Goal: Task Accomplishment & Management: Complete application form

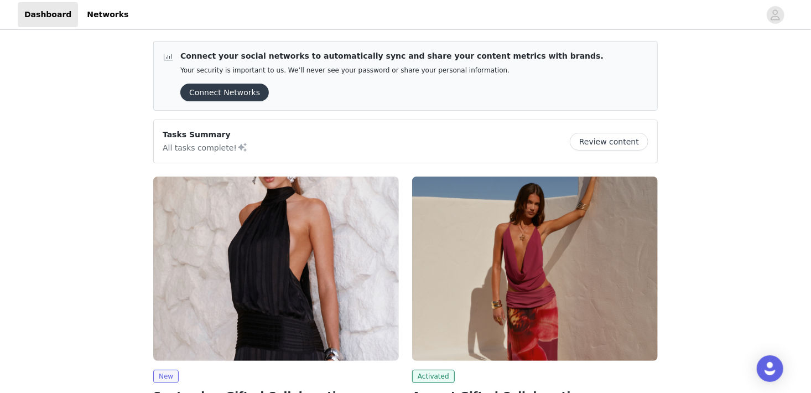
click at [450, 180] on img at bounding box center [535, 269] width 246 height 184
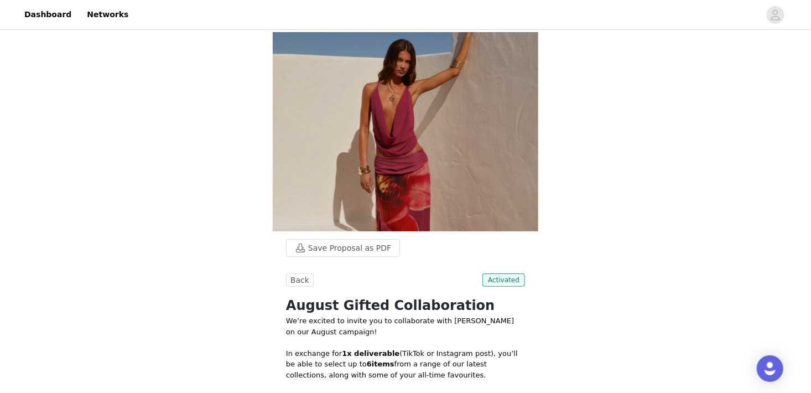
scroll to position [35, 0]
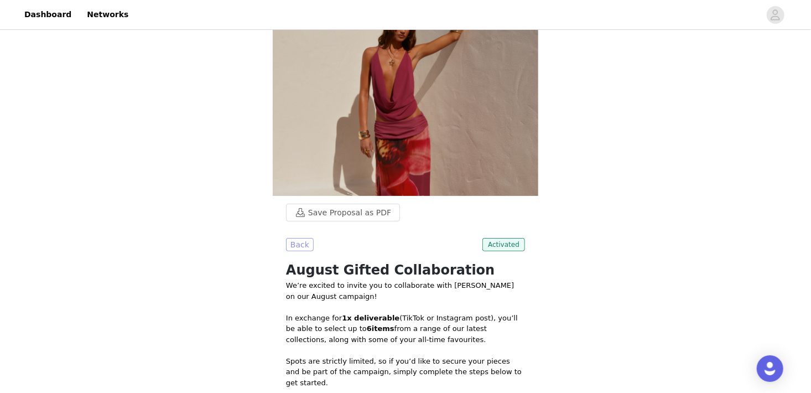
click at [303, 238] on button "Back" at bounding box center [300, 244] width 28 height 13
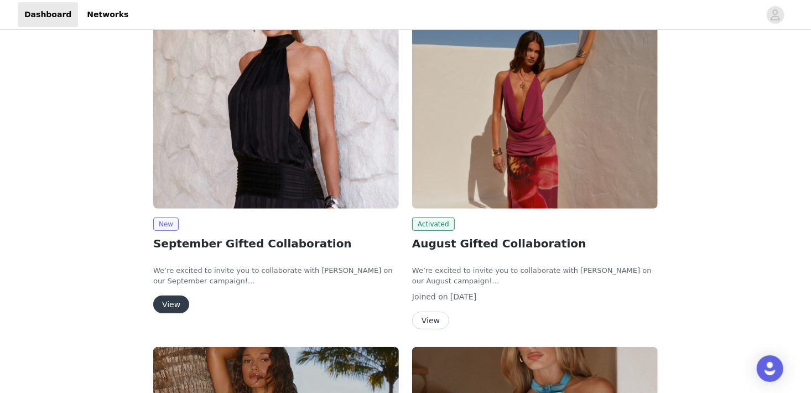
scroll to position [163, 0]
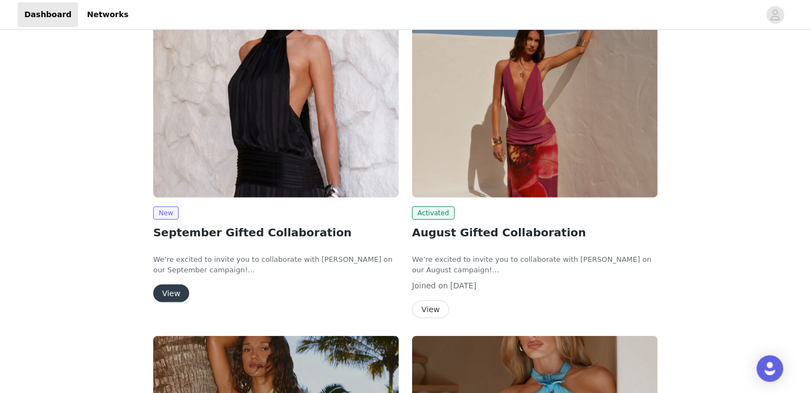
click at [172, 298] on button "View" at bounding box center [171, 293] width 36 height 18
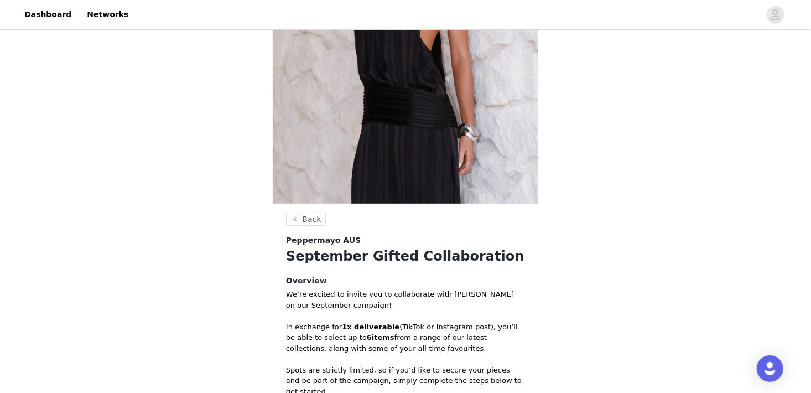
scroll to position [380, 0]
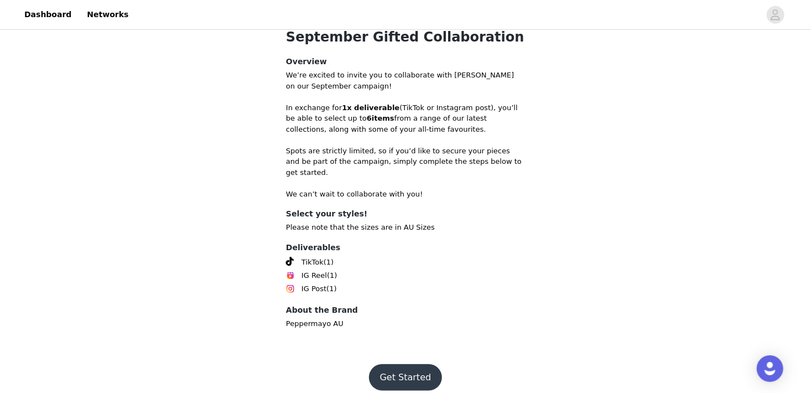
click at [397, 364] on button "Get Started" at bounding box center [406, 377] width 74 height 27
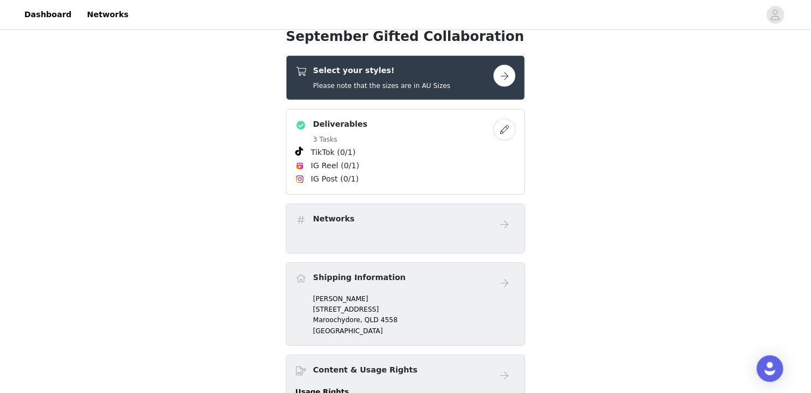
scroll to position [345, 0]
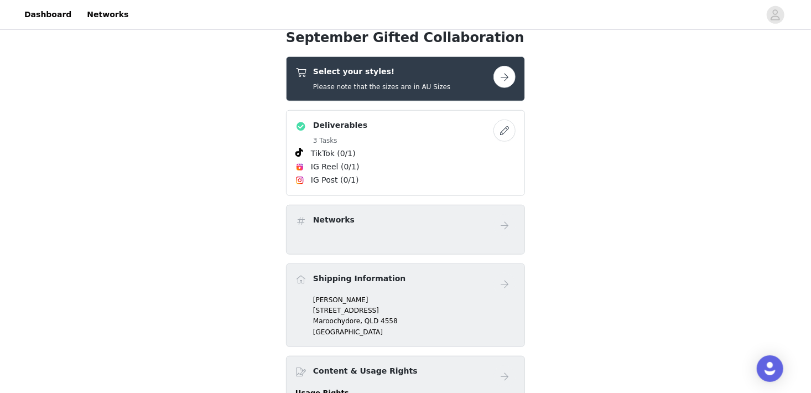
click at [511, 76] on button "button" at bounding box center [505, 77] width 22 height 22
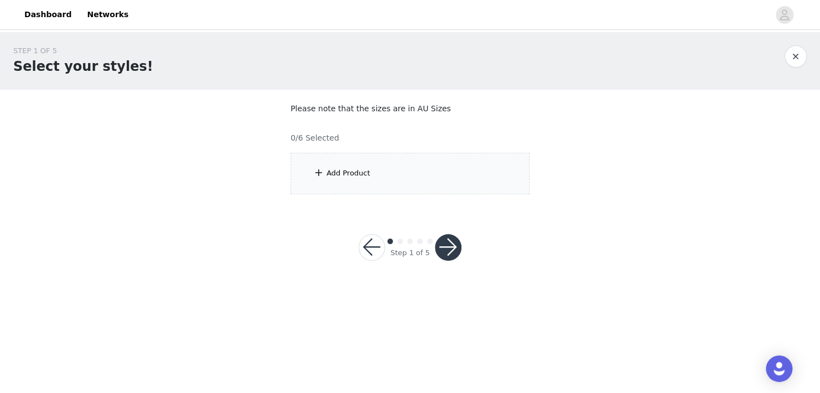
click at [391, 168] on div "Add Product" at bounding box center [410, 174] width 239 height 42
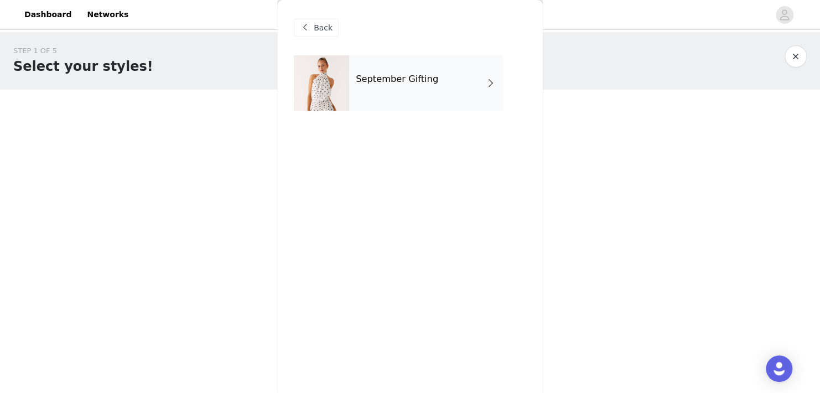
click at [379, 79] on h4 "September Gifting" at bounding box center [397, 79] width 82 height 10
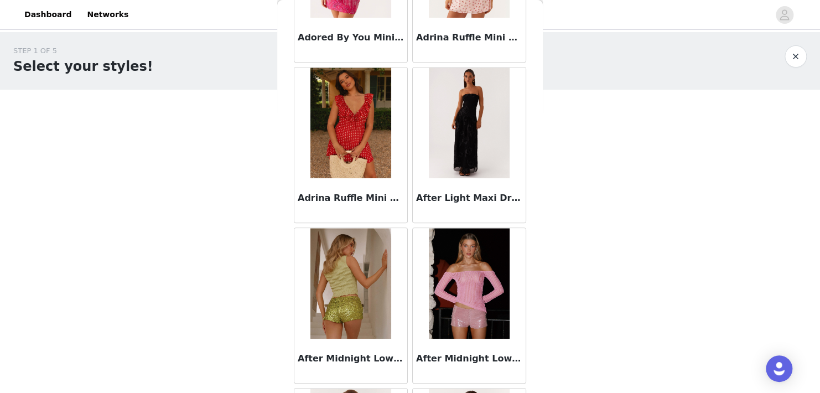
scroll to position [310, 0]
click at [355, 146] on img at bounding box center [350, 122] width 80 height 111
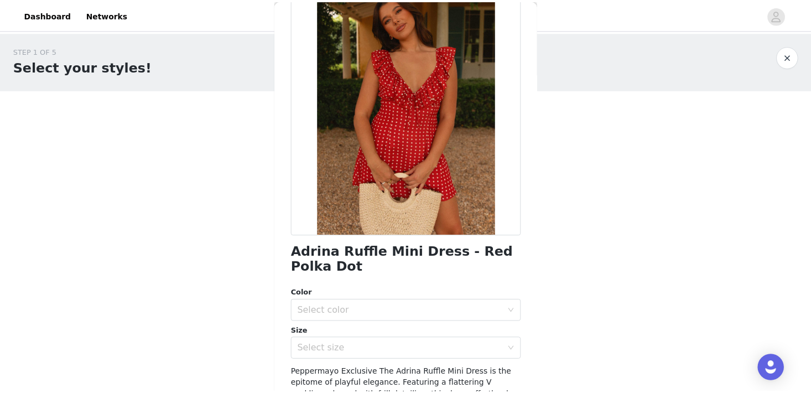
scroll to position [69, 0]
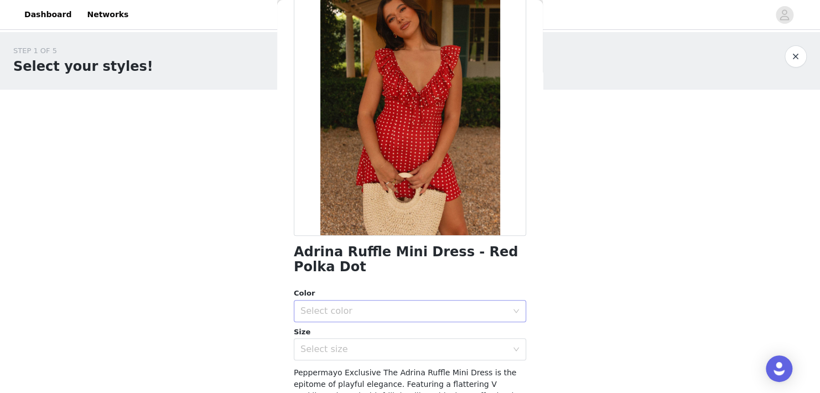
click at [355, 312] on div "Select color" at bounding box center [403, 310] width 207 height 11
click at [346, 334] on li "Red Polka Dot" at bounding box center [406, 335] width 224 height 18
click at [344, 344] on div "Select size" at bounding box center [403, 349] width 207 height 11
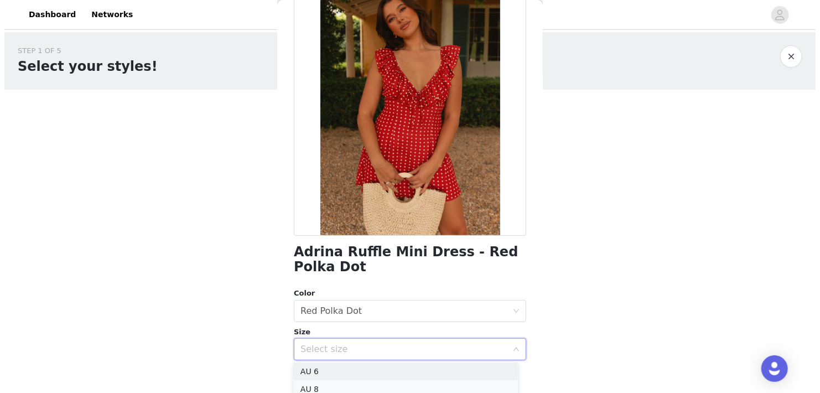
scroll to position [20, 0]
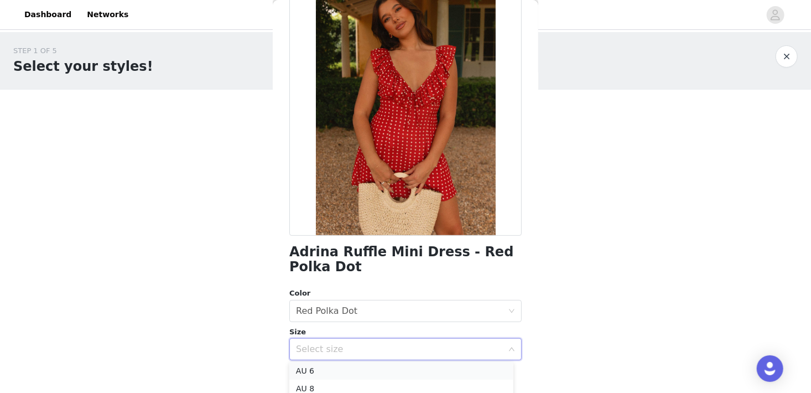
click at [308, 373] on li "AU 6" at bounding box center [401, 371] width 224 height 18
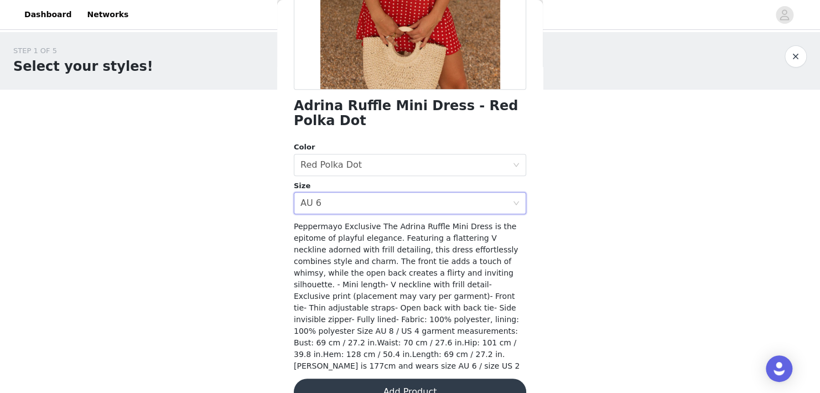
scroll to position [215, 0]
click at [412, 378] on button "Add Product" at bounding box center [410, 391] width 232 height 27
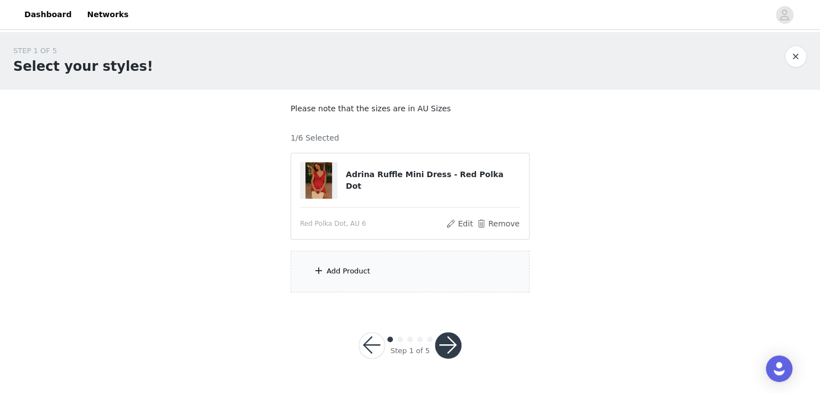
click at [348, 282] on div "Add Product" at bounding box center [410, 272] width 239 height 42
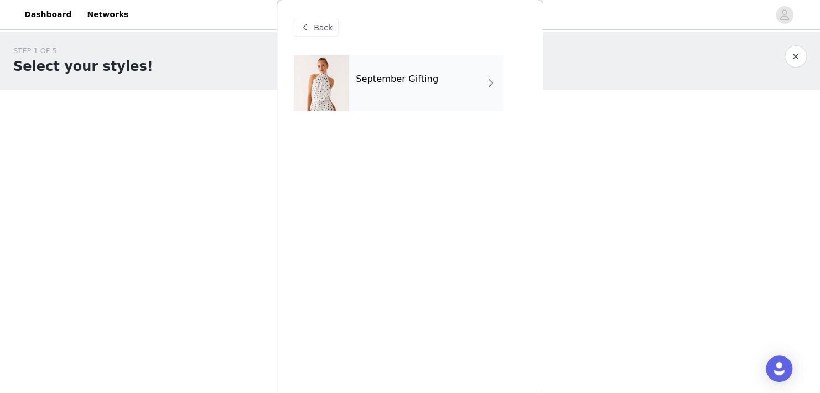
click at [360, 92] on div "September Gifting" at bounding box center [426, 82] width 154 height 55
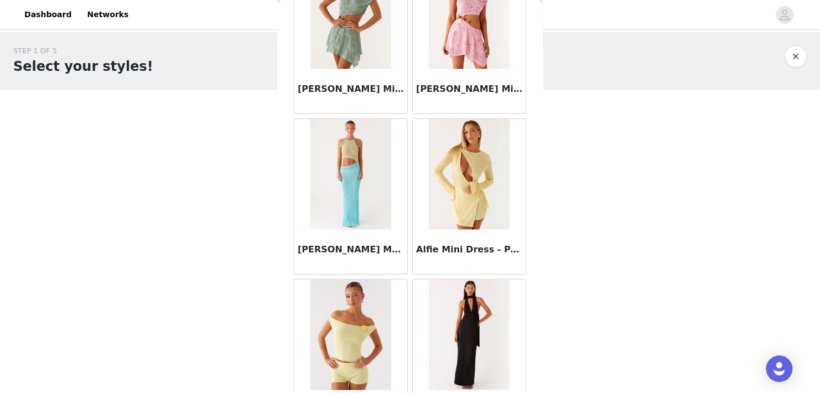
scroll to position [1298, 0]
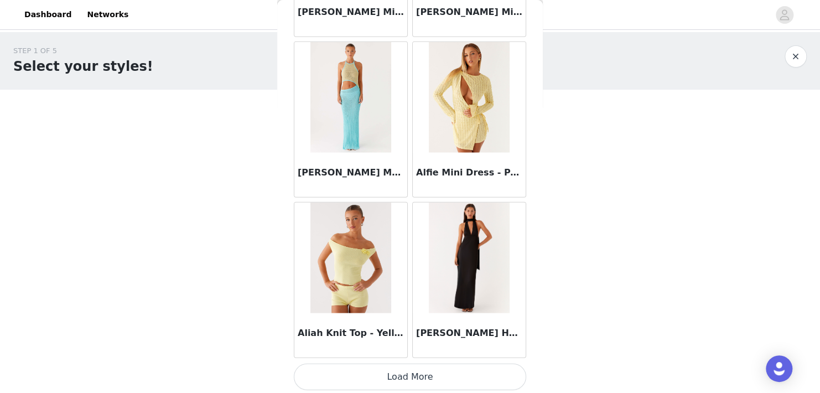
click at [390, 372] on button "Load More" at bounding box center [410, 377] width 232 height 27
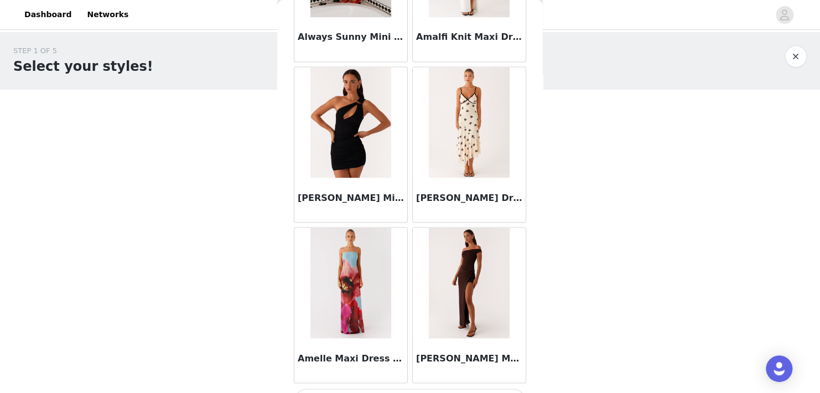
scroll to position [2900, 0]
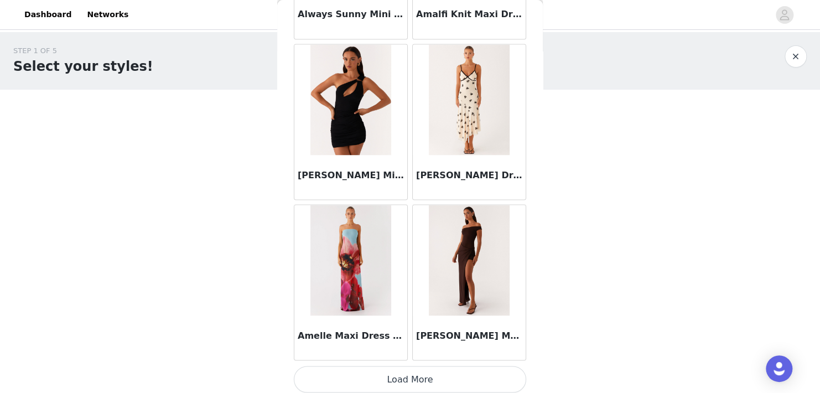
click at [397, 373] on button "Load More" at bounding box center [410, 379] width 232 height 27
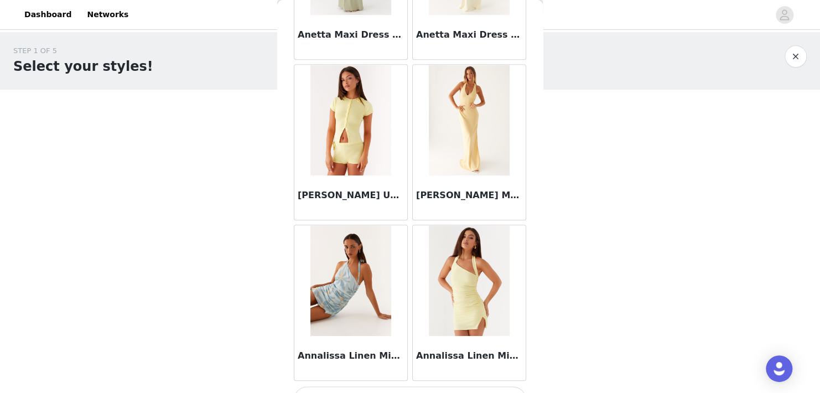
scroll to position [4503, 0]
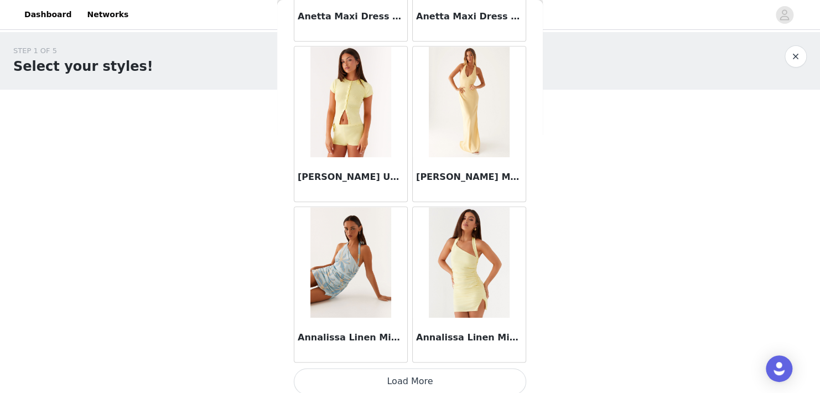
click at [366, 368] on button "Load More" at bounding box center [410, 381] width 232 height 27
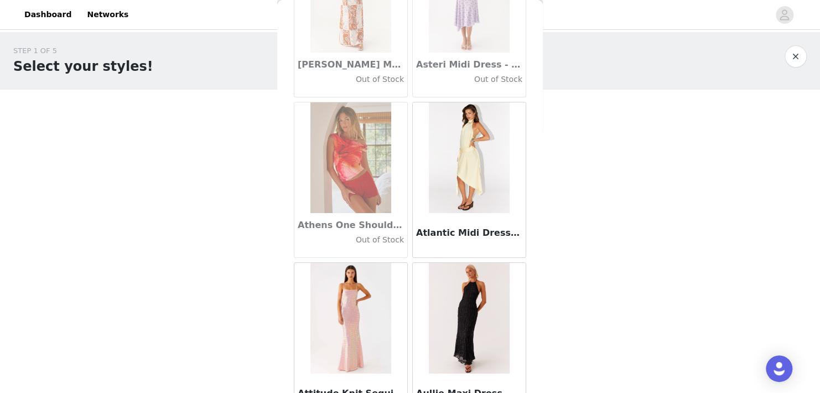
scroll to position [6105, 0]
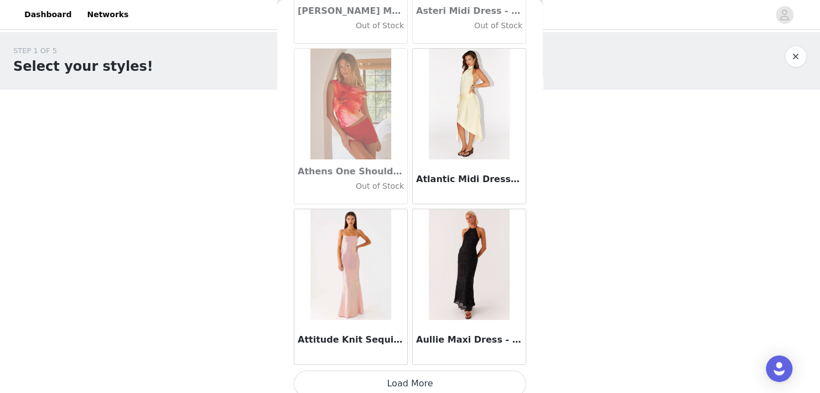
click at [380, 370] on button "Load More" at bounding box center [410, 383] width 232 height 27
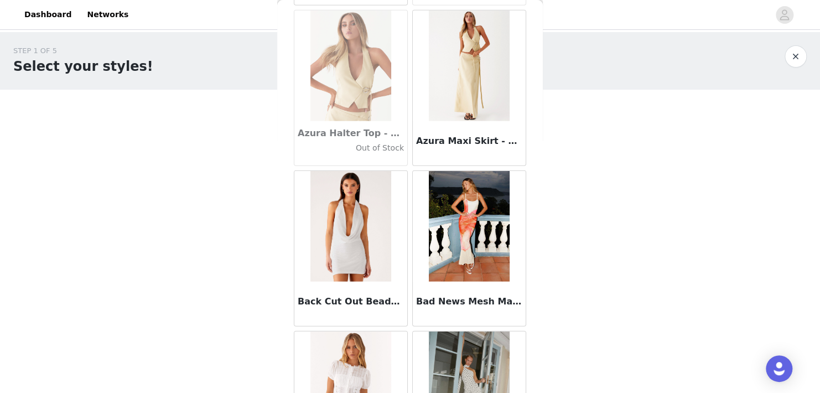
scroll to position [7708, 0]
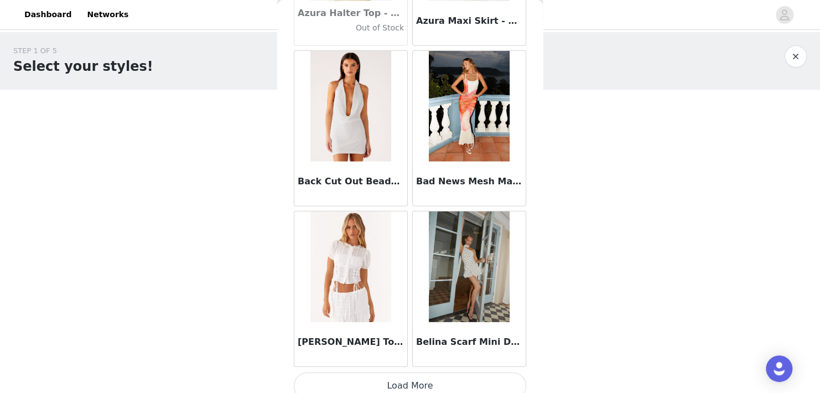
click at [368, 382] on button "Load More" at bounding box center [410, 385] width 232 height 27
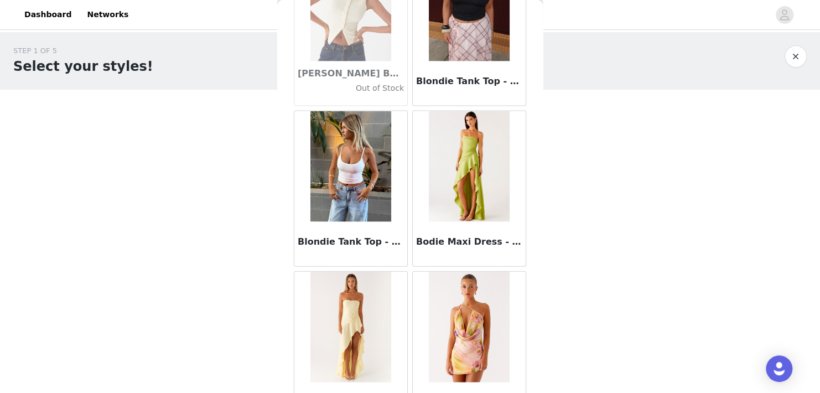
scroll to position [9310, 0]
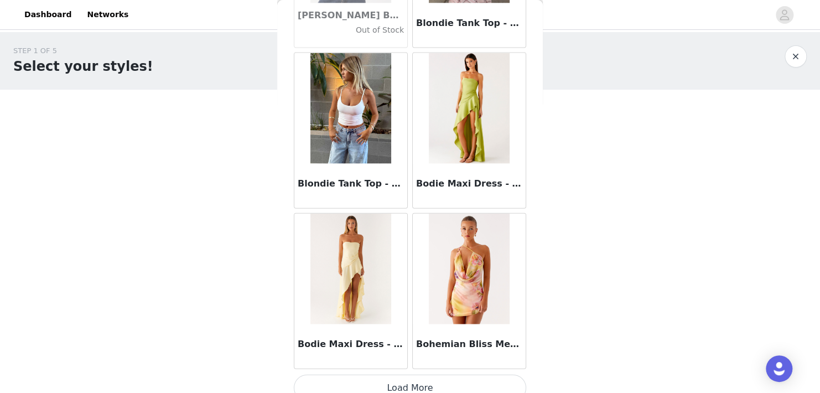
click at [375, 375] on button "Load More" at bounding box center [410, 388] width 232 height 27
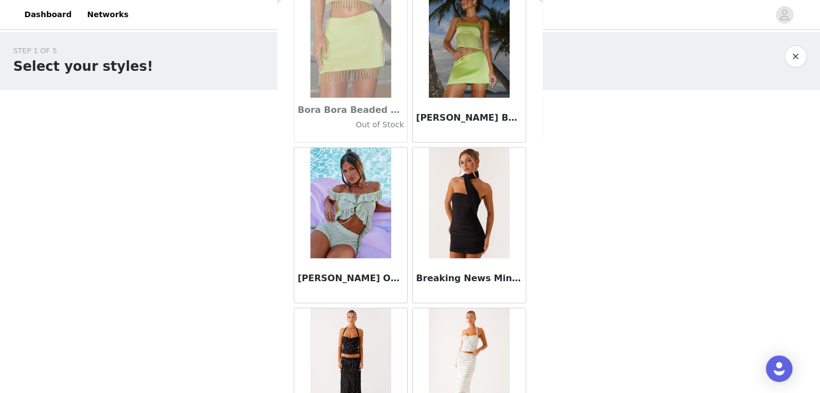
scroll to position [9697, 0]
click at [354, 208] on img at bounding box center [350, 203] width 80 height 111
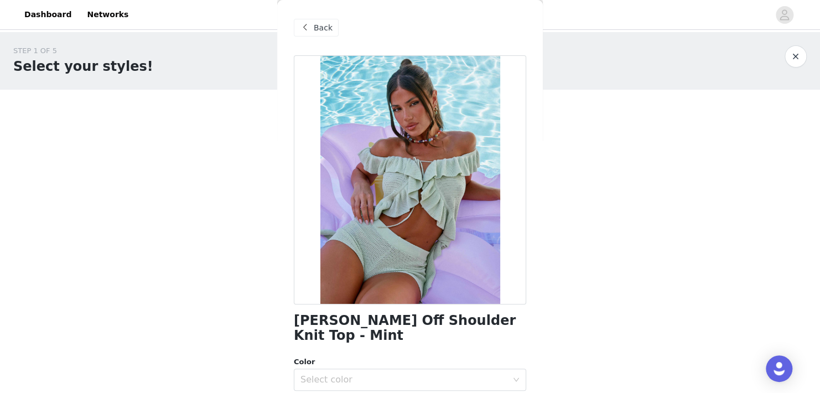
scroll to position [97, 0]
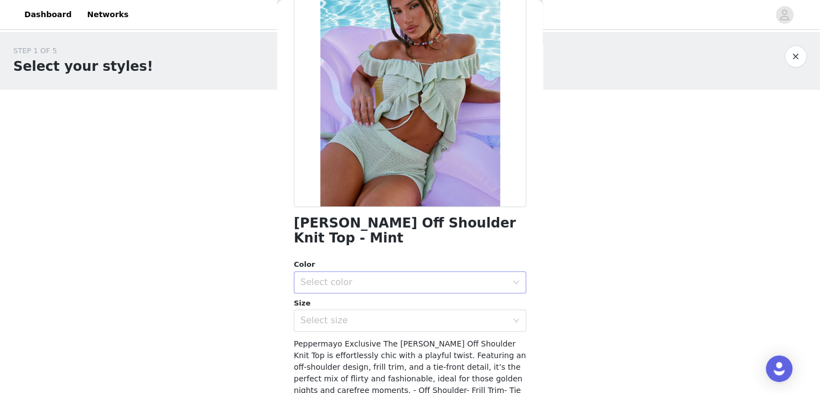
click at [371, 277] on div "Select color" at bounding box center [403, 282] width 207 height 11
click at [354, 292] on li "Mint" at bounding box center [406, 291] width 224 height 18
click at [349, 315] on div "Select size" at bounding box center [403, 320] width 207 height 11
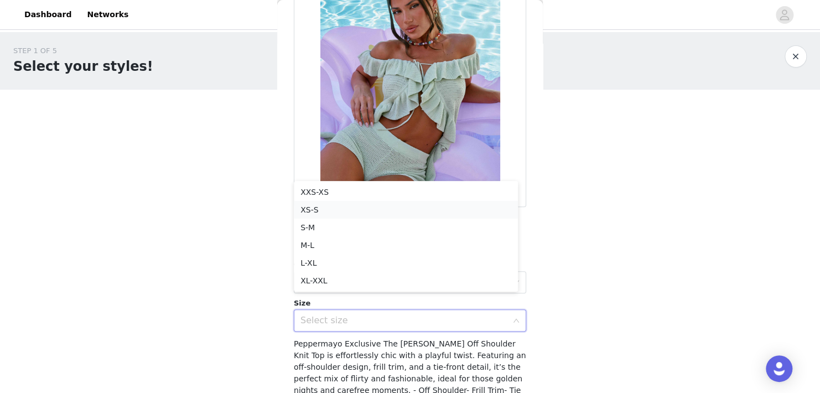
click at [333, 208] on li "XS-S" at bounding box center [406, 210] width 224 height 18
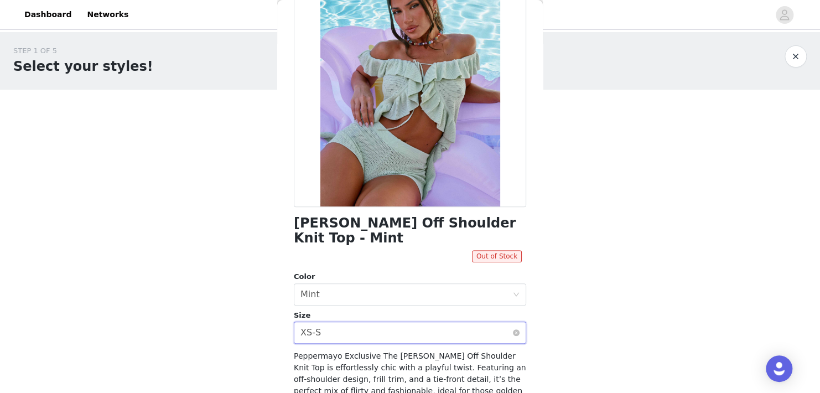
click at [344, 322] on div "Select size XS-S" at bounding box center [406, 332] width 212 height 21
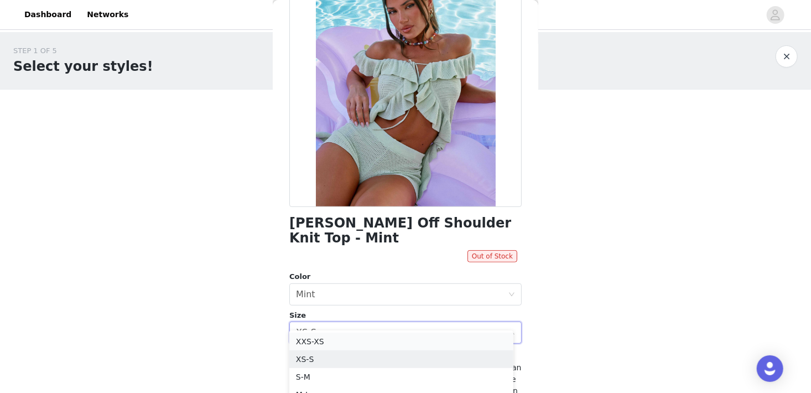
click at [332, 342] on li "XXS-XS" at bounding box center [401, 342] width 224 height 18
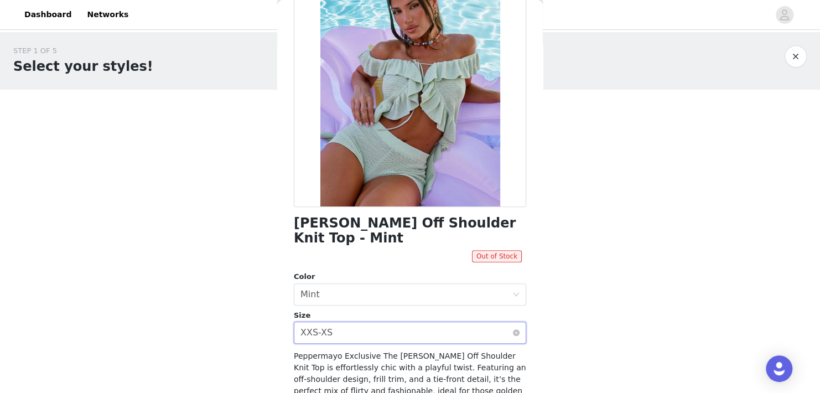
click at [346, 323] on div "Select size XXS-XS" at bounding box center [406, 332] width 212 height 21
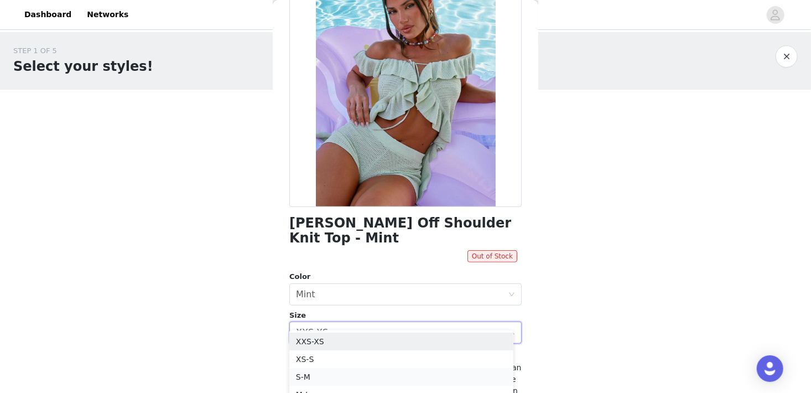
click at [336, 379] on li "S-M" at bounding box center [401, 377] width 224 height 18
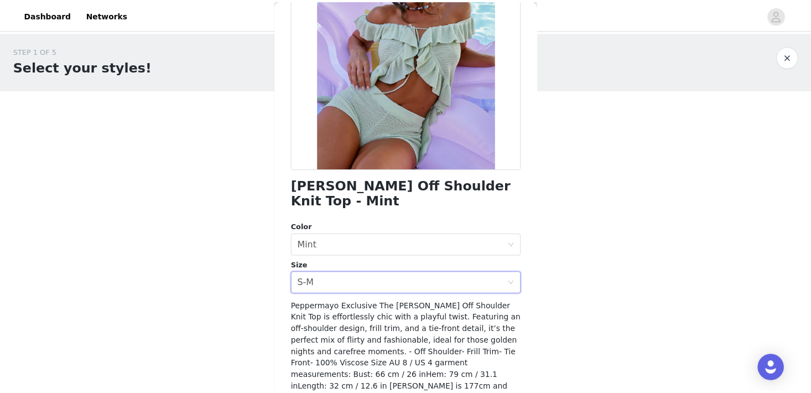
scroll to position [167, 0]
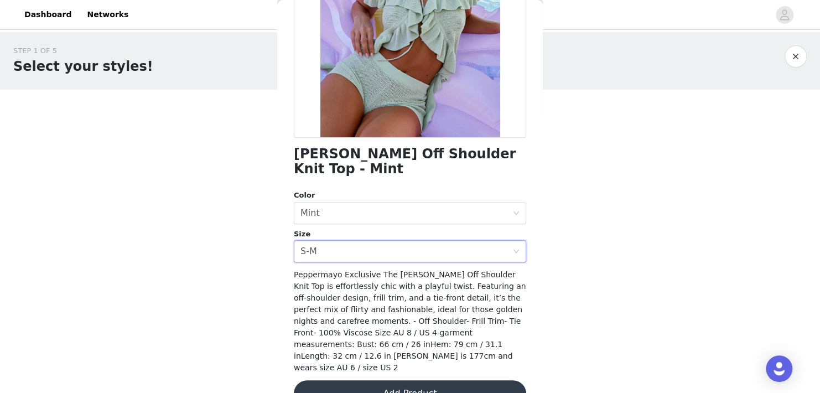
click at [357, 380] on button "Add Product" at bounding box center [410, 393] width 232 height 27
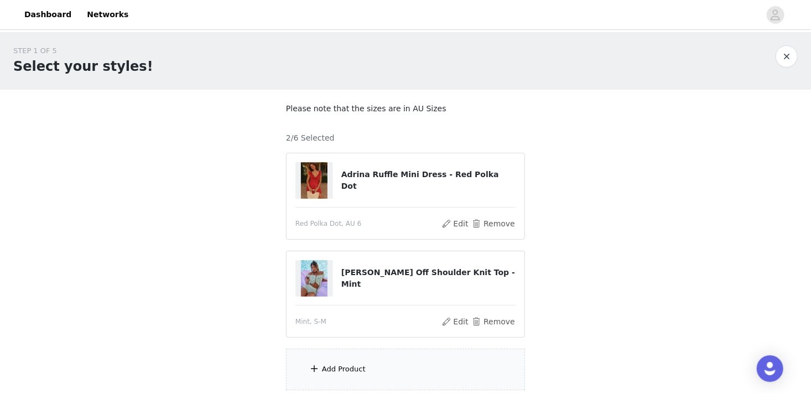
scroll to position [46, 0]
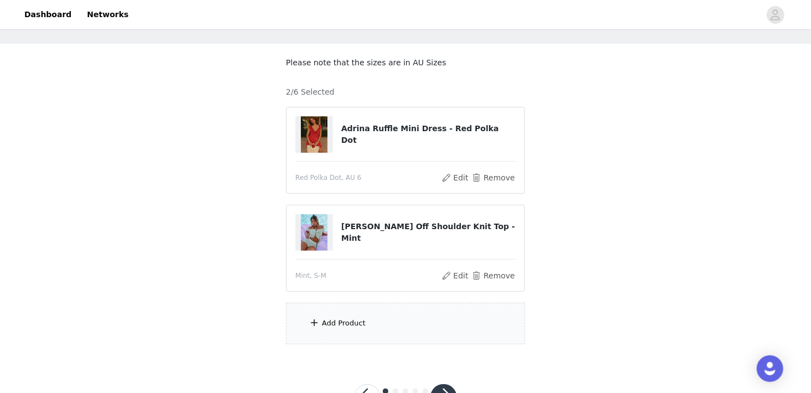
click at [348, 322] on div "Add Product" at bounding box center [344, 323] width 44 height 11
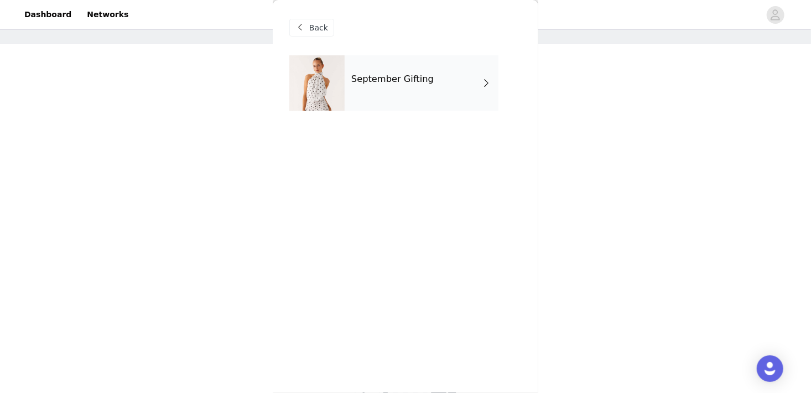
click at [367, 94] on div "September Gifting" at bounding box center [422, 82] width 154 height 55
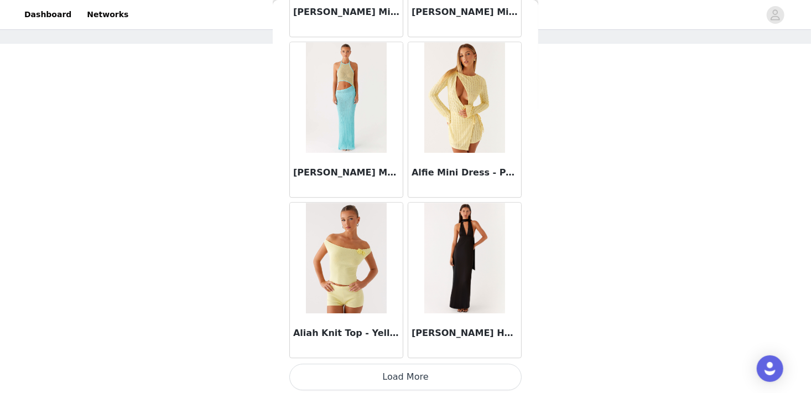
scroll to position [89, 0]
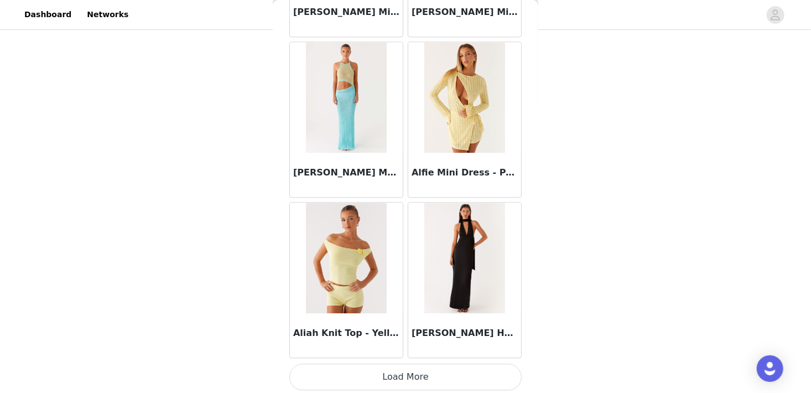
click at [374, 369] on button "Load More" at bounding box center [405, 377] width 232 height 27
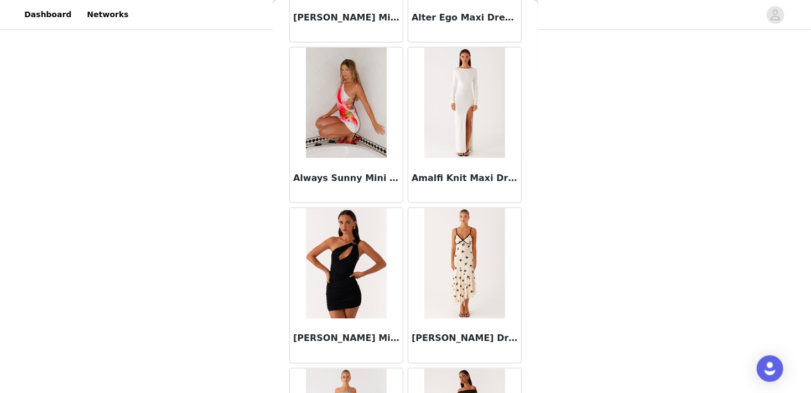
scroll to position [2900, 0]
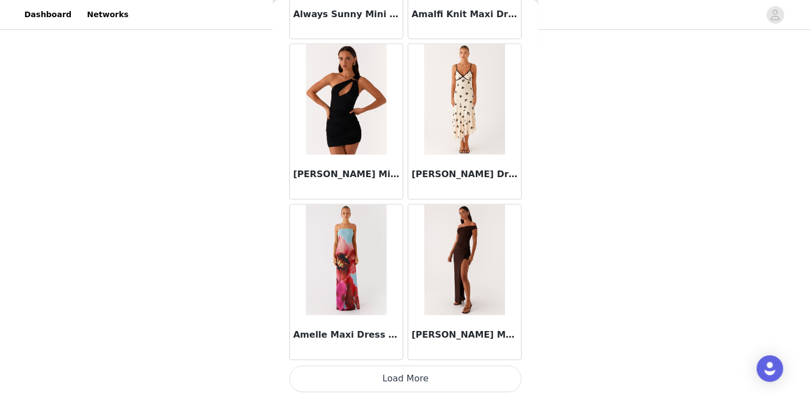
click at [364, 368] on button "Load More" at bounding box center [405, 379] width 232 height 27
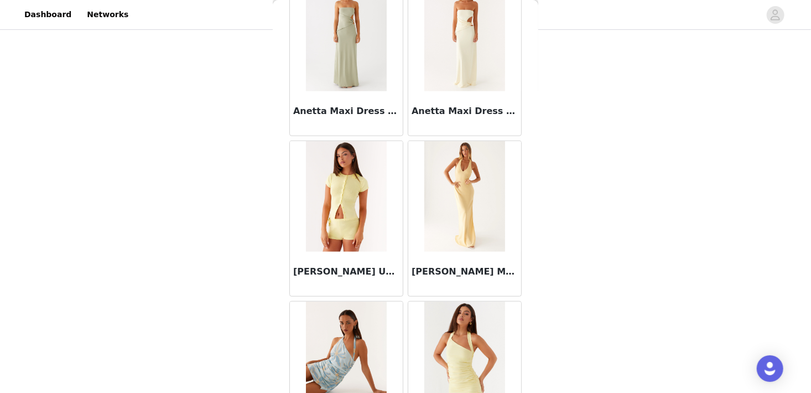
scroll to position [4503, 0]
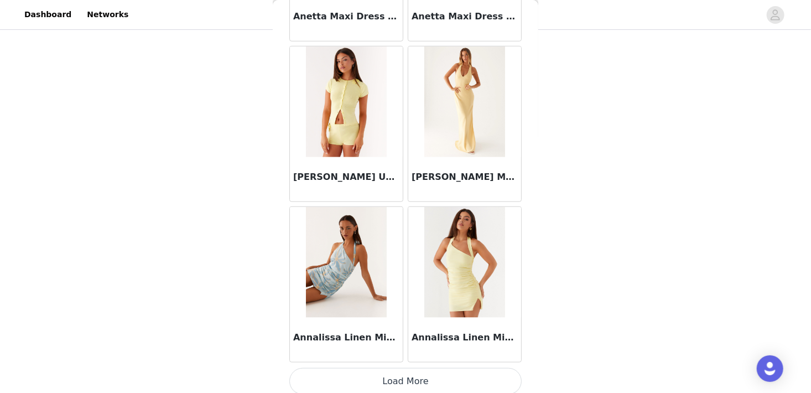
click at [347, 368] on button "Load More" at bounding box center [405, 381] width 232 height 27
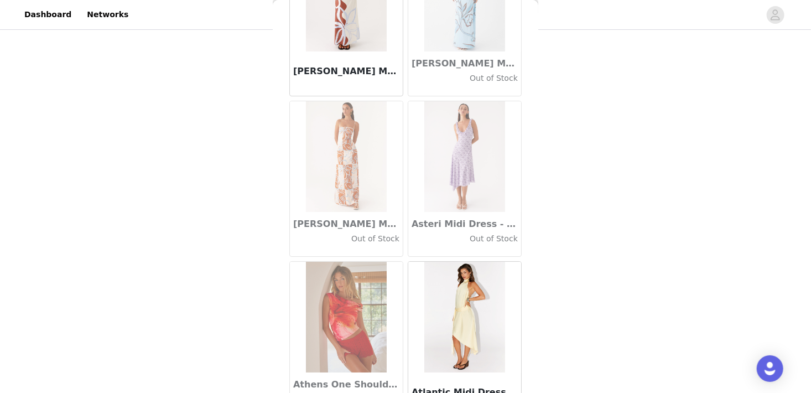
scroll to position [6105, 0]
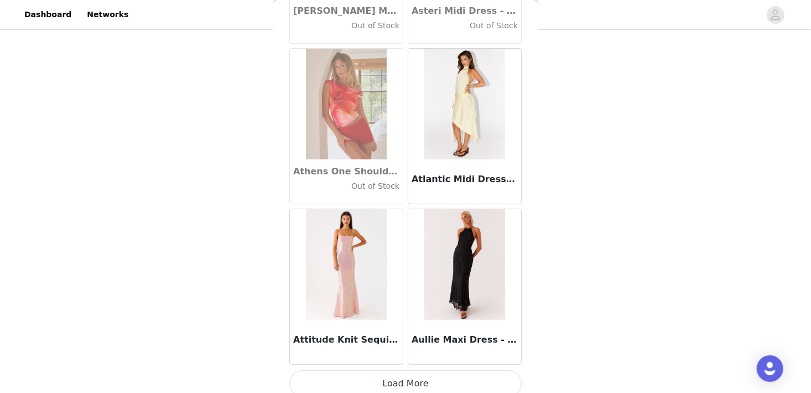
click at [364, 372] on button "Load More" at bounding box center [405, 383] width 232 height 27
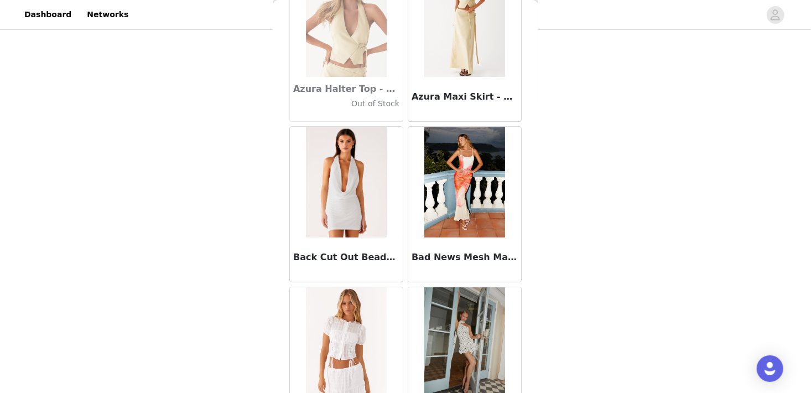
scroll to position [7708, 0]
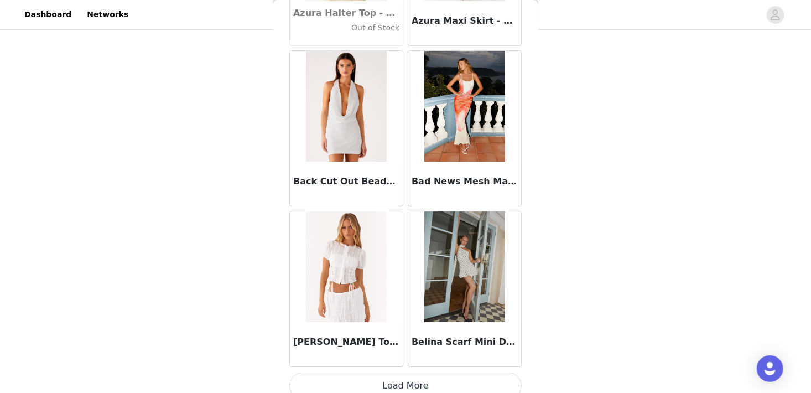
click at [361, 372] on button "Load More" at bounding box center [405, 385] width 232 height 27
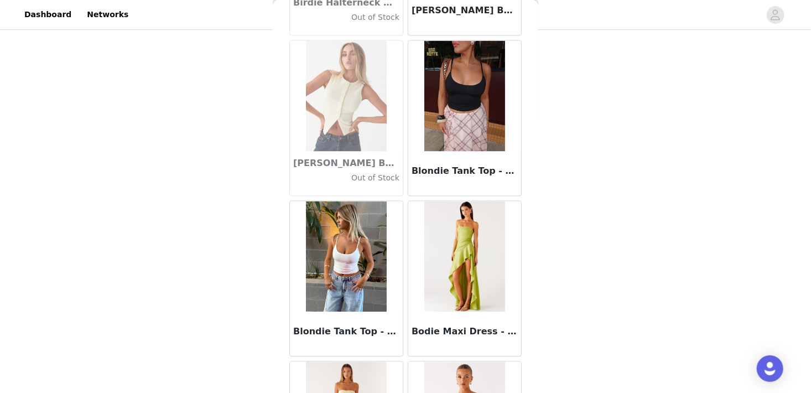
scroll to position [9310, 0]
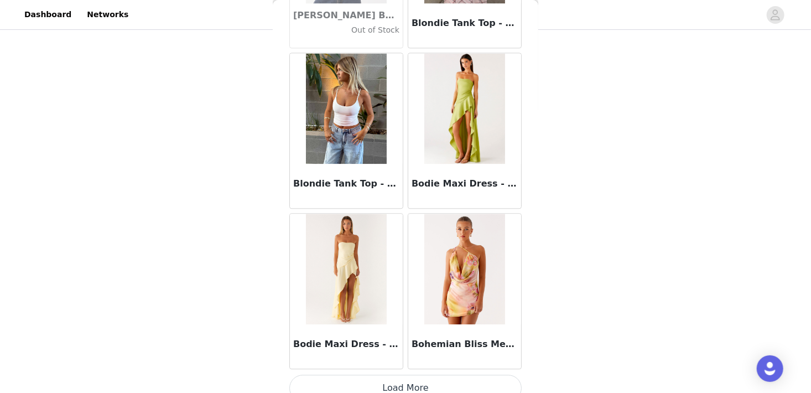
click at [363, 375] on button "Load More" at bounding box center [405, 388] width 232 height 27
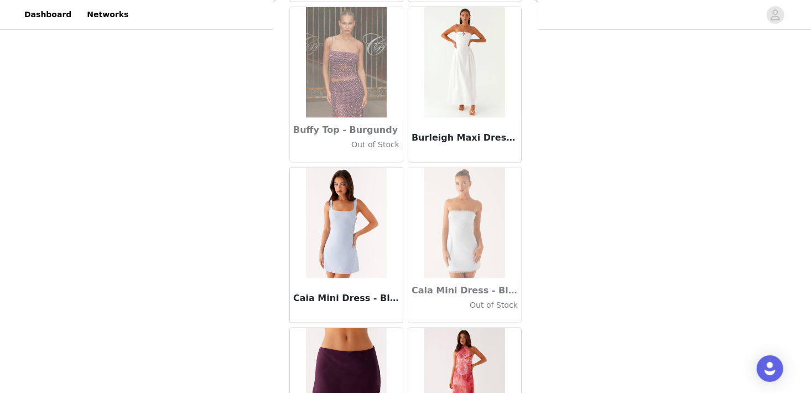
scroll to position [10913, 0]
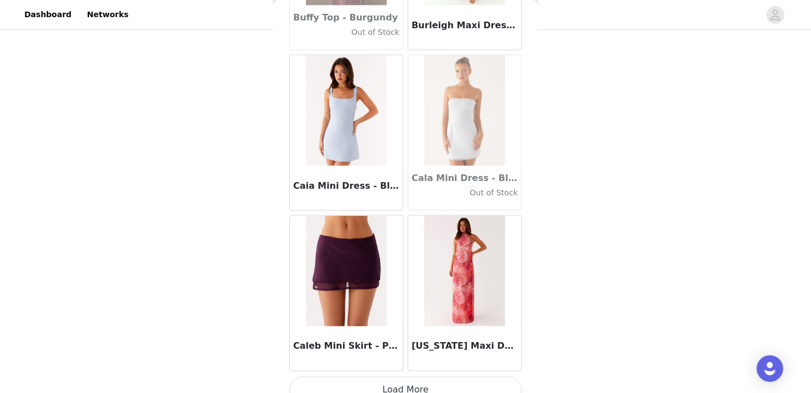
click at [379, 377] on button "Load More" at bounding box center [405, 390] width 232 height 27
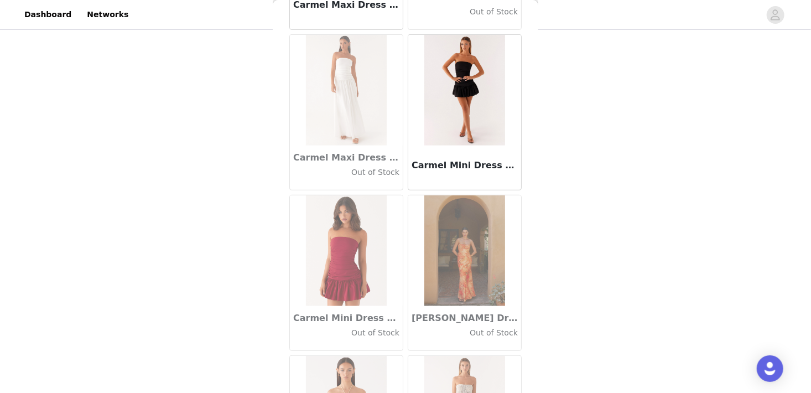
scroll to position [12515, 0]
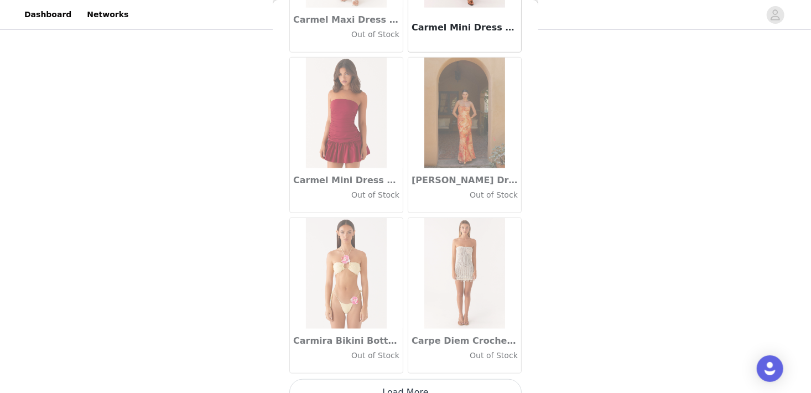
click at [407, 379] on button "Load More" at bounding box center [405, 392] width 232 height 27
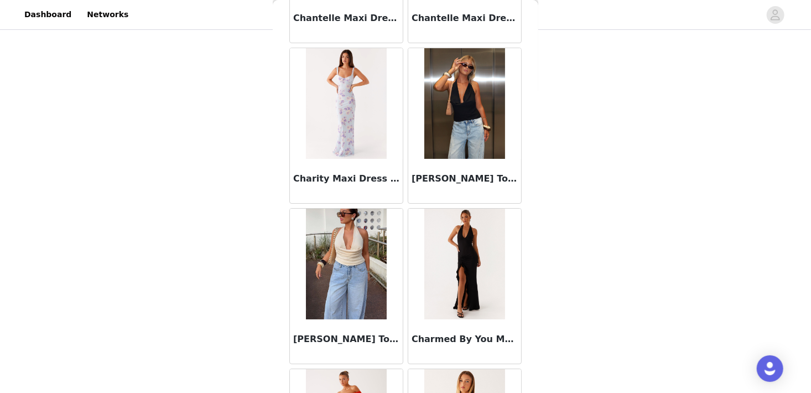
scroll to position [14118, 0]
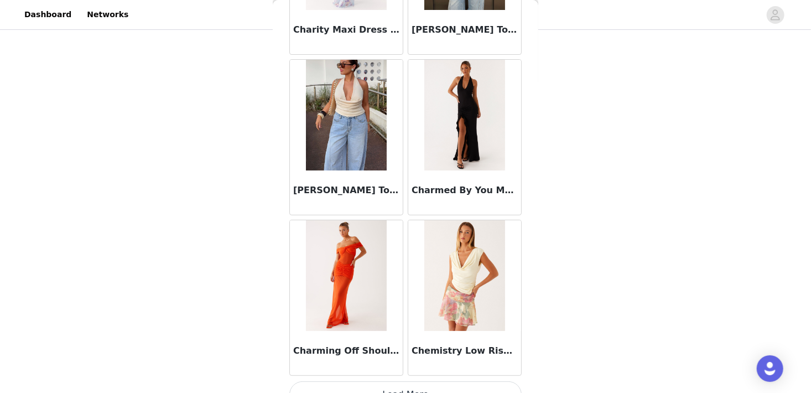
click at [402, 381] on button "Load More" at bounding box center [405, 394] width 232 height 27
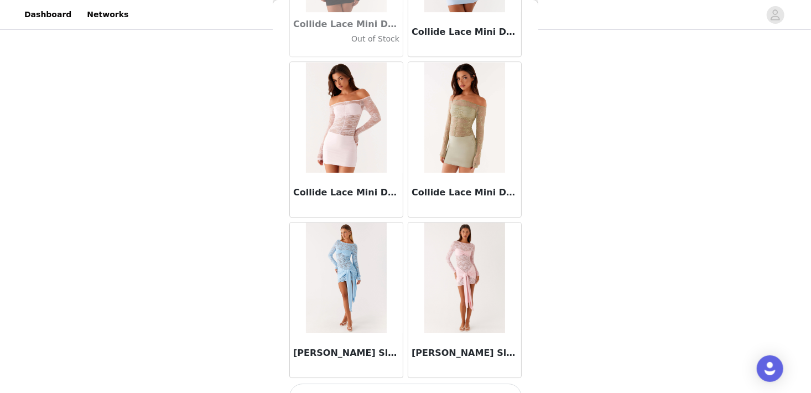
scroll to position [15720, 0]
click at [395, 384] on button "Load More" at bounding box center [405, 397] width 232 height 27
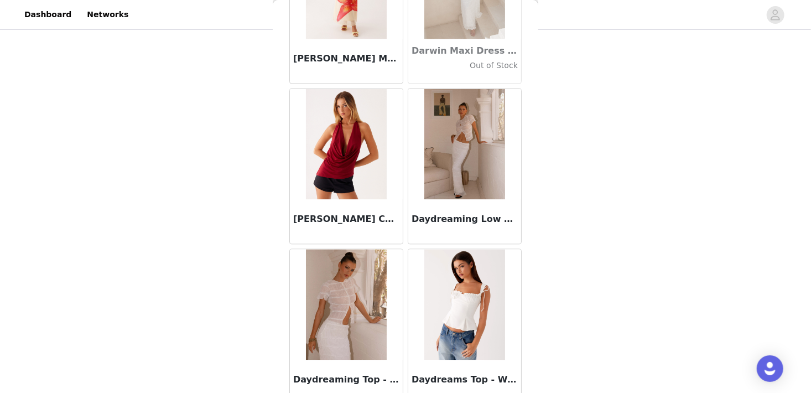
scroll to position [17323, 0]
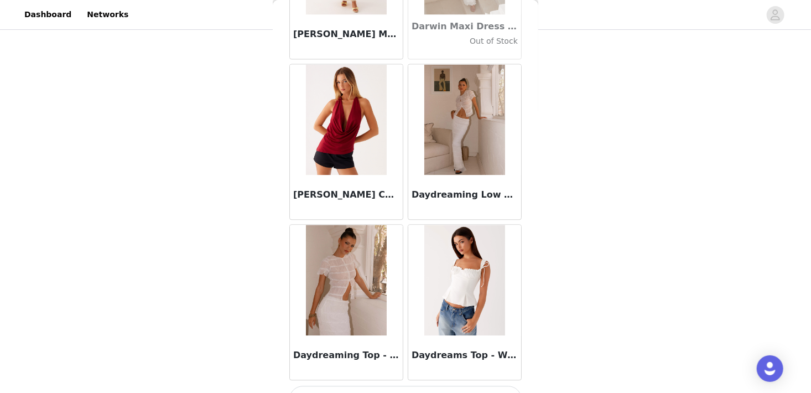
click at [375, 386] on button "Load More" at bounding box center [405, 399] width 232 height 27
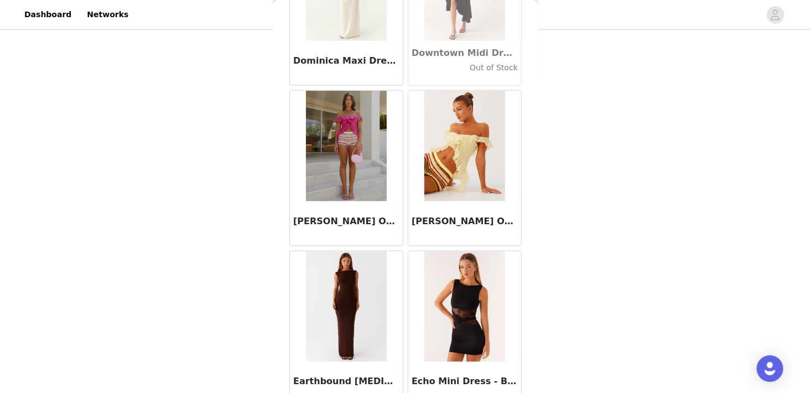
scroll to position [18925, 0]
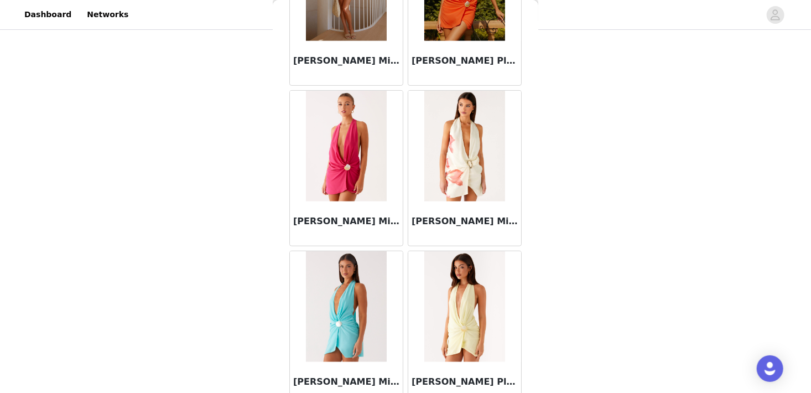
scroll to position [20528, 0]
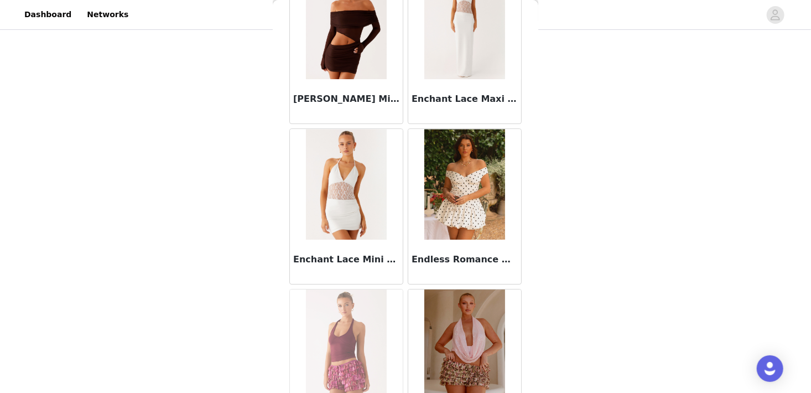
scroll to position [22130, 0]
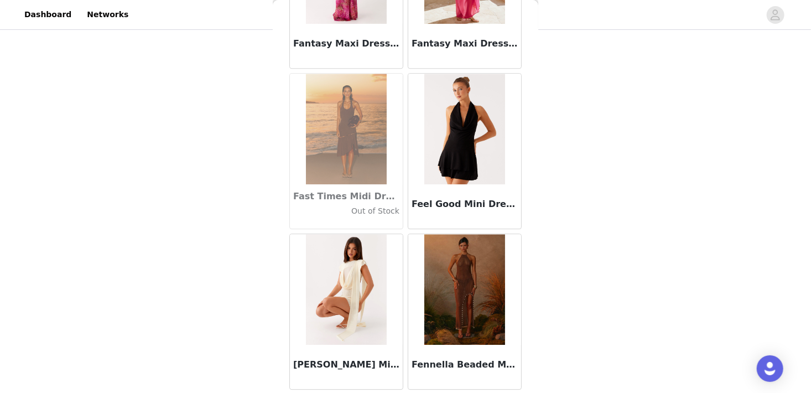
scroll to position [23733, 0]
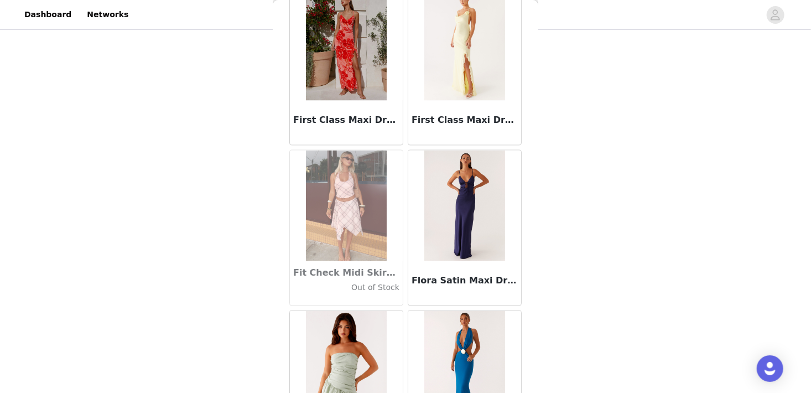
scroll to position [25335, 0]
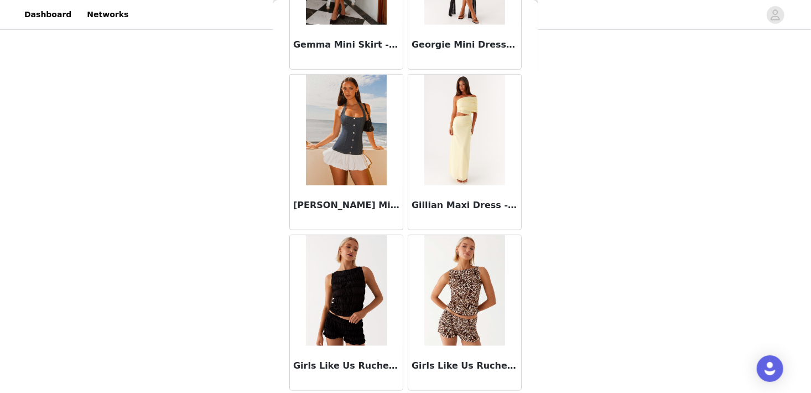
scroll to position [26938, 0]
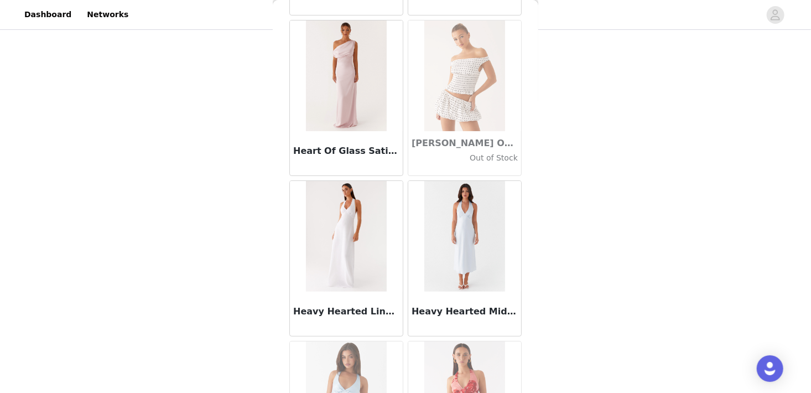
scroll to position [28541, 0]
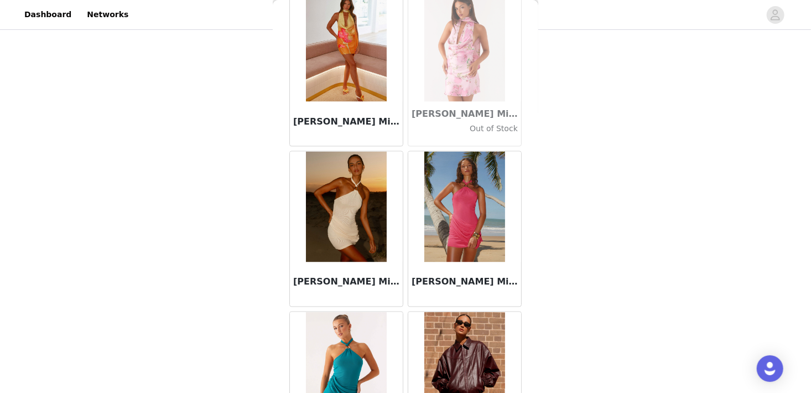
scroll to position [29441, 0]
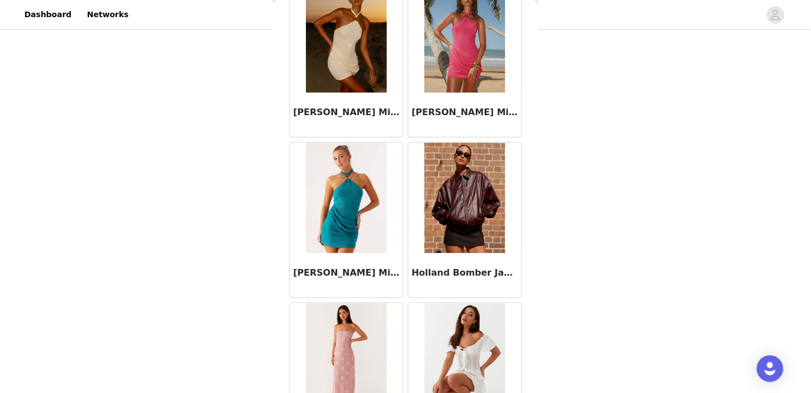
click at [440, 204] on img at bounding box center [464, 197] width 80 height 111
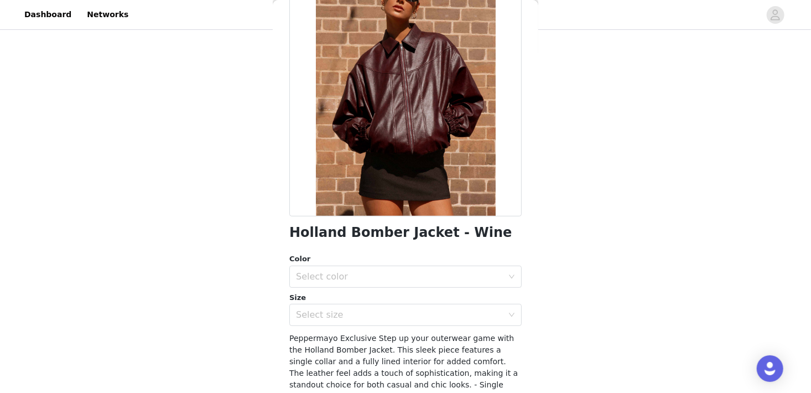
scroll to position [103, 0]
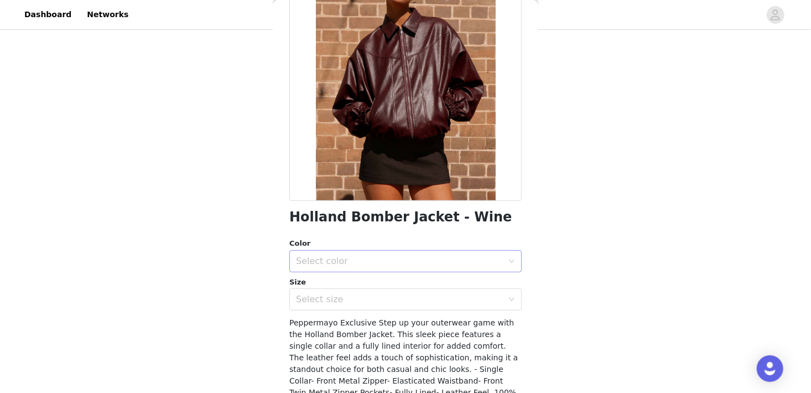
click at [350, 260] on div "Select color" at bounding box center [399, 261] width 207 height 11
click at [330, 284] on li "Wine" at bounding box center [401, 286] width 224 height 18
click at [322, 305] on div "Select size" at bounding box center [402, 299] width 212 height 21
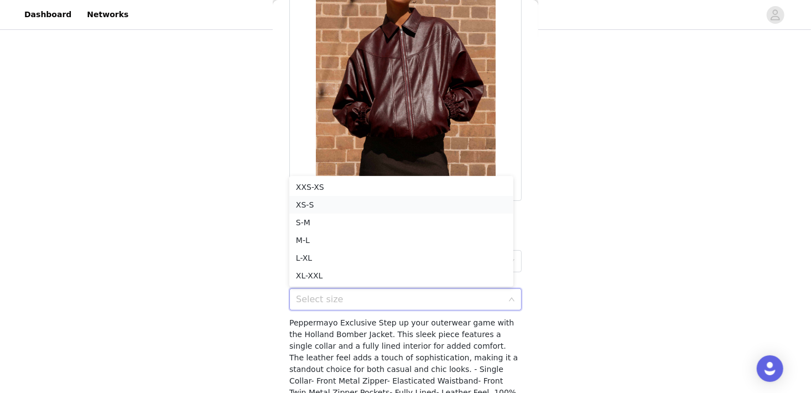
click at [314, 205] on li "XS-S" at bounding box center [401, 205] width 224 height 18
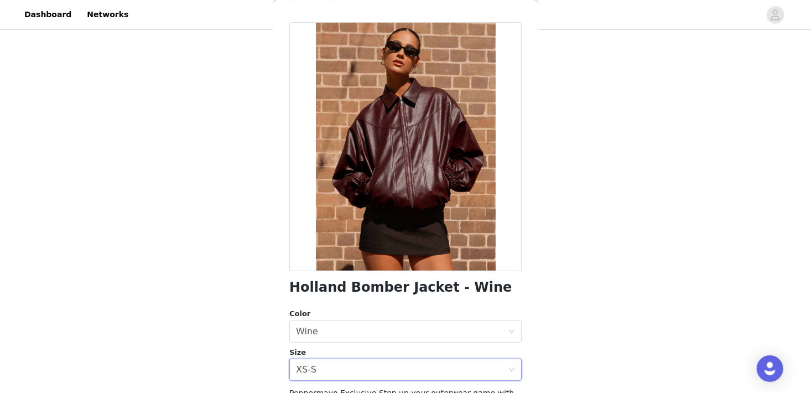
scroll to position [65, 0]
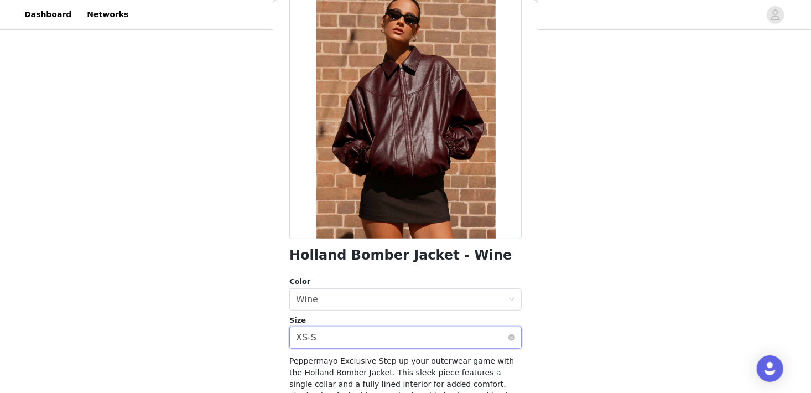
click at [324, 336] on div "Select size XS-S" at bounding box center [402, 337] width 212 height 21
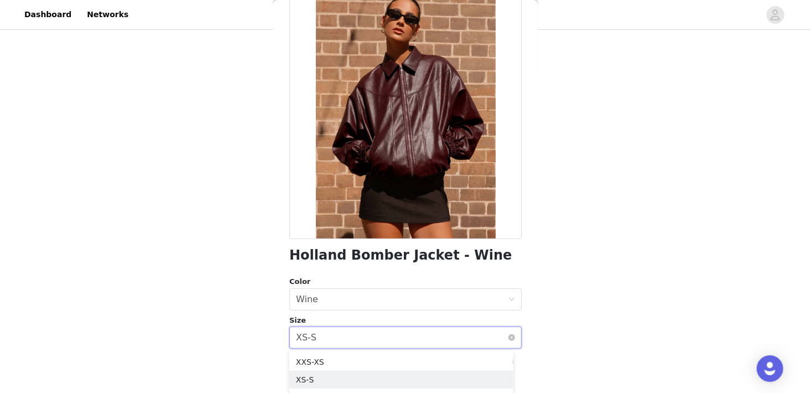
scroll to position [133, 0]
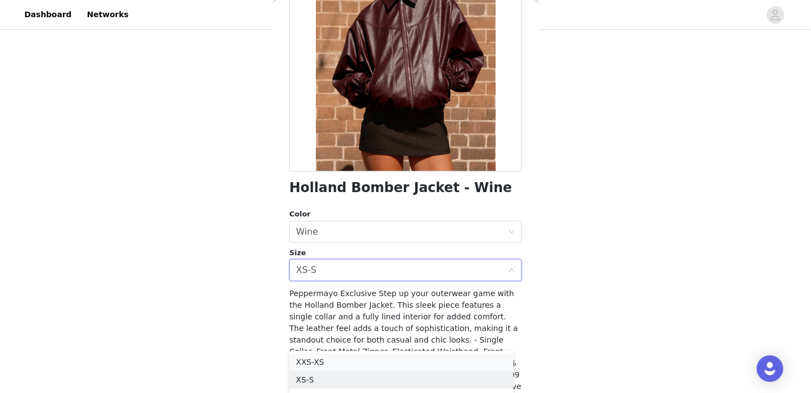
click at [307, 356] on li "XXS-XS" at bounding box center [401, 362] width 224 height 18
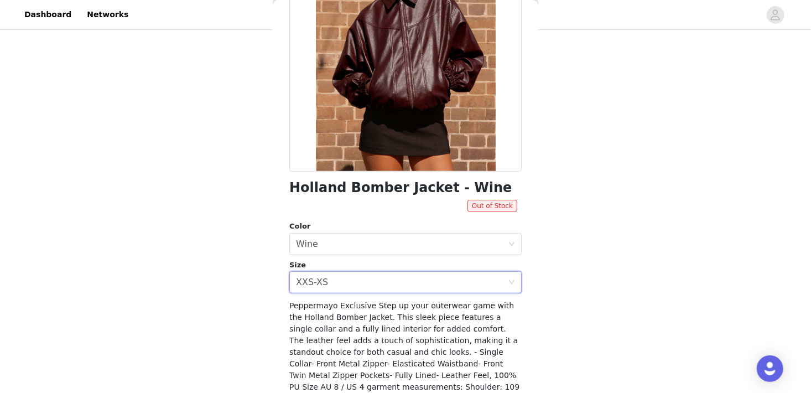
click at [328, 293] on div "Holland Bomber Jacket - Wine Out of Stock Color Select color Wine Size Select s…" at bounding box center [405, 199] width 232 height 552
click at [322, 289] on div "XXS-XS" at bounding box center [312, 282] width 32 height 21
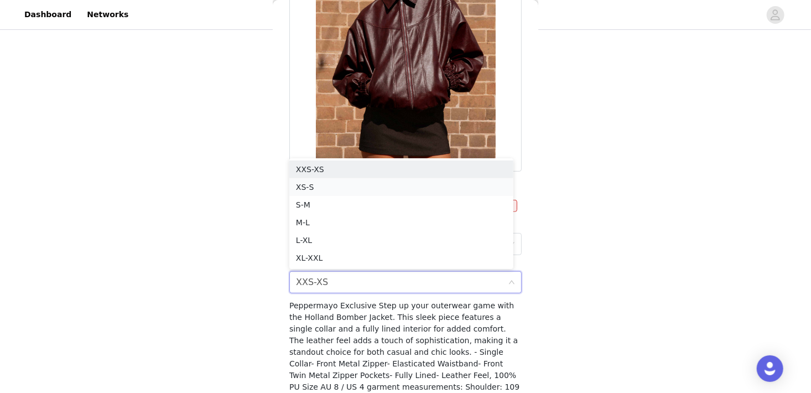
click at [318, 188] on li "XS-S" at bounding box center [401, 187] width 224 height 18
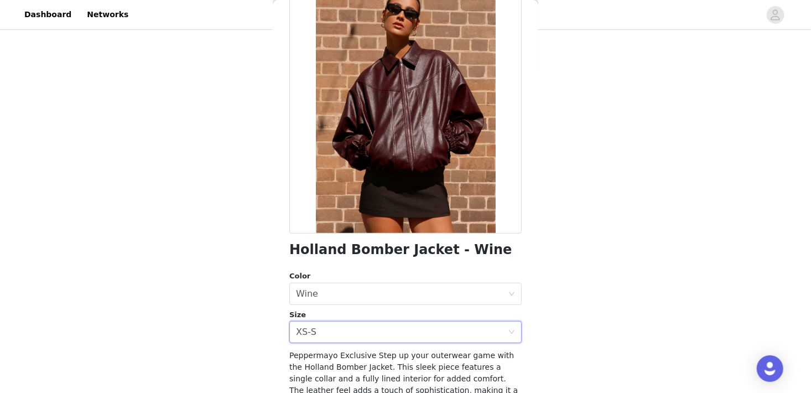
scroll to position [190, 0]
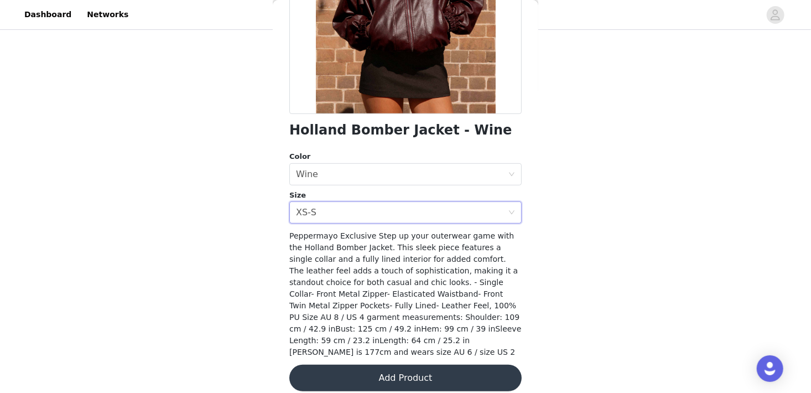
click at [355, 365] on button "Add Product" at bounding box center [405, 378] width 232 height 27
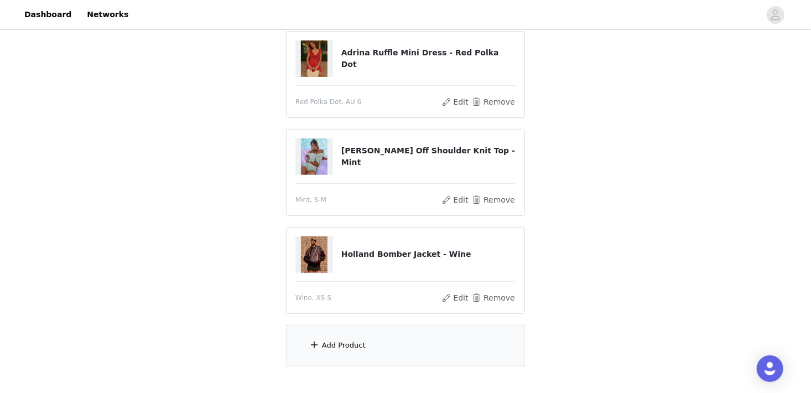
scroll to position [127, 0]
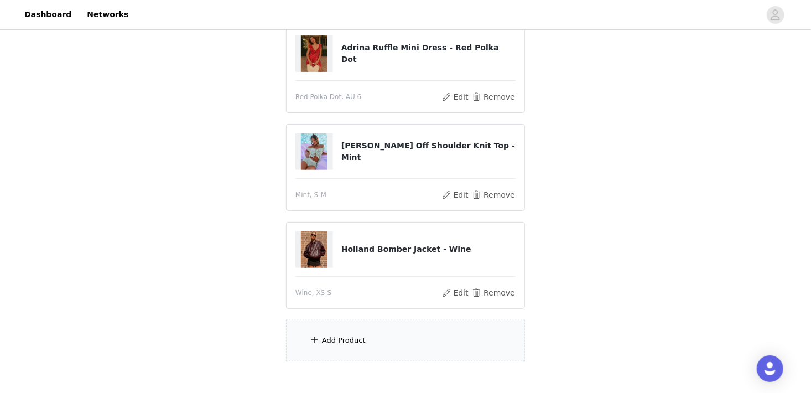
click at [335, 345] on div "Add Product" at bounding box center [405, 341] width 239 height 42
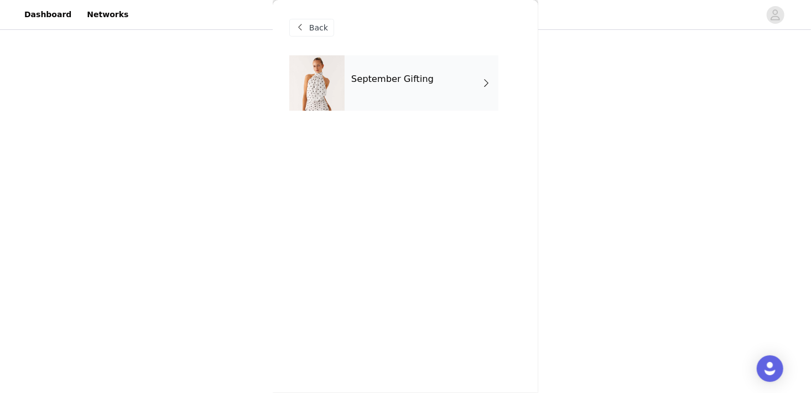
click at [339, 81] on div at bounding box center [316, 82] width 55 height 55
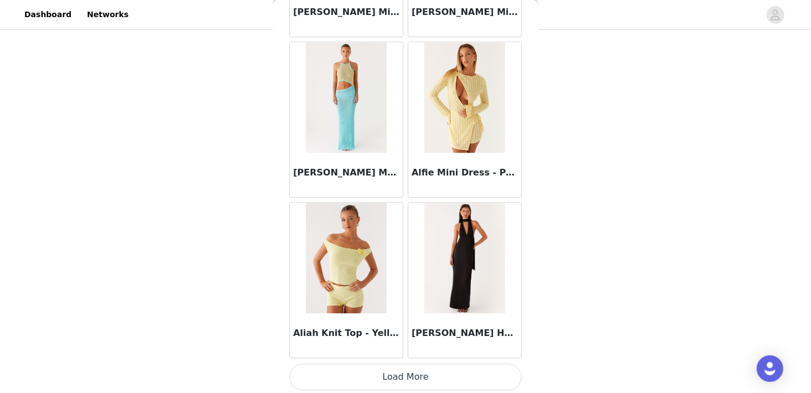
scroll to position [186, 0]
click at [350, 374] on button "Load More" at bounding box center [405, 377] width 232 height 27
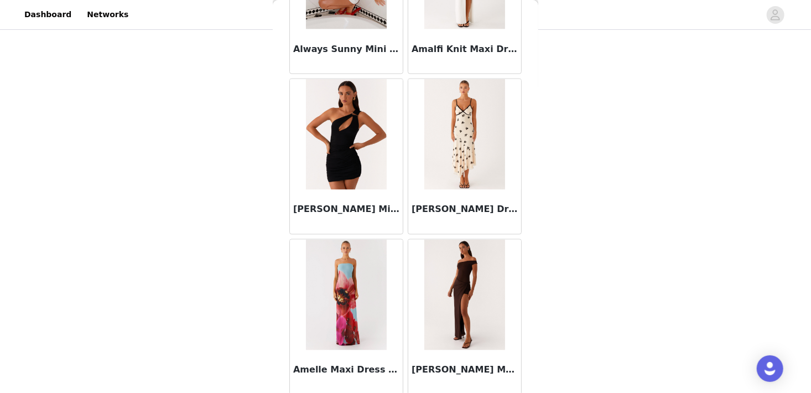
scroll to position [2900, 0]
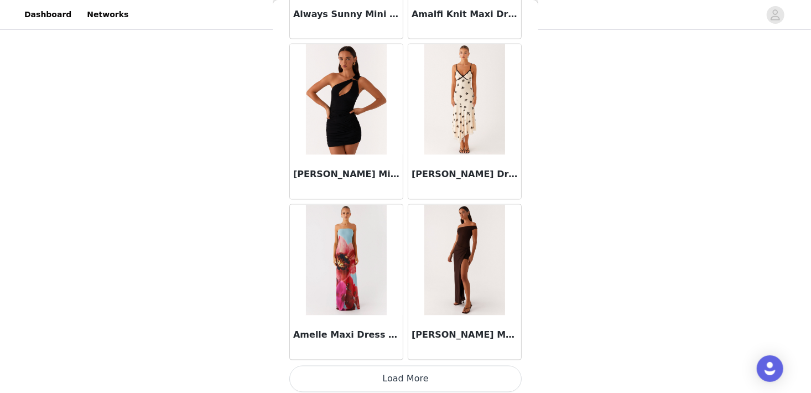
click at [370, 376] on button "Load More" at bounding box center [405, 379] width 232 height 27
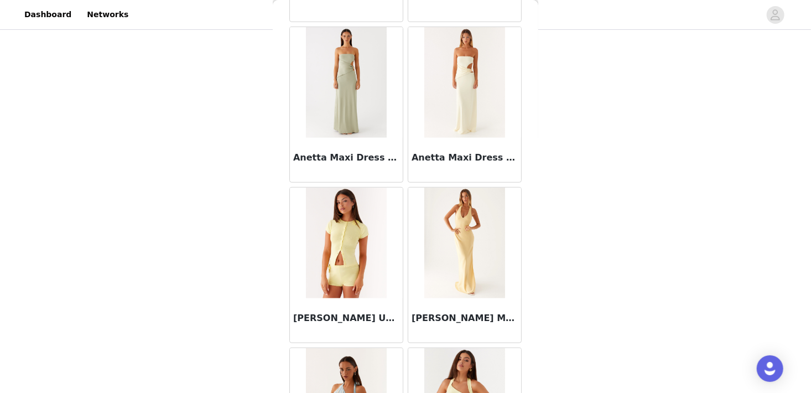
scroll to position [4503, 0]
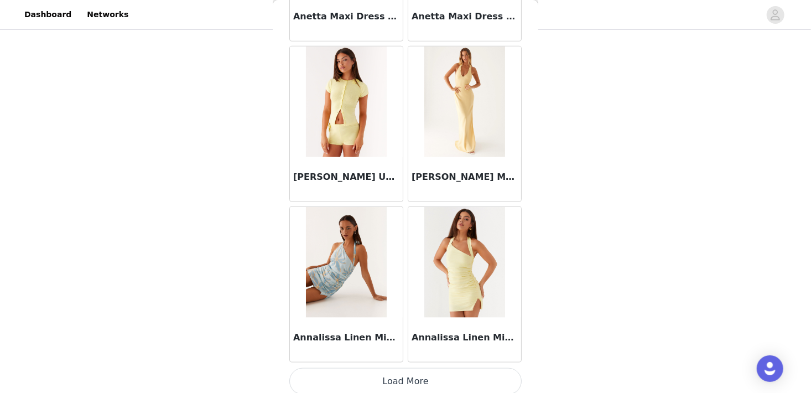
click at [361, 377] on button "Load More" at bounding box center [405, 381] width 232 height 27
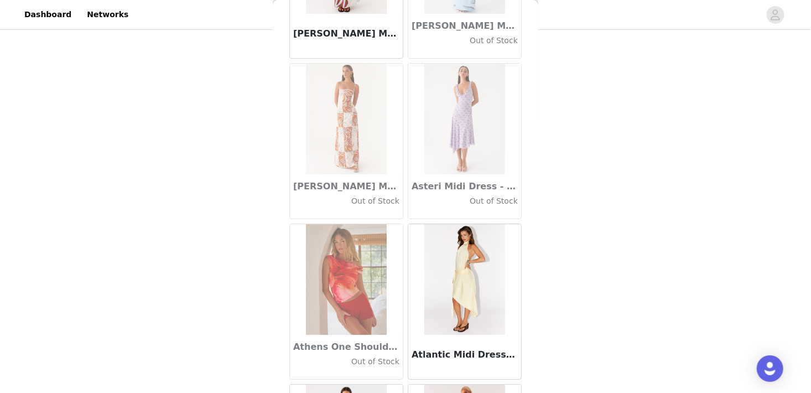
scroll to position [6105, 0]
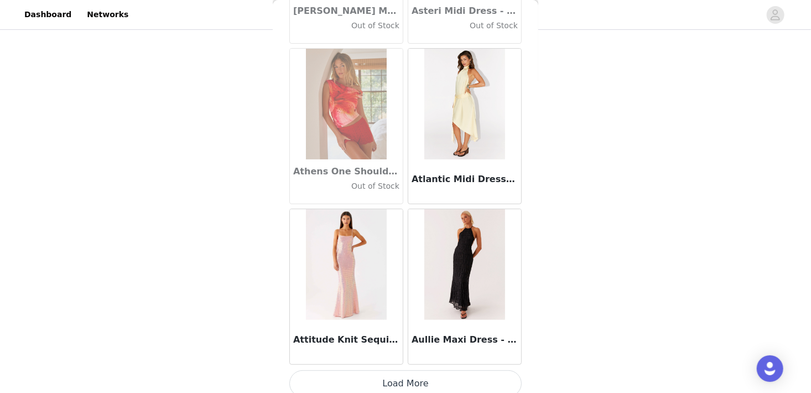
click at [370, 374] on button "Load More" at bounding box center [405, 383] width 232 height 27
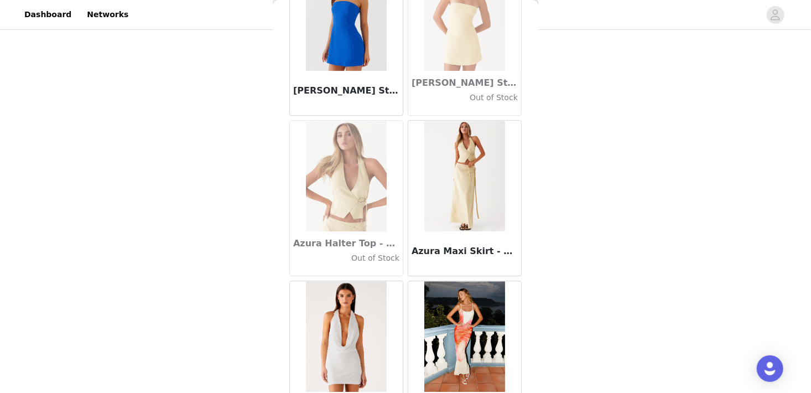
scroll to position [7708, 0]
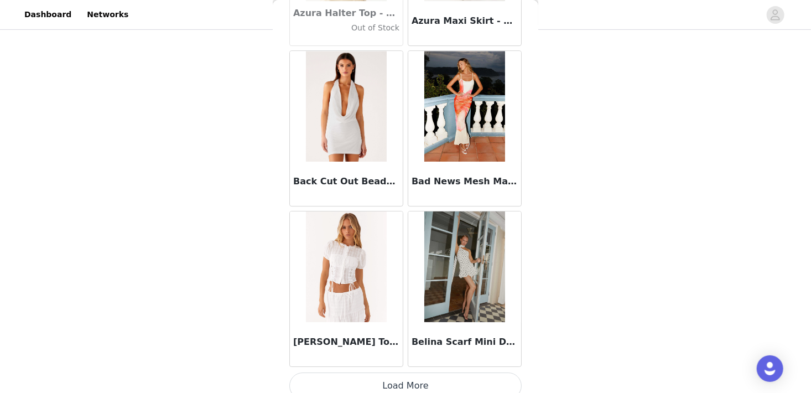
click at [359, 372] on button "Load More" at bounding box center [405, 385] width 232 height 27
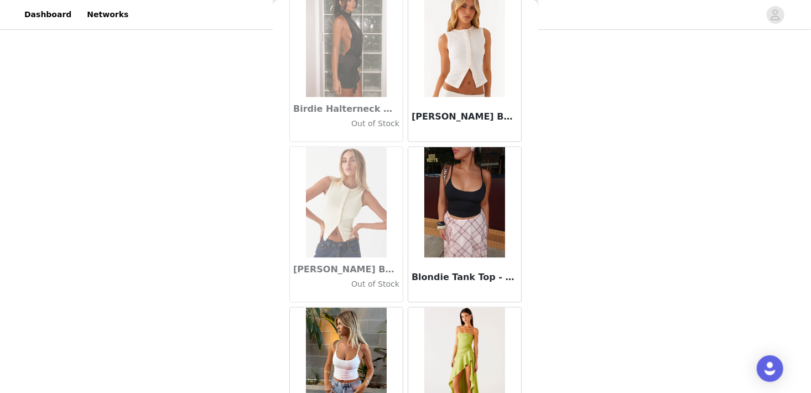
scroll to position [9310, 0]
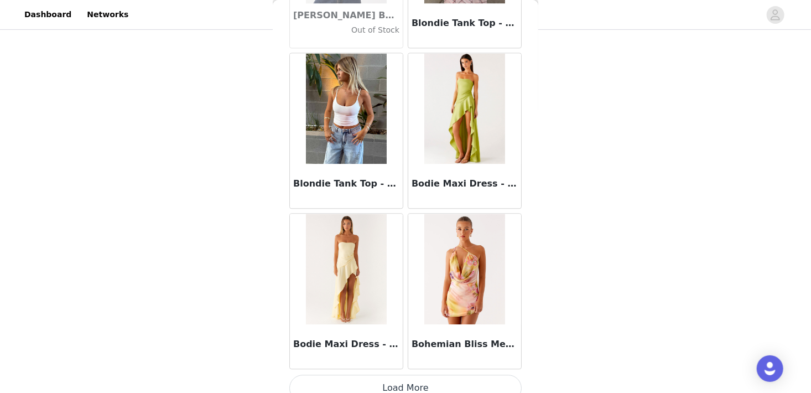
click at [341, 375] on button "Load More" at bounding box center [405, 388] width 232 height 27
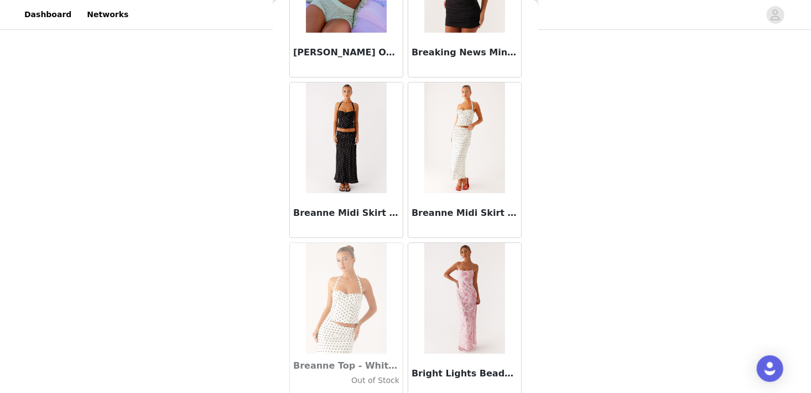
scroll to position [9699, 0]
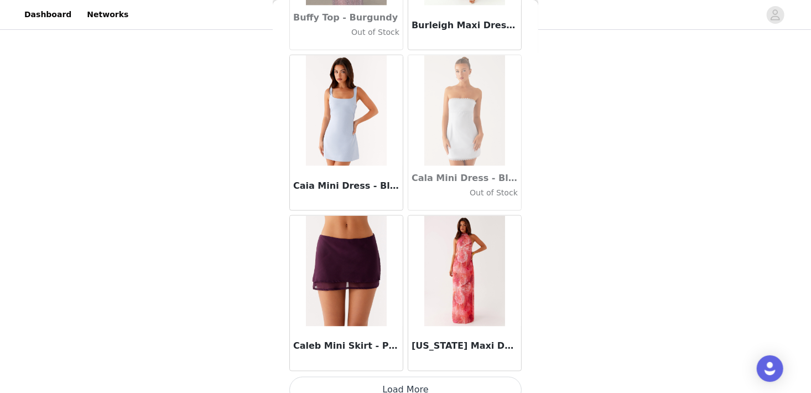
click at [336, 377] on button "Load More" at bounding box center [405, 390] width 232 height 27
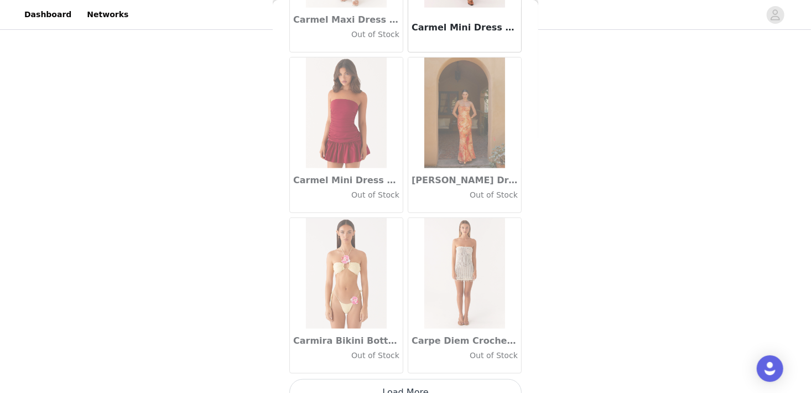
click at [364, 379] on button "Load More" at bounding box center [405, 392] width 232 height 27
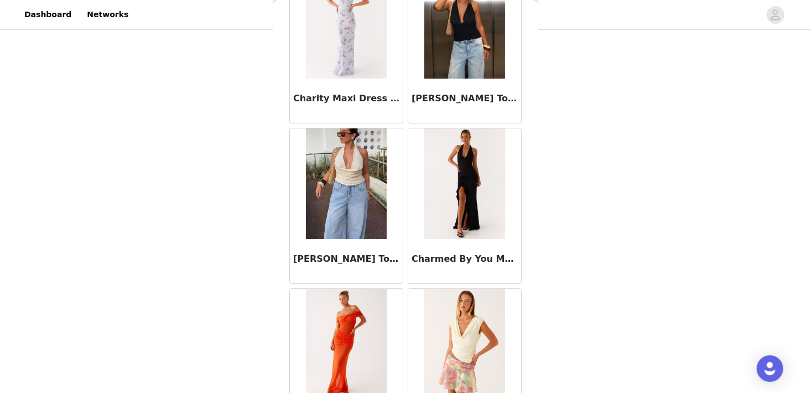
scroll to position [14118, 0]
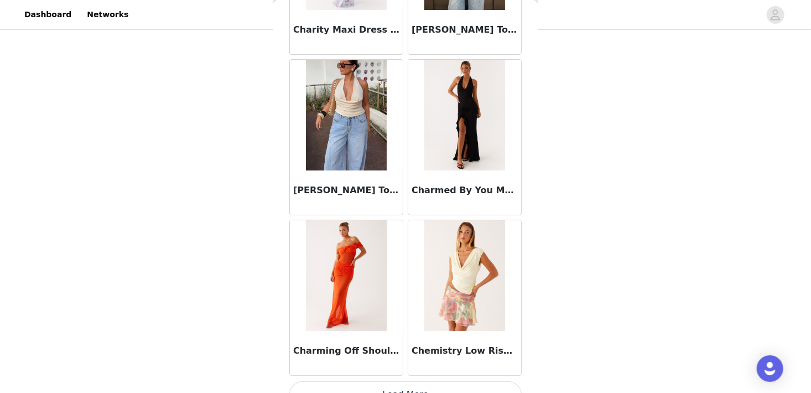
click at [393, 381] on button "Load More" at bounding box center [405, 394] width 232 height 27
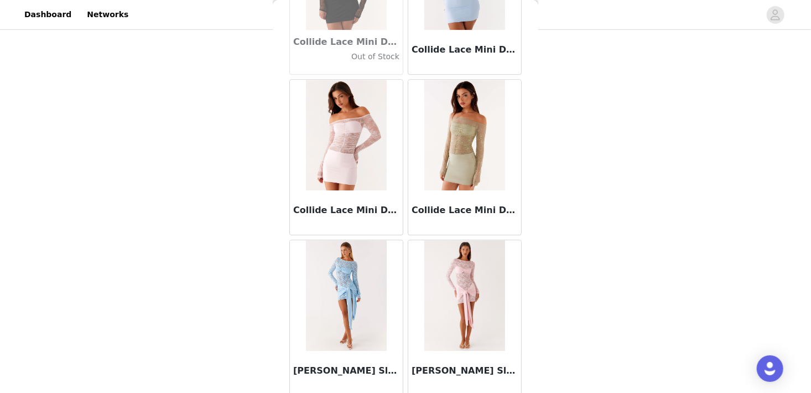
scroll to position [15720, 0]
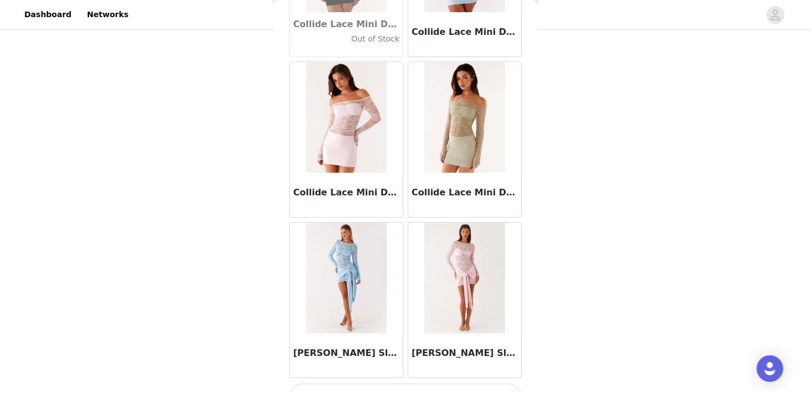
click at [318, 383] on button "Load More" at bounding box center [405, 396] width 232 height 27
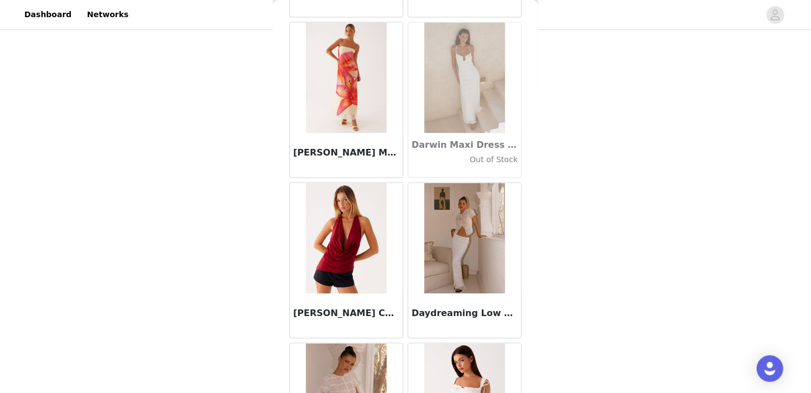
scroll to position [17323, 0]
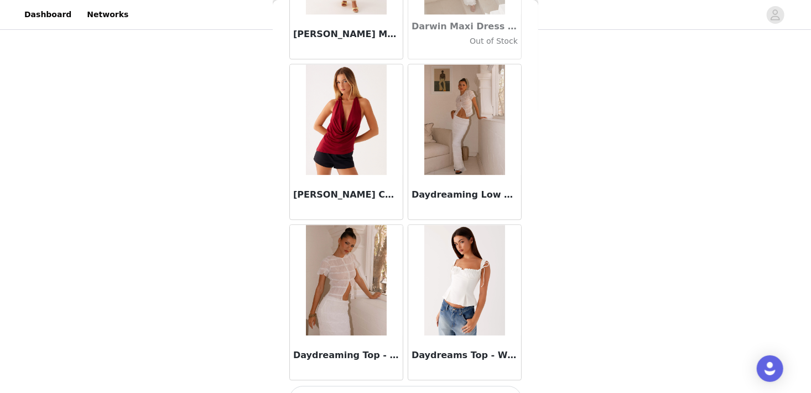
click at [348, 386] on button "Load More" at bounding box center [405, 399] width 232 height 27
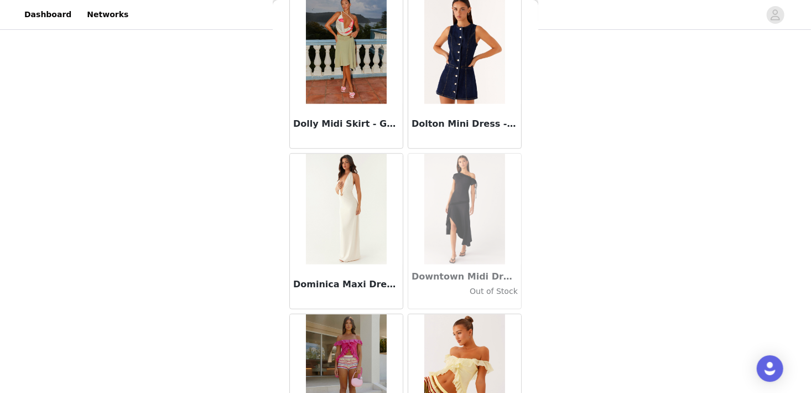
scroll to position [18925, 0]
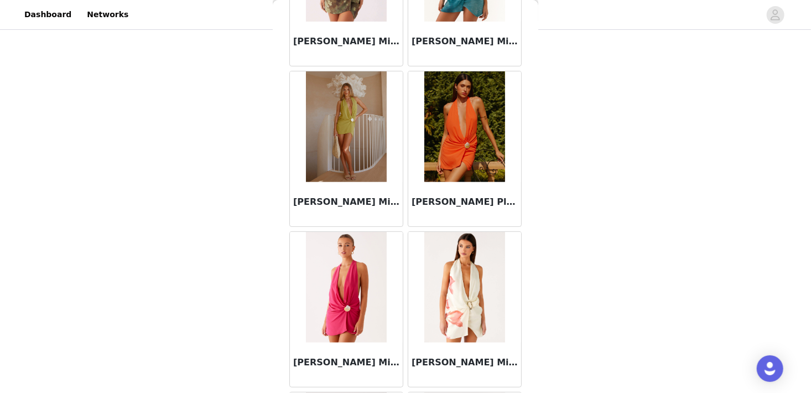
scroll to position [20528, 0]
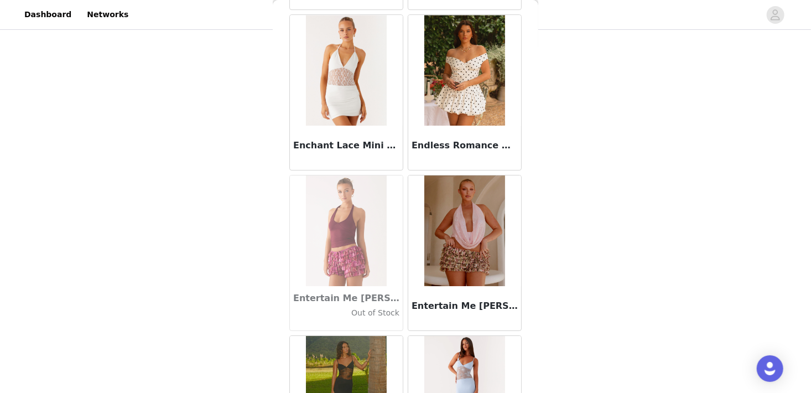
scroll to position [22130, 0]
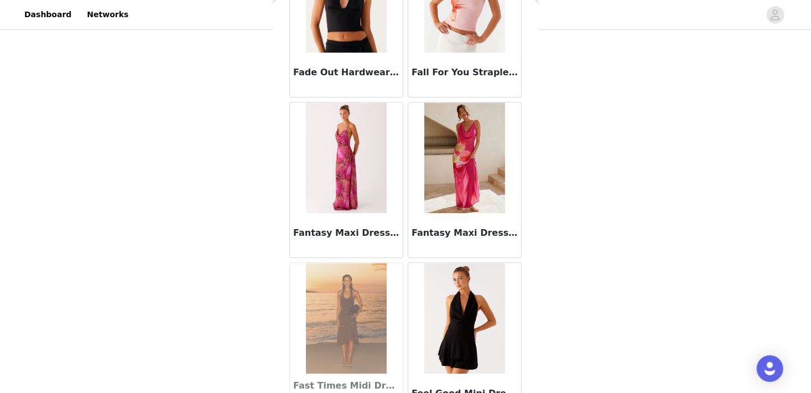
scroll to position [23733, 0]
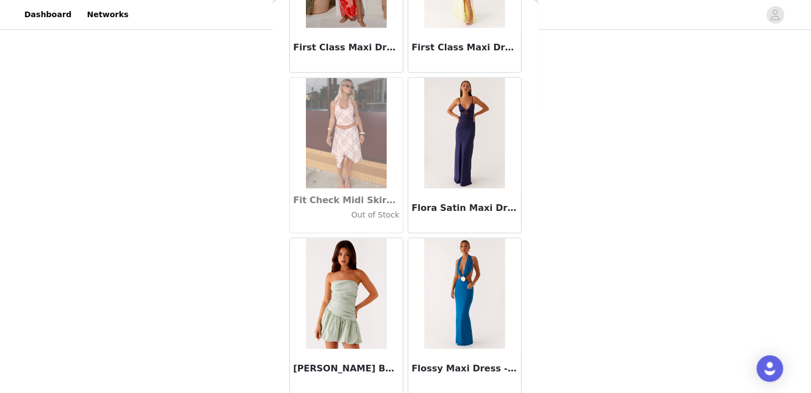
scroll to position [25335, 0]
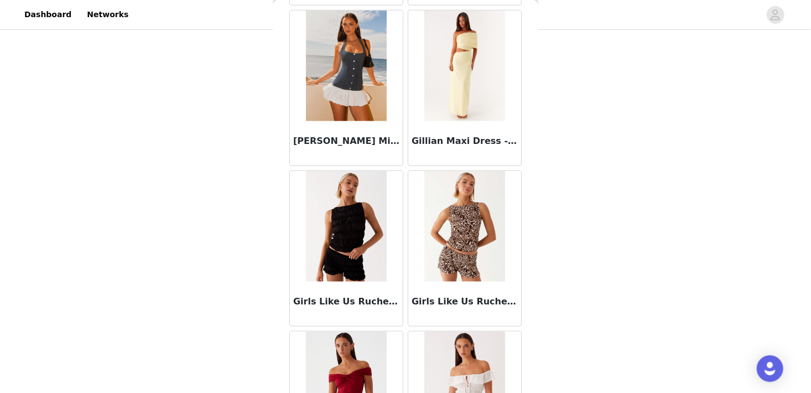
scroll to position [26938, 0]
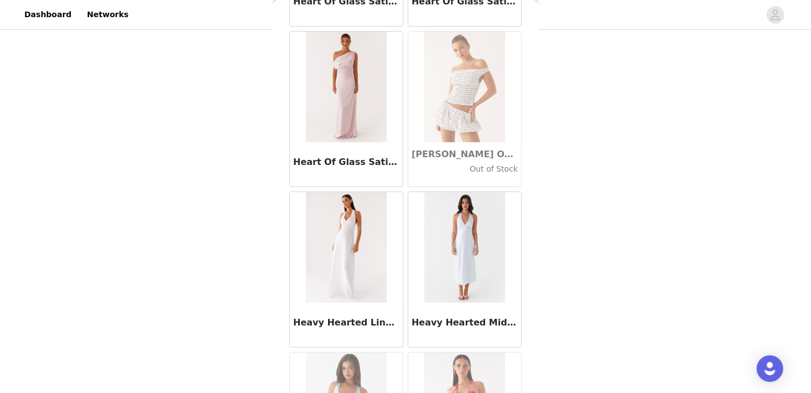
scroll to position [28541, 0]
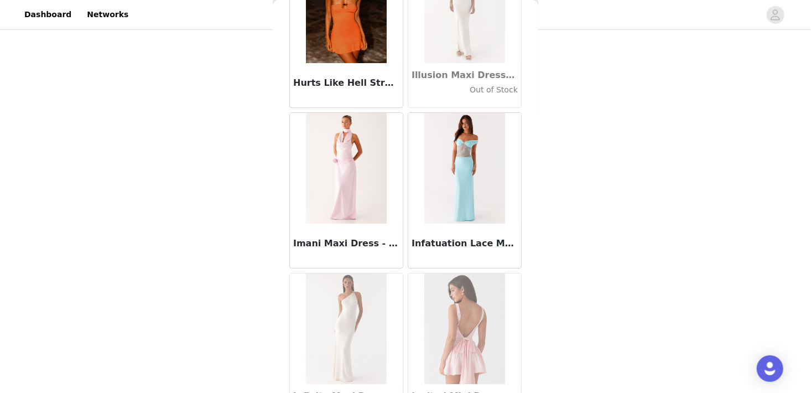
scroll to position [30143, 0]
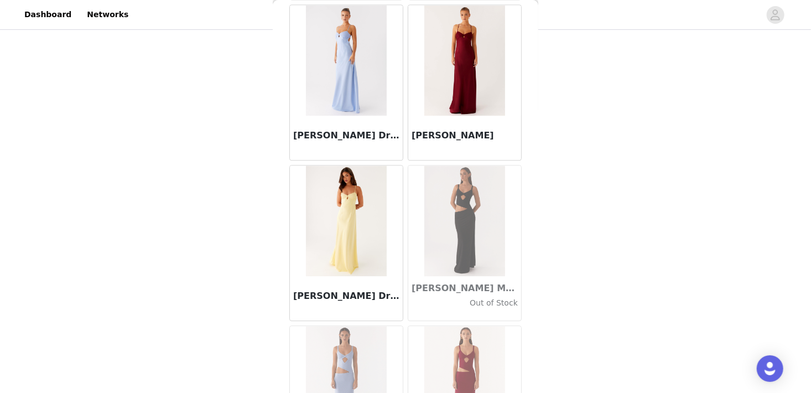
scroll to position [31746, 0]
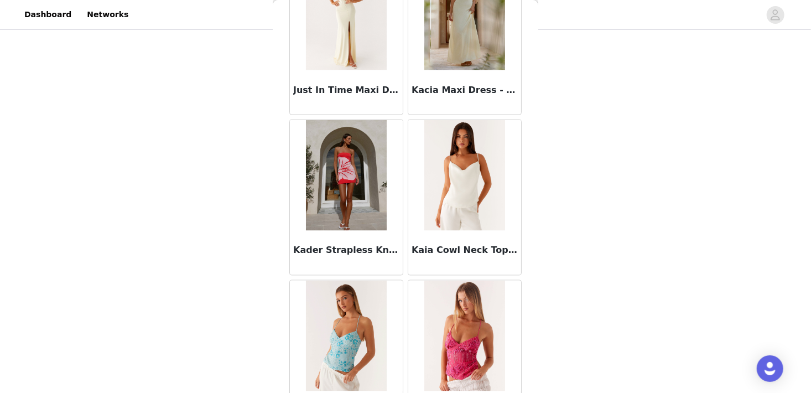
scroll to position [33348, 0]
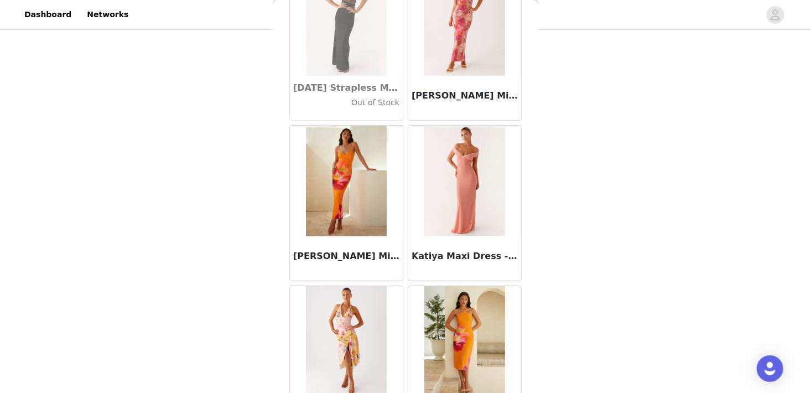
scroll to position [34951, 0]
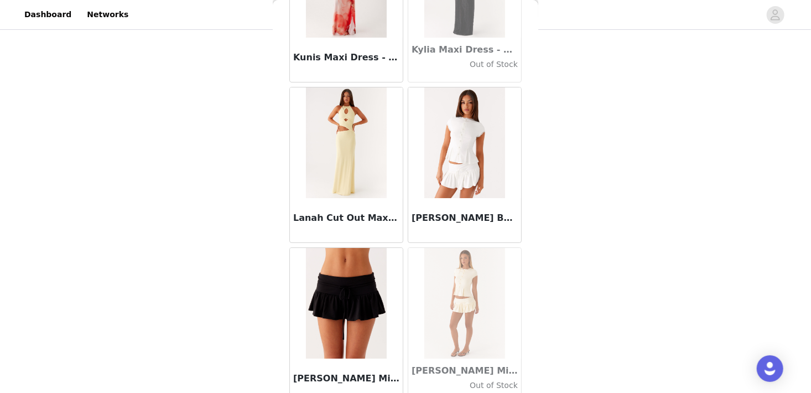
scroll to position [36553, 0]
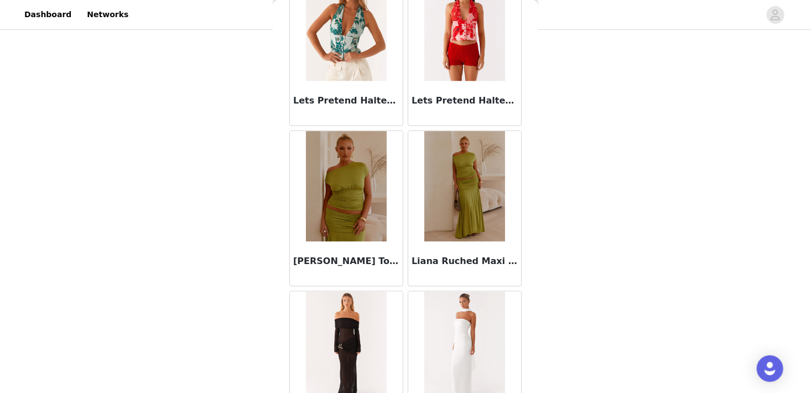
scroll to position [37508, 0]
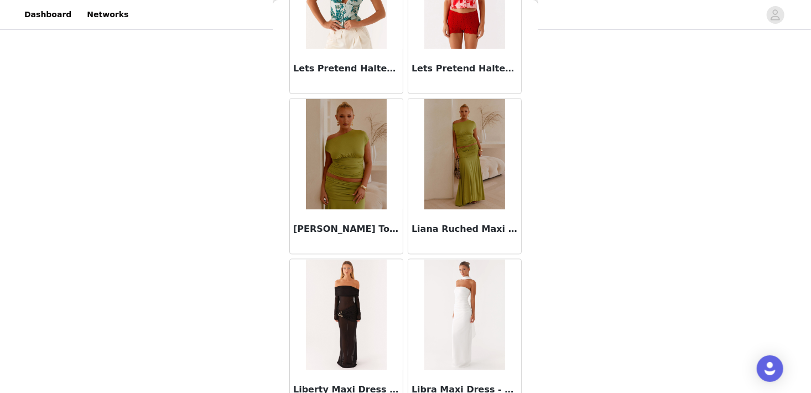
click at [347, 210] on div "[PERSON_NAME] Top - Green" at bounding box center [346, 232] width 113 height 44
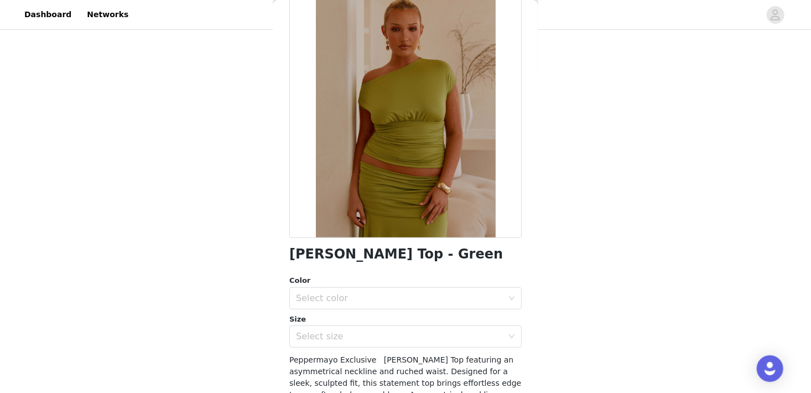
scroll to position [72, 0]
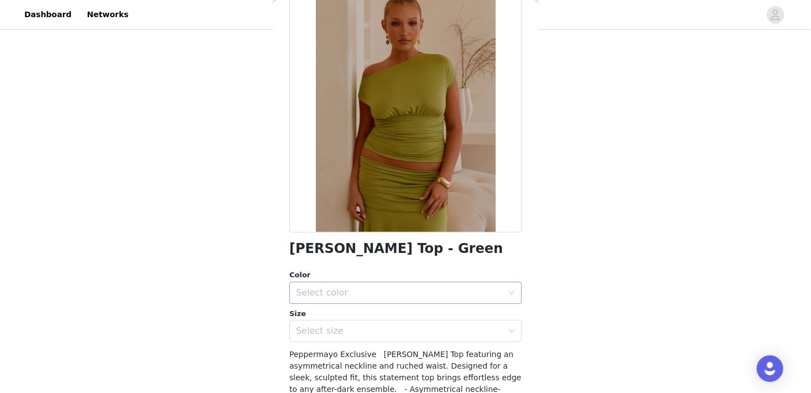
click at [344, 296] on div "Select color" at bounding box center [399, 292] width 207 height 11
click at [337, 316] on li "Green" at bounding box center [401, 317] width 224 height 18
click at [333, 331] on div "Select size" at bounding box center [399, 330] width 207 height 11
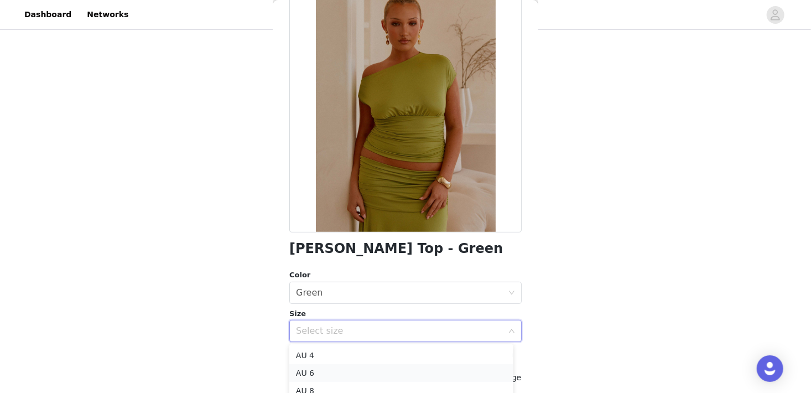
click at [323, 366] on li "AU 6" at bounding box center [401, 373] width 224 height 18
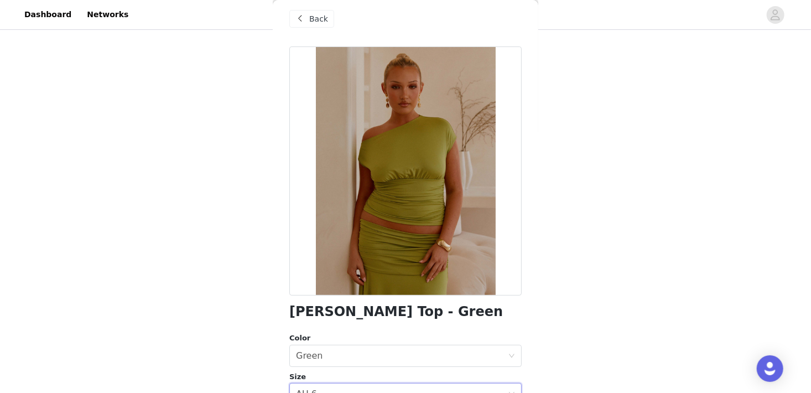
scroll to position [0, 0]
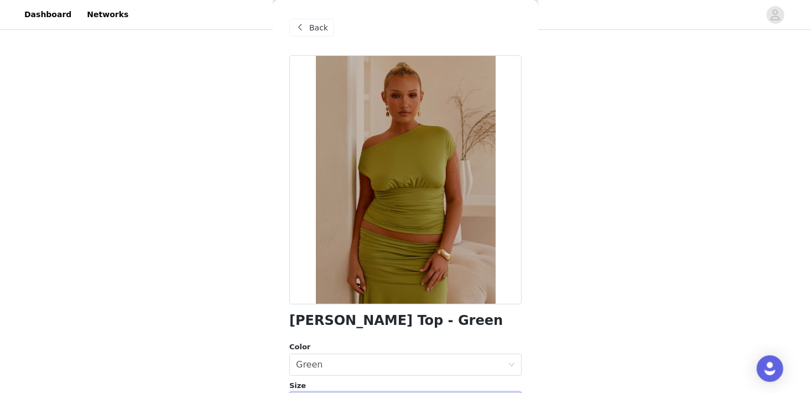
click at [308, 29] on div "Back" at bounding box center [311, 28] width 45 height 18
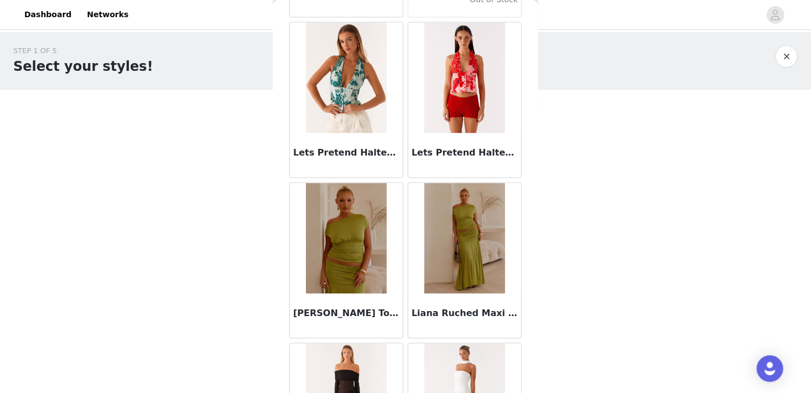
scroll to position [37421, 0]
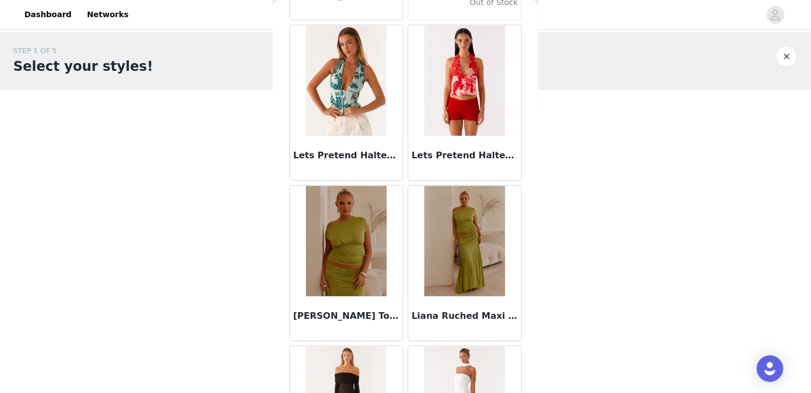
click at [361, 203] on img at bounding box center [346, 241] width 80 height 111
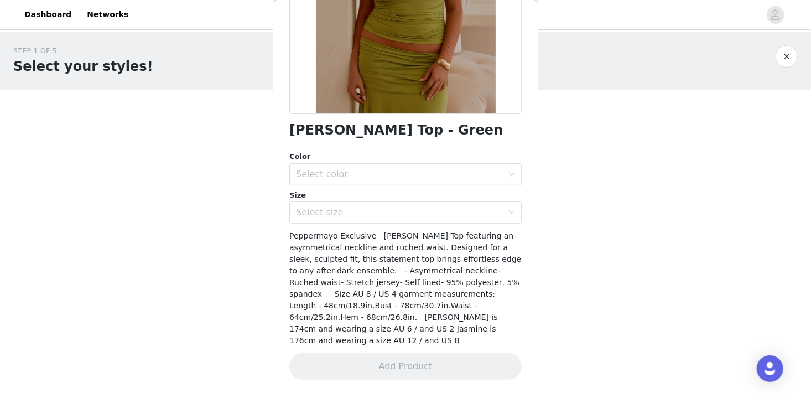
scroll to position [178, 0]
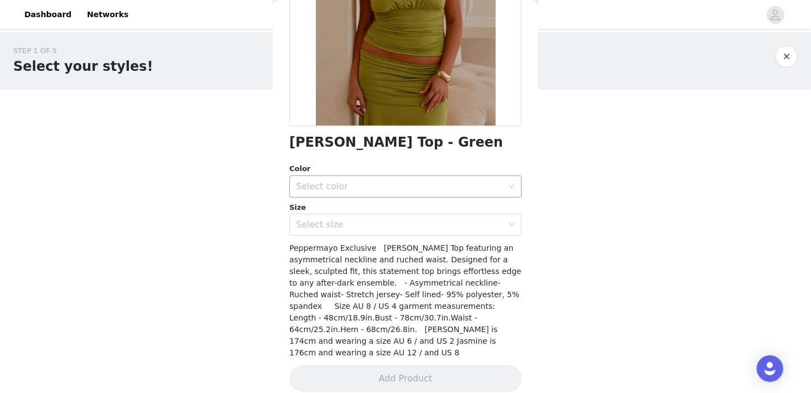
click at [350, 185] on div "Select color" at bounding box center [399, 186] width 207 height 11
click at [345, 205] on li "Green" at bounding box center [401, 210] width 224 height 18
click at [335, 222] on div "Select size" at bounding box center [399, 224] width 207 height 11
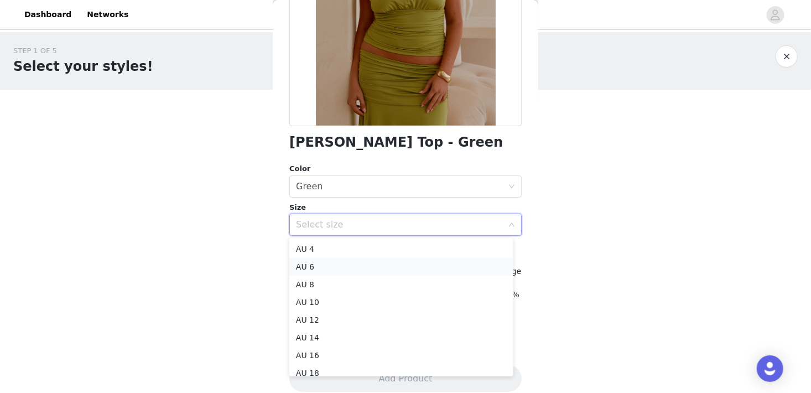
click at [324, 264] on li "AU 6" at bounding box center [401, 267] width 224 height 18
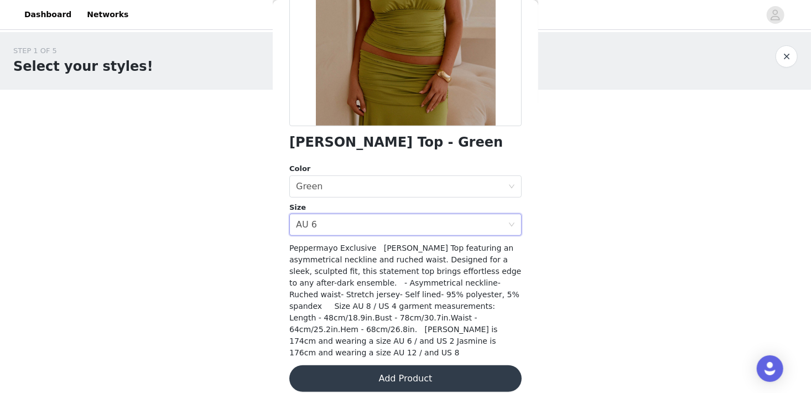
click at [350, 367] on button "Add Product" at bounding box center [405, 378] width 232 height 27
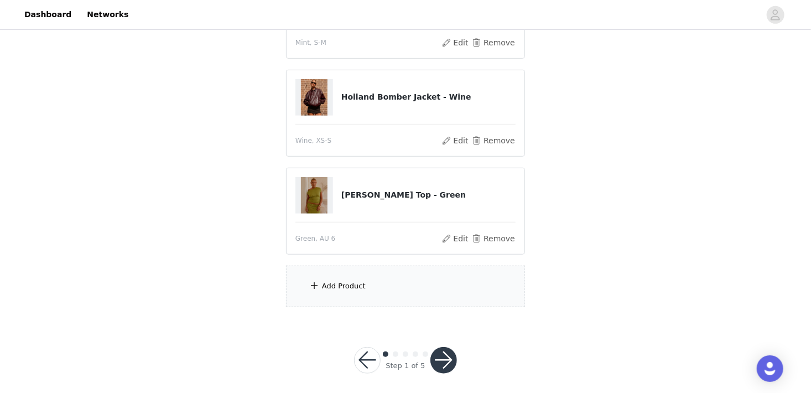
scroll to position [281, 0]
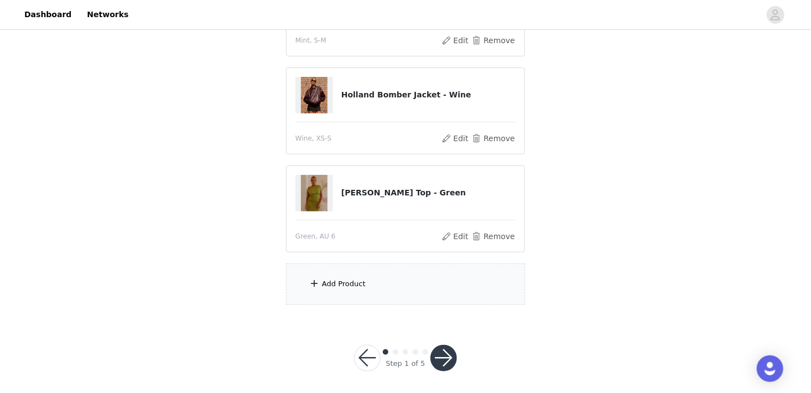
click at [331, 287] on div "Add Product" at bounding box center [344, 283] width 44 height 11
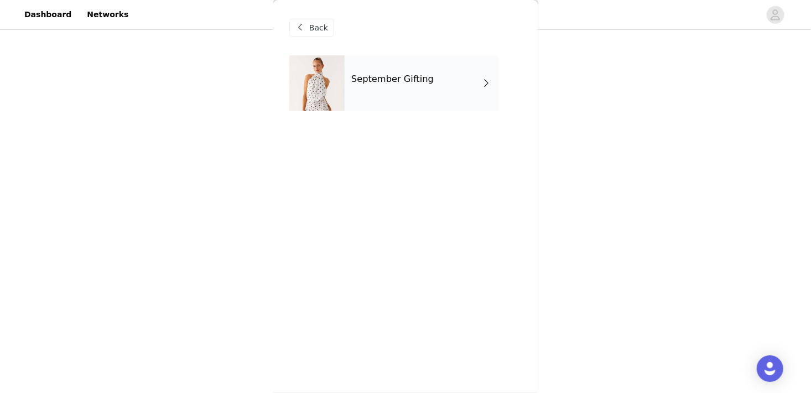
click at [431, 103] on div "September Gifting" at bounding box center [422, 82] width 154 height 55
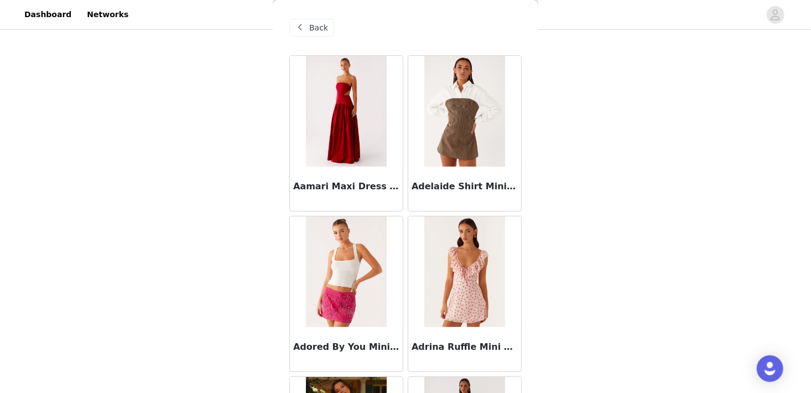
click at [529, 53] on div "Back Aamari Maxi Dress - Red Adelaide Shirt Mini Dress - Brown Adored By You Mi…" at bounding box center [406, 196] width 266 height 393
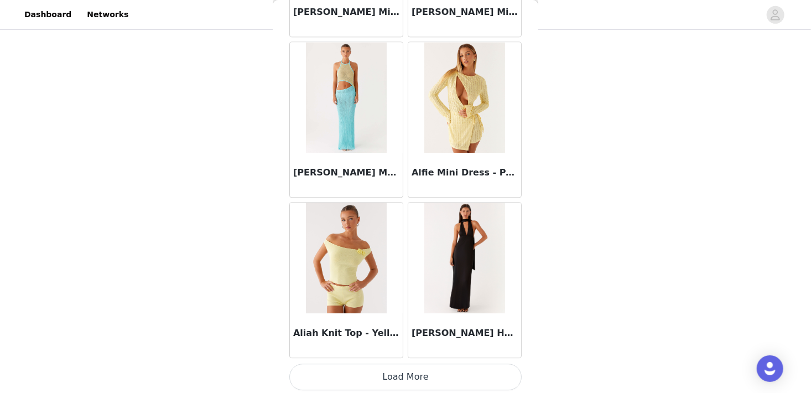
click at [486, 365] on button "Load More" at bounding box center [405, 377] width 232 height 27
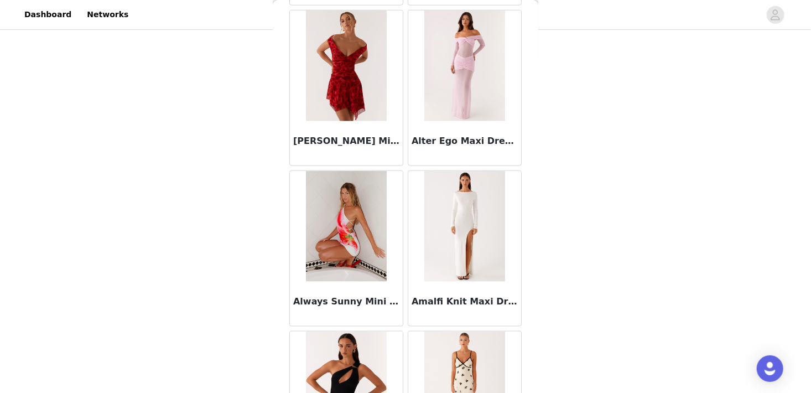
scroll to position [2900, 0]
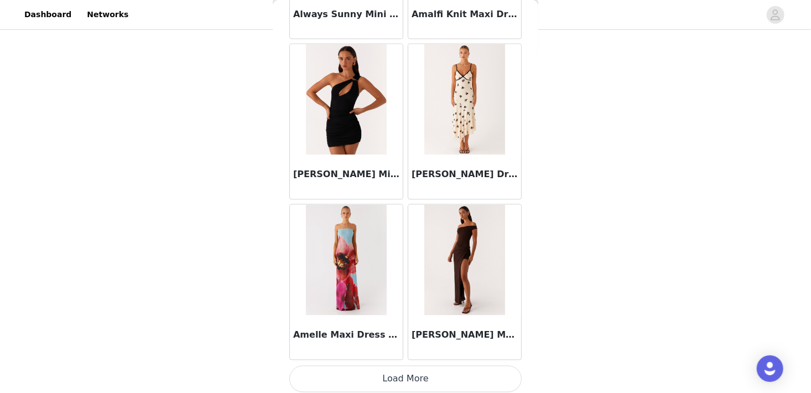
click at [472, 372] on button "Load More" at bounding box center [405, 379] width 232 height 27
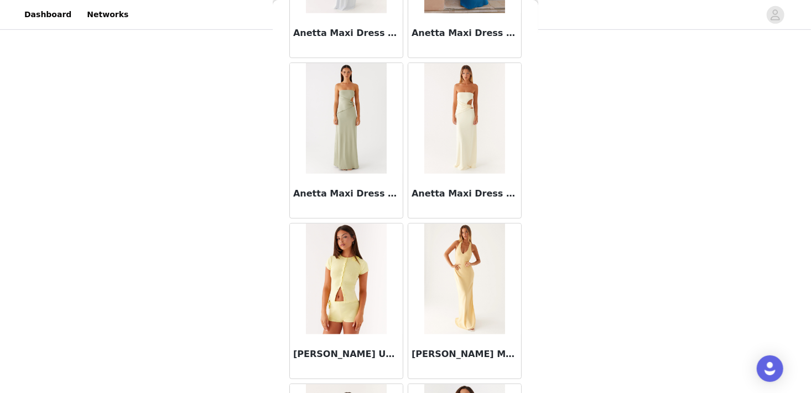
scroll to position [4503, 0]
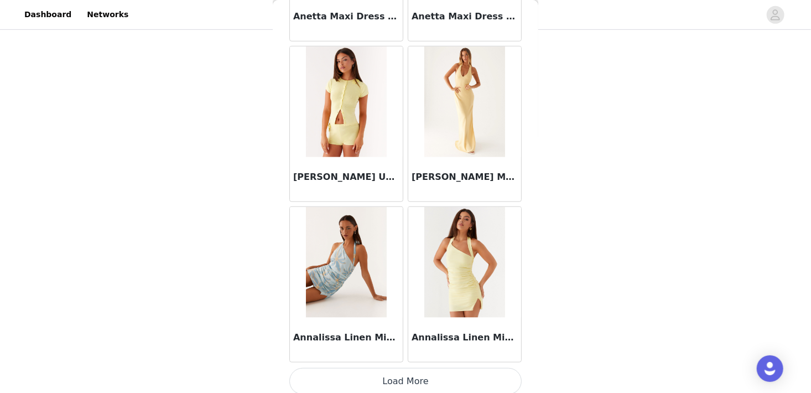
click at [502, 375] on button "Load More" at bounding box center [405, 381] width 232 height 27
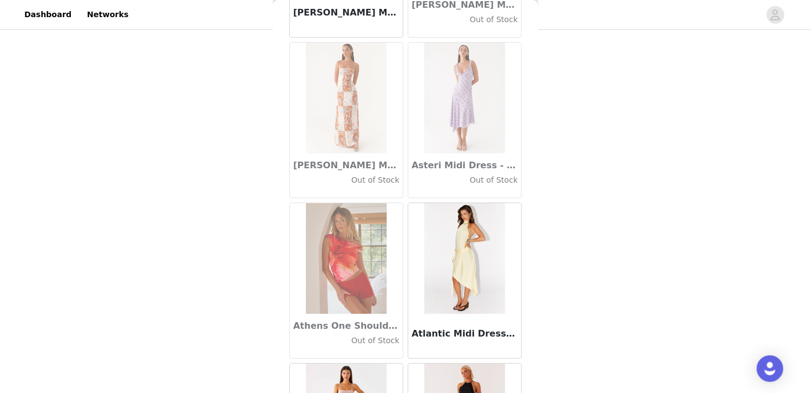
scroll to position [6105, 0]
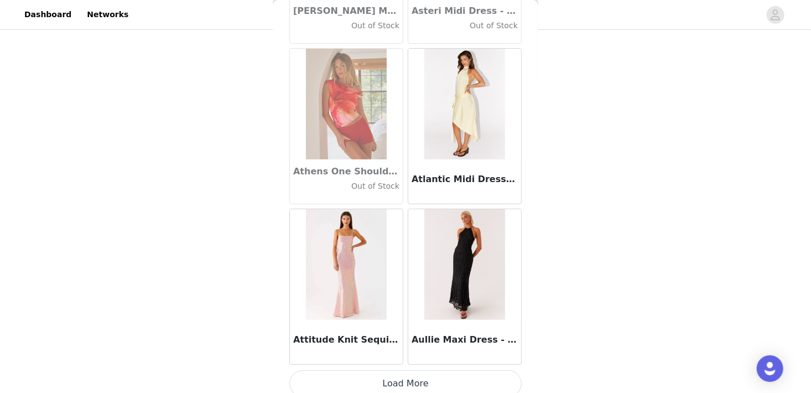
click at [359, 383] on button "Load More" at bounding box center [405, 383] width 232 height 27
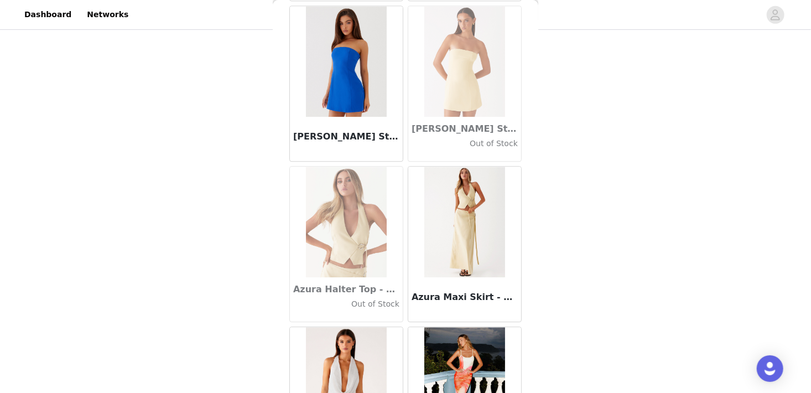
scroll to position [7708, 0]
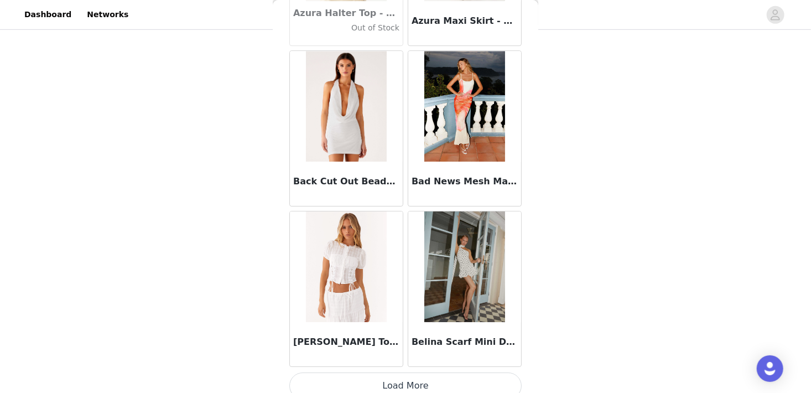
click at [342, 373] on button "Load More" at bounding box center [405, 385] width 232 height 27
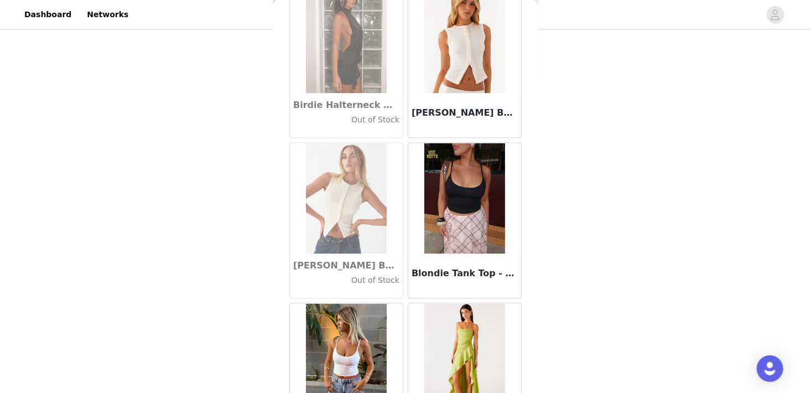
scroll to position [9310, 0]
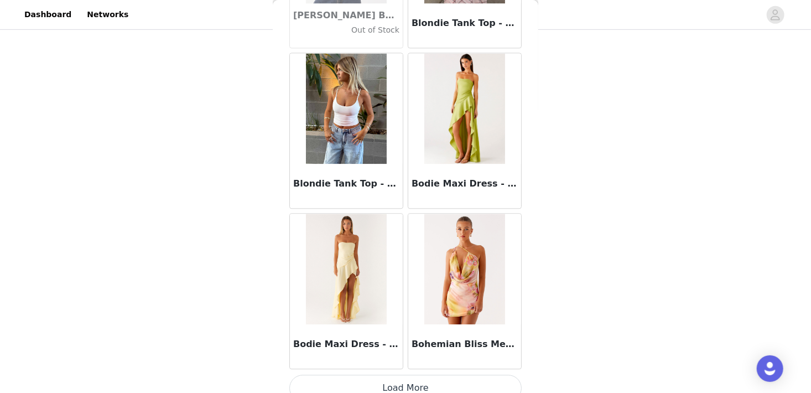
click at [406, 375] on button "Load More" at bounding box center [405, 388] width 232 height 27
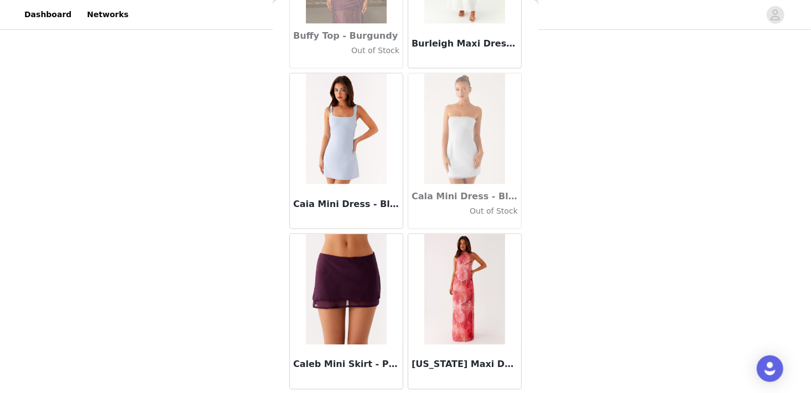
scroll to position [10913, 0]
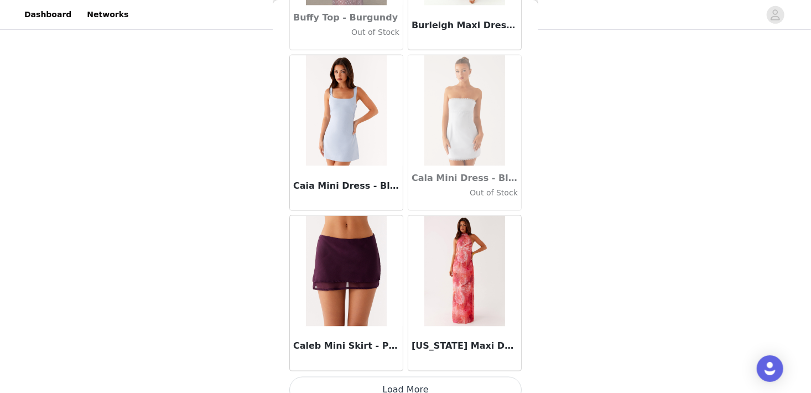
click at [304, 386] on button "Load More" at bounding box center [405, 390] width 232 height 27
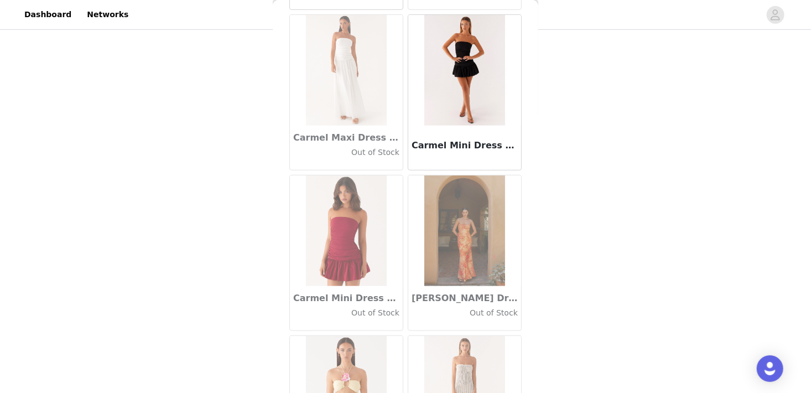
scroll to position [12515, 0]
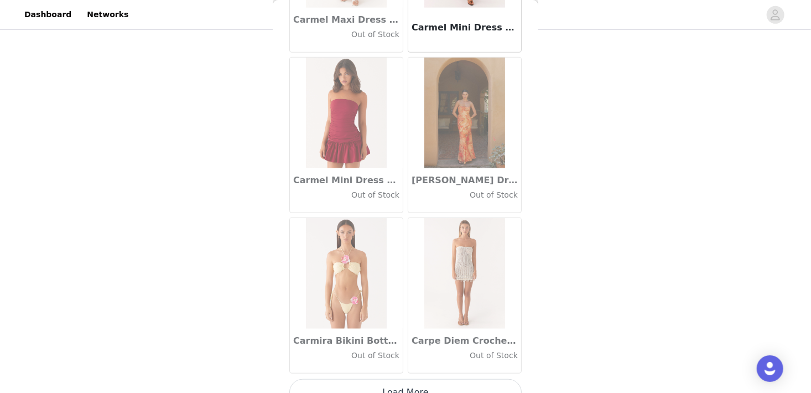
click at [334, 379] on button "Load More" at bounding box center [405, 392] width 232 height 27
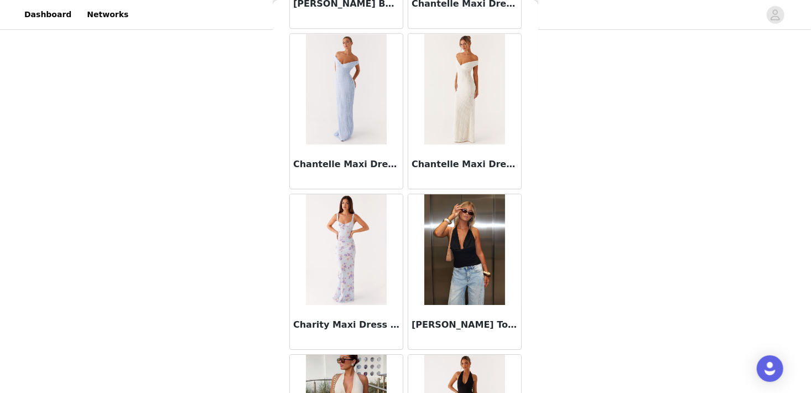
scroll to position [14118, 0]
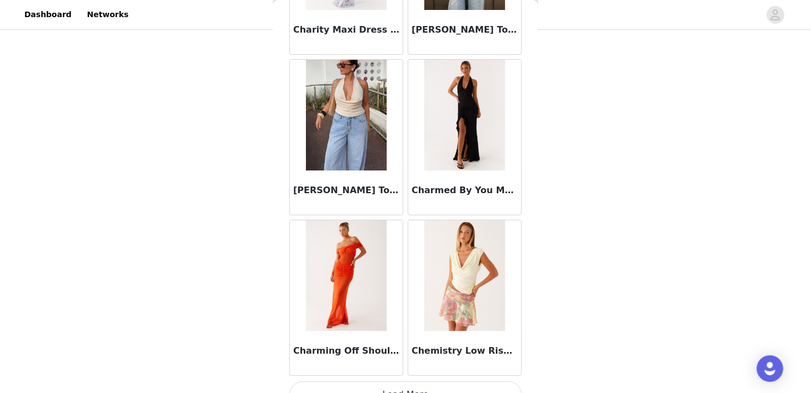
click at [343, 381] on button "Load More" at bounding box center [405, 394] width 232 height 27
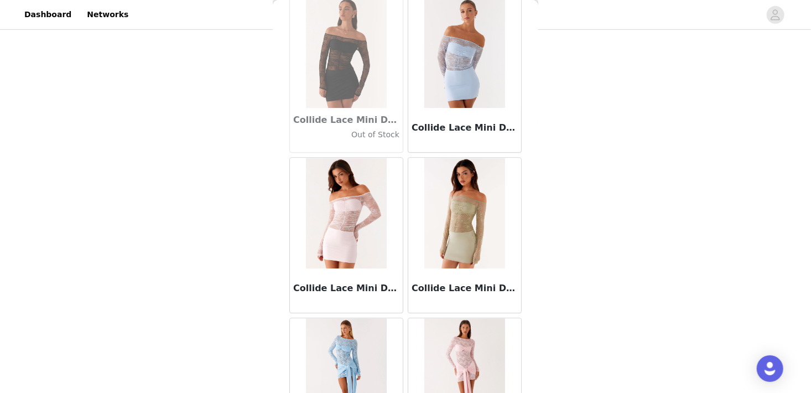
scroll to position [15720, 0]
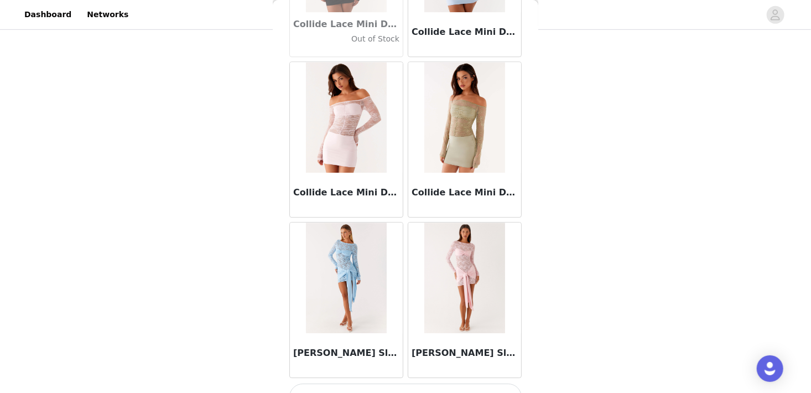
click at [359, 383] on button "Load More" at bounding box center [405, 396] width 232 height 27
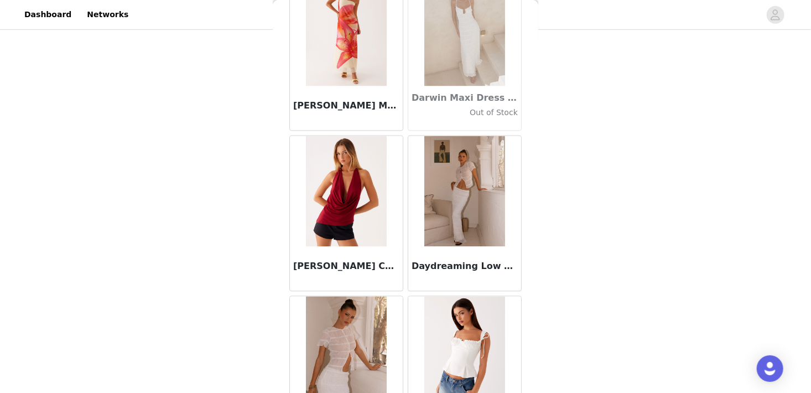
scroll to position [17323, 0]
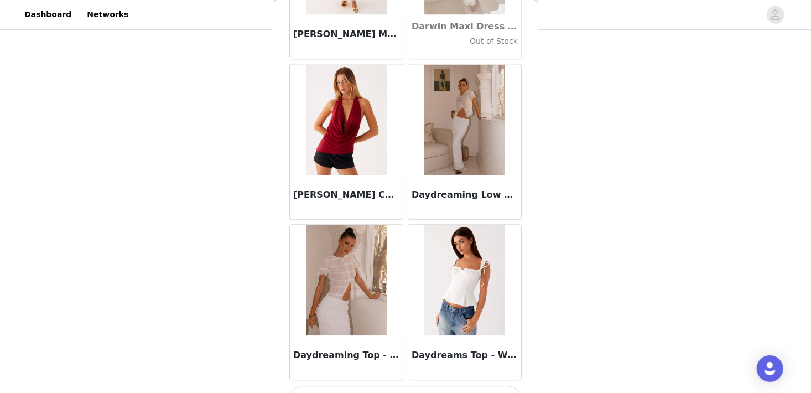
click at [364, 386] on button "Load More" at bounding box center [405, 399] width 232 height 27
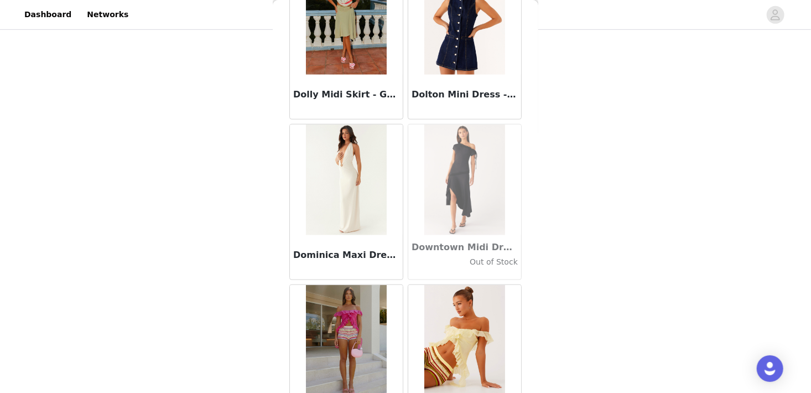
scroll to position [18925, 0]
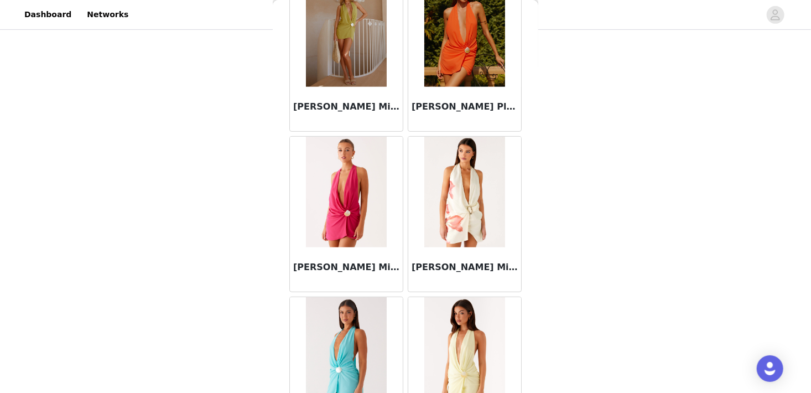
scroll to position [20528, 0]
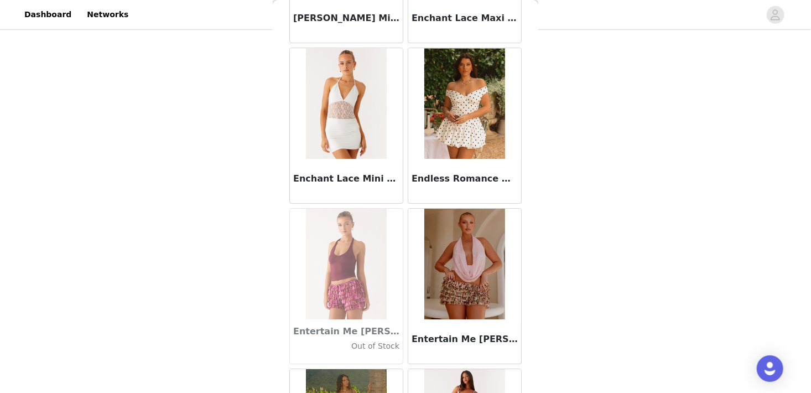
scroll to position [22130, 0]
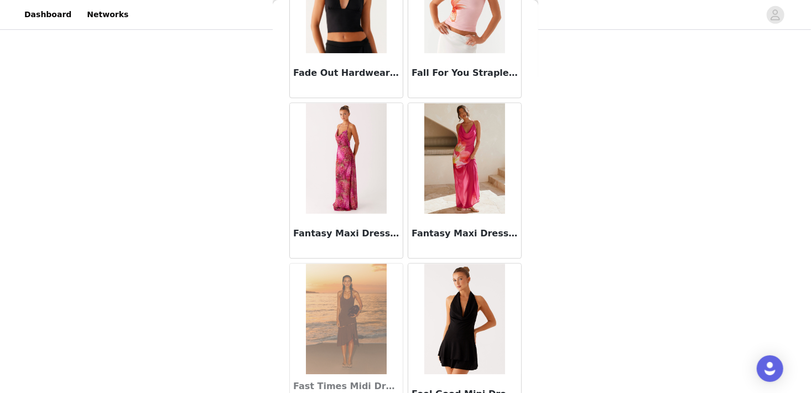
scroll to position [23733, 0]
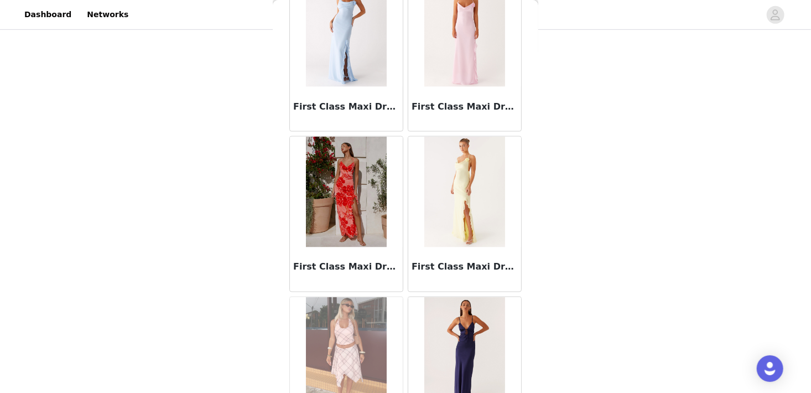
scroll to position [25335, 0]
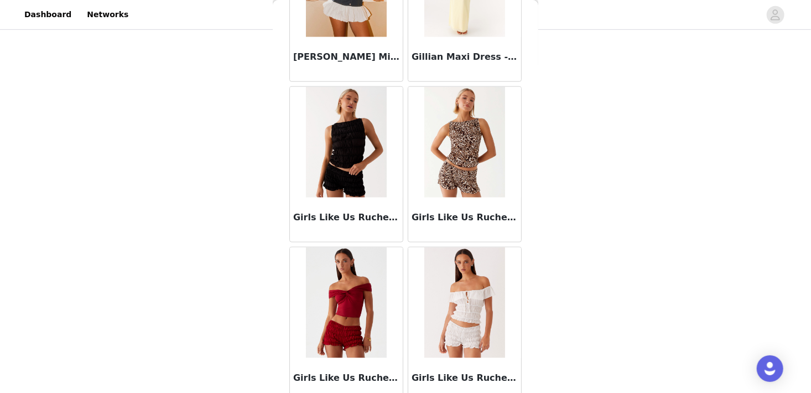
scroll to position [26938, 0]
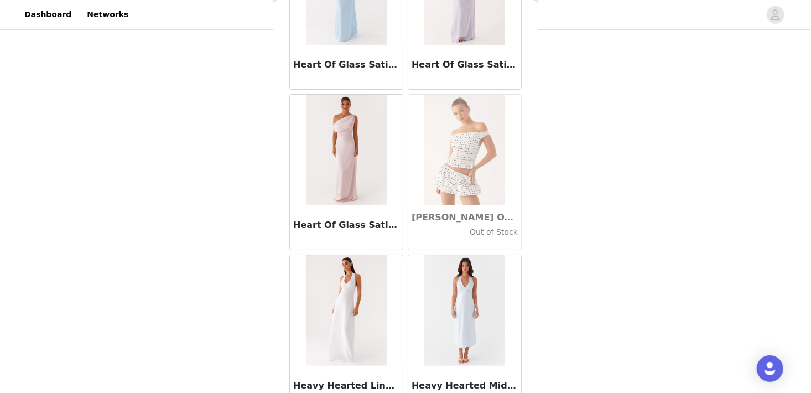
scroll to position [28541, 0]
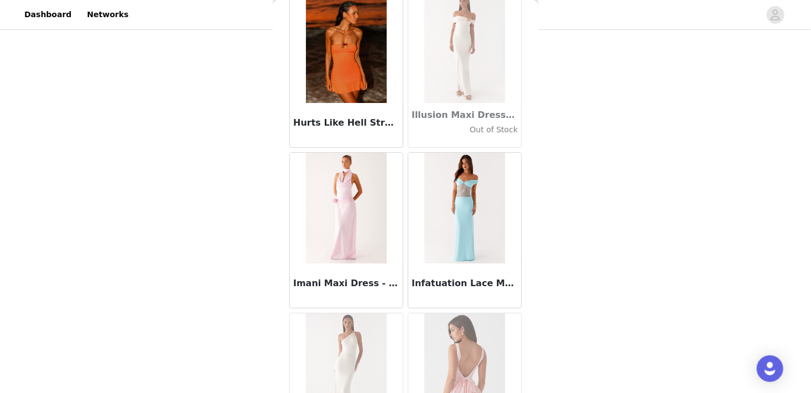
scroll to position [30143, 0]
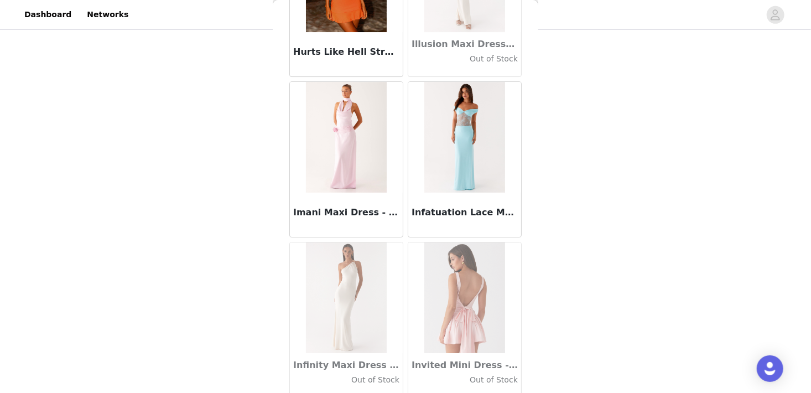
drag, startPoint x: 407, startPoint y: 306, endPoint x: 388, endPoint y: 382, distance: 78.1
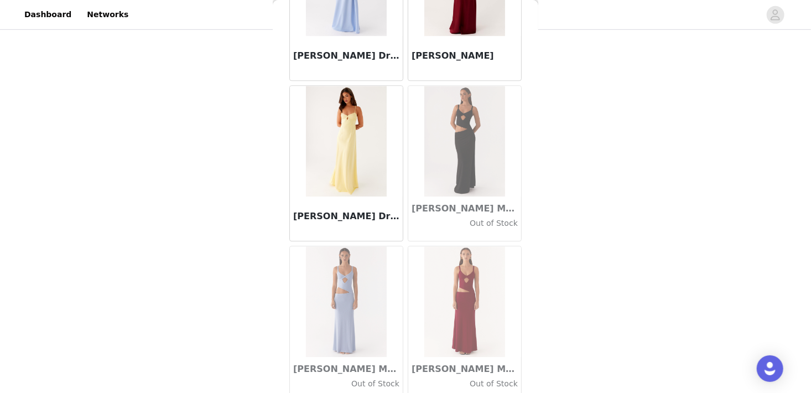
scroll to position [31746, 0]
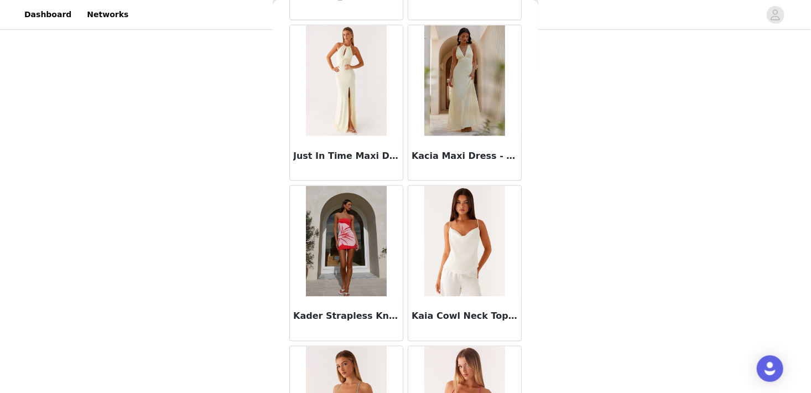
scroll to position [33348, 0]
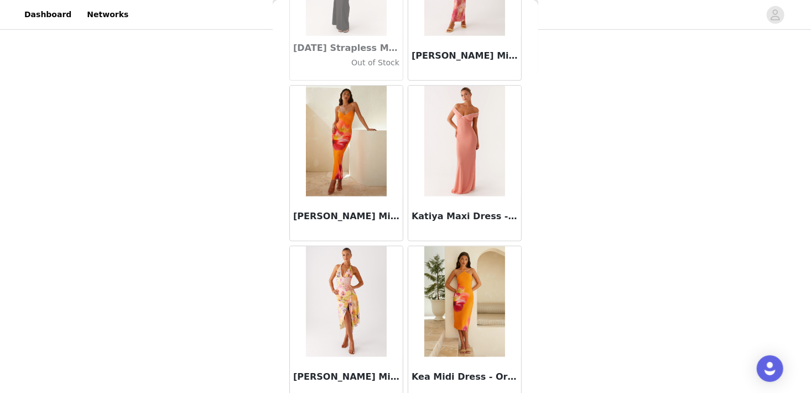
scroll to position [34951, 0]
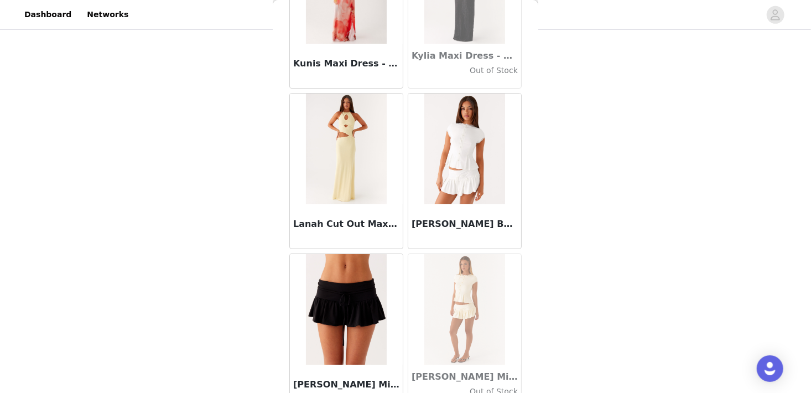
scroll to position [36553, 0]
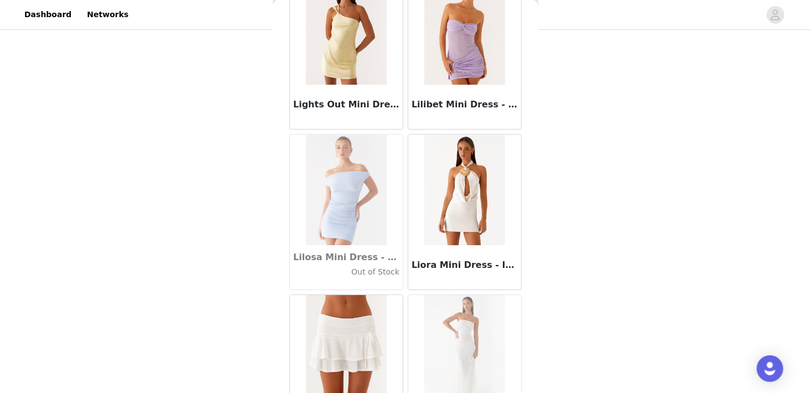
scroll to position [38156, 0]
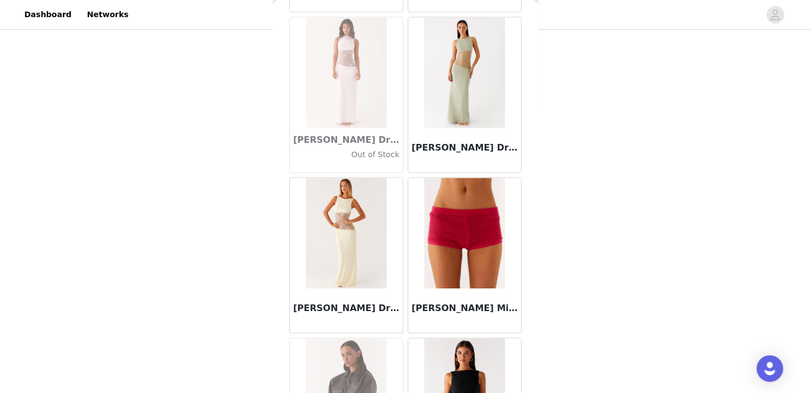
scroll to position [39758, 0]
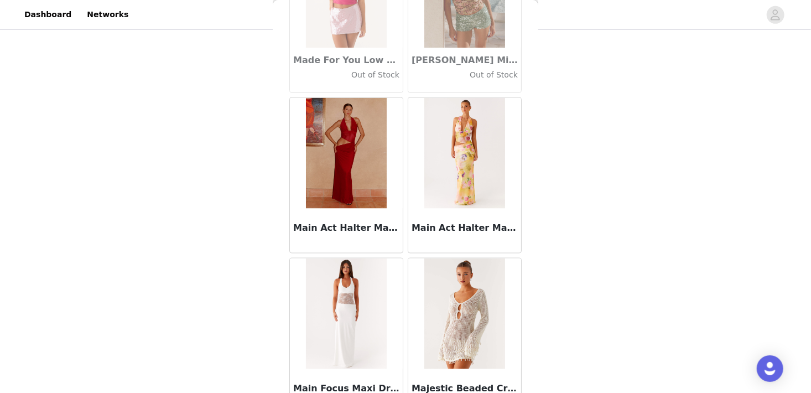
scroll to position [41361, 0]
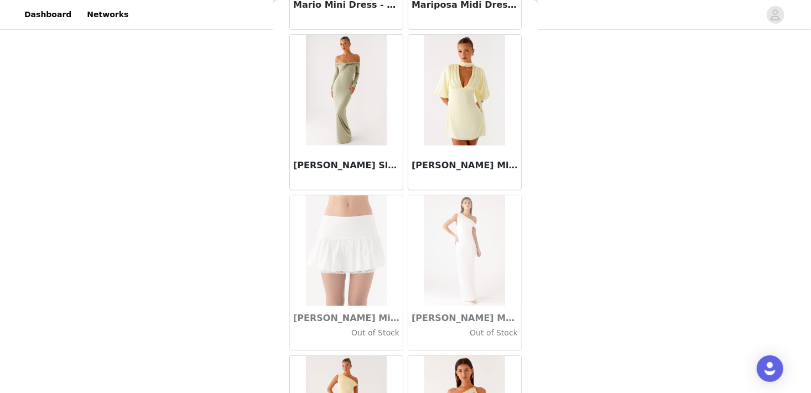
scroll to position [42963, 0]
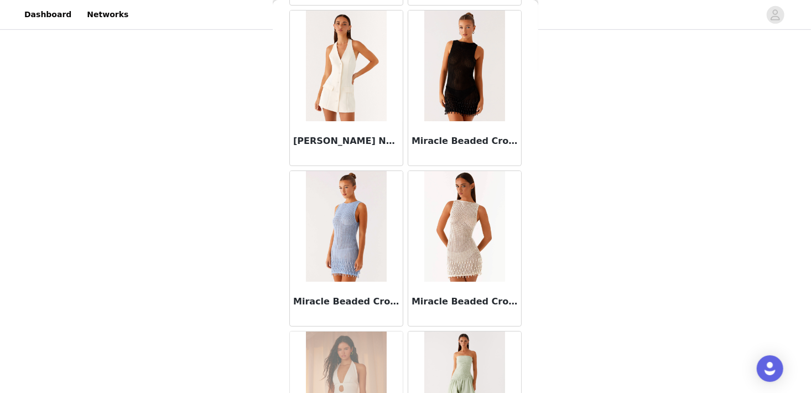
scroll to position [44566, 0]
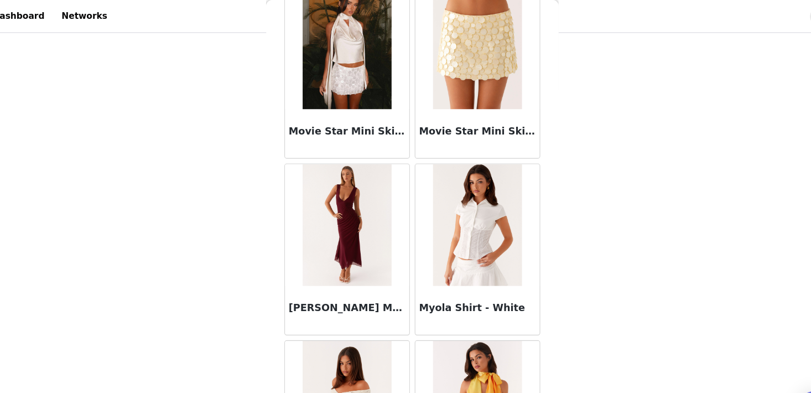
scroll to position [46168, 0]
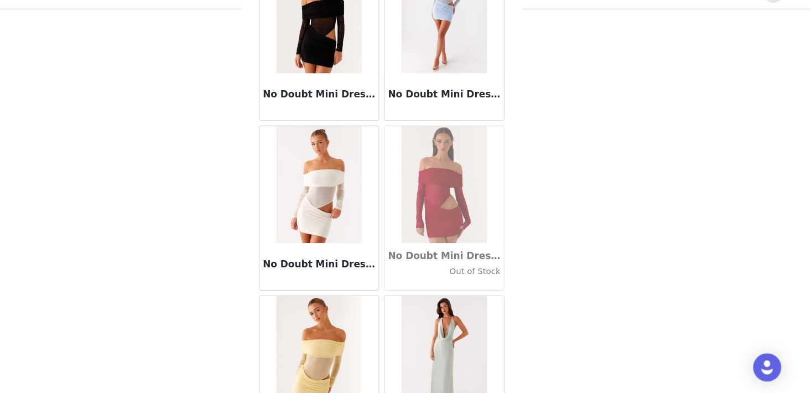
scroll to position [47771, 0]
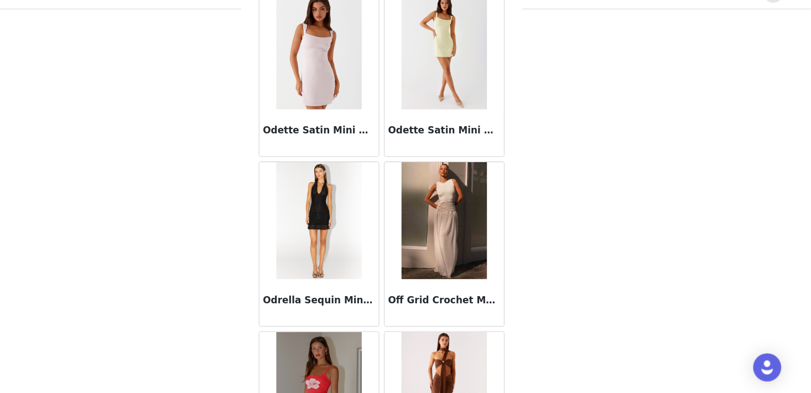
scroll to position [49373, 0]
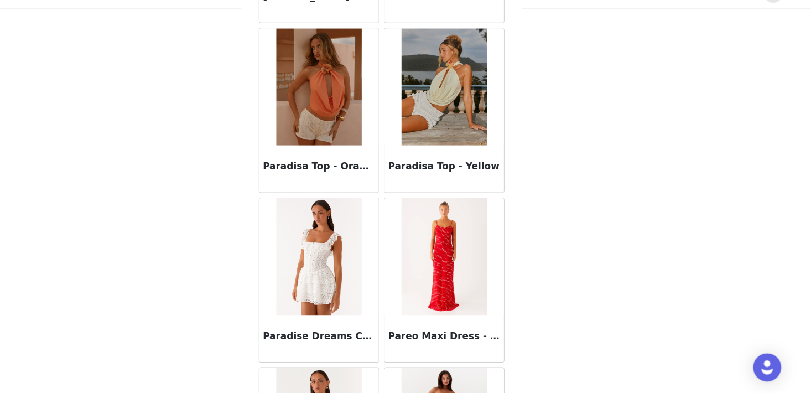
scroll to position [50976, 0]
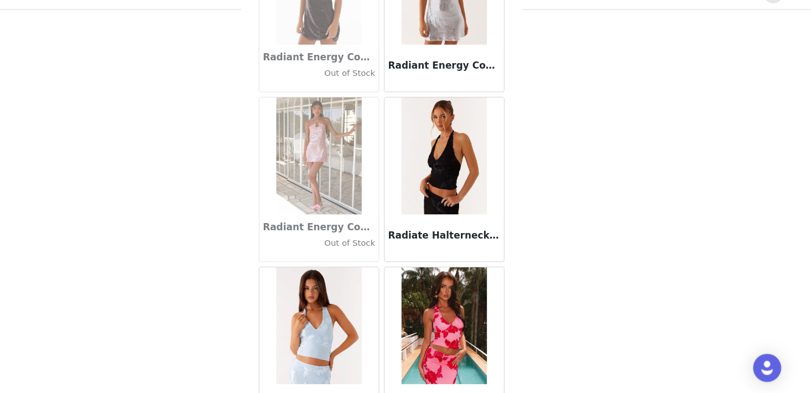
scroll to position [284, 0]
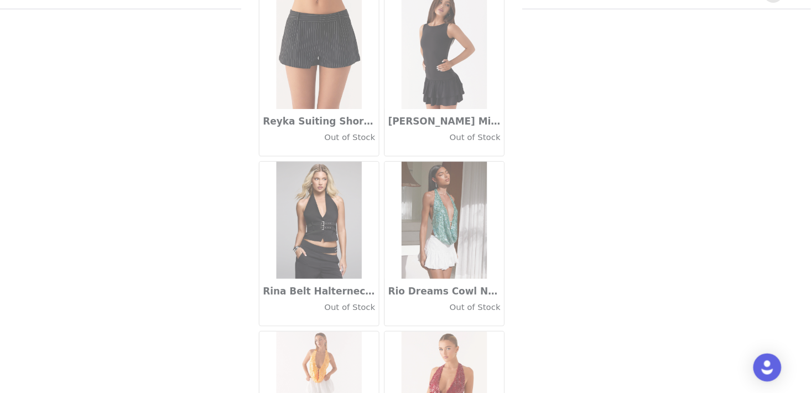
scroll to position [54181, 0]
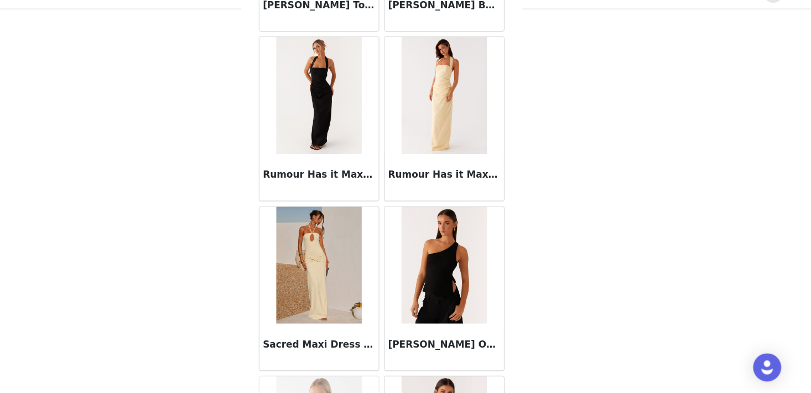
scroll to position [55783, 0]
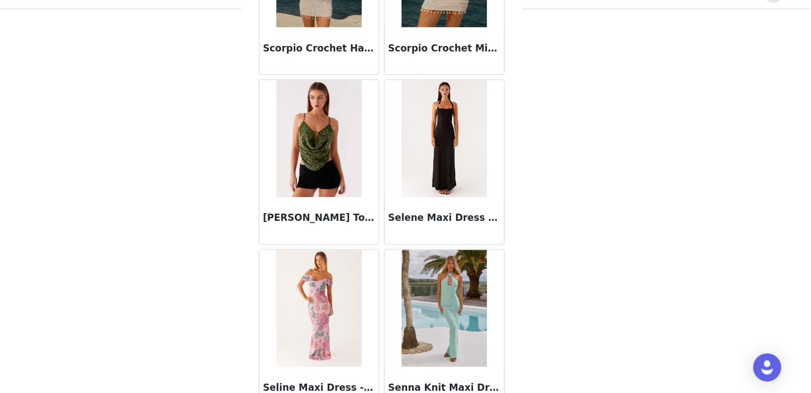
scroll to position [57386, 0]
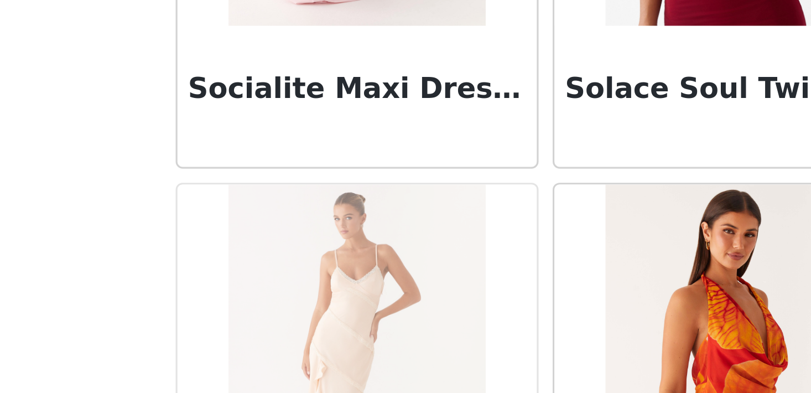
scroll to position [284, 0]
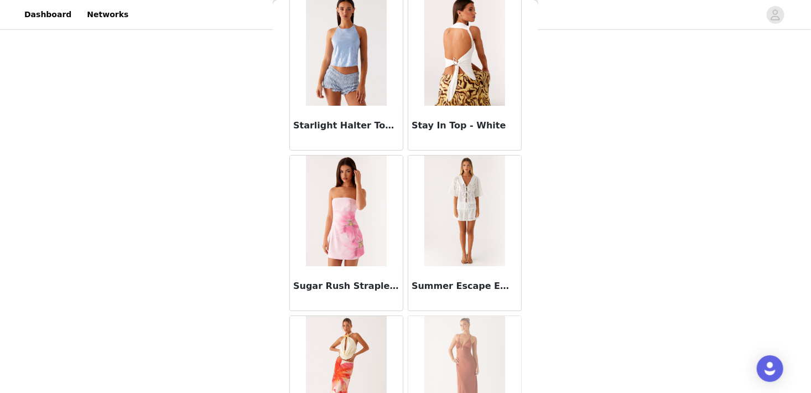
scroll to position [60590, 0]
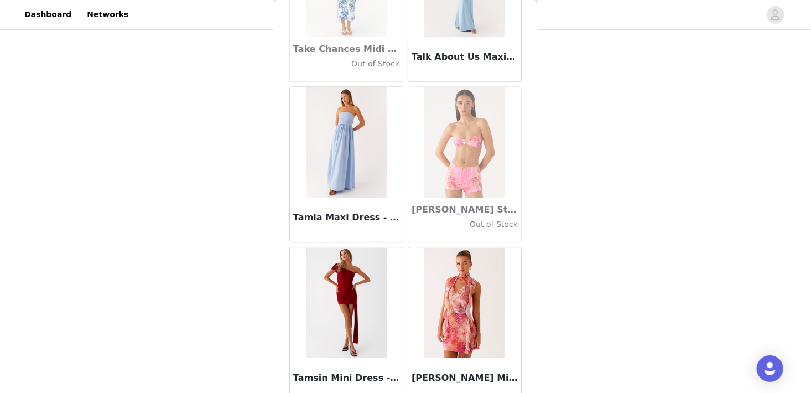
scroll to position [62194, 0]
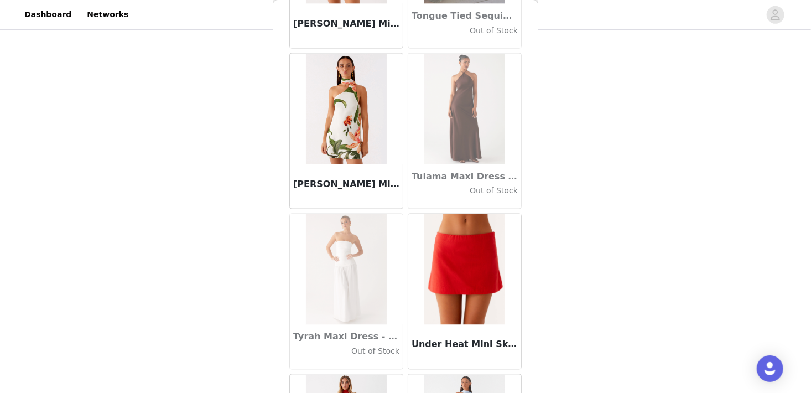
scroll to position [63796, 0]
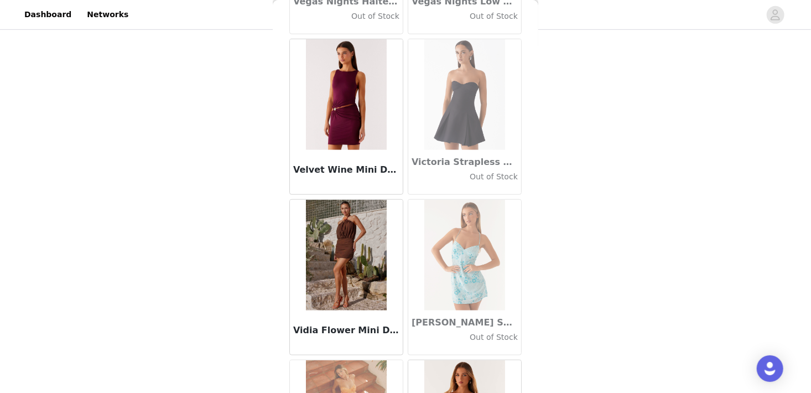
scroll to position [65399, 0]
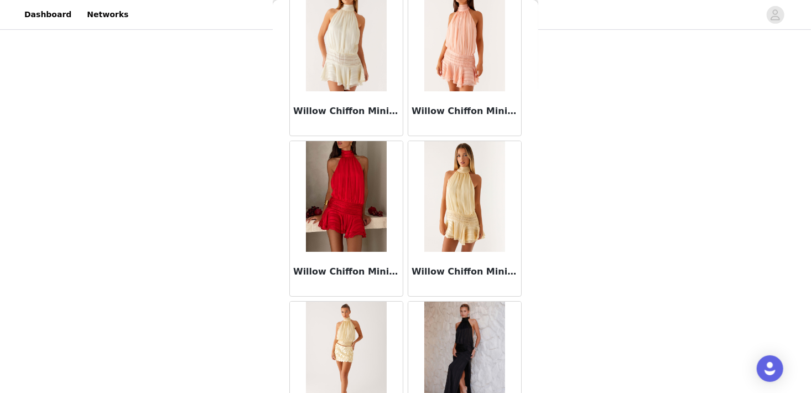
scroll to position [67001, 0]
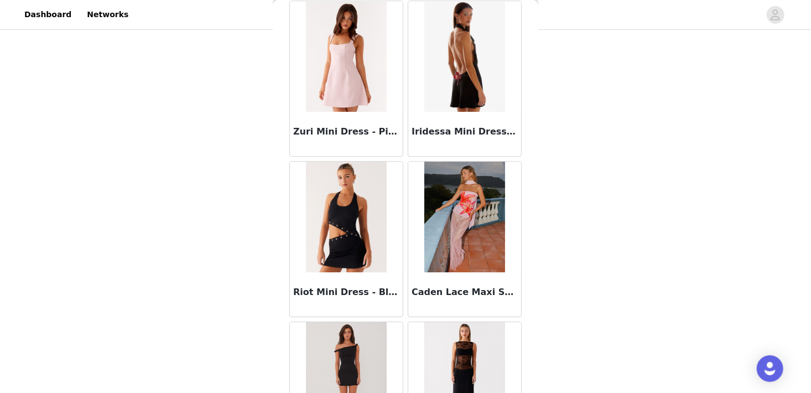
scroll to position [68604, 0]
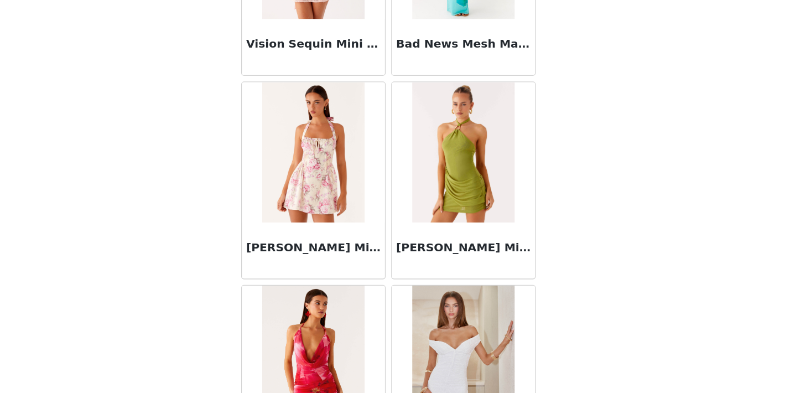
scroll to position [284, 0]
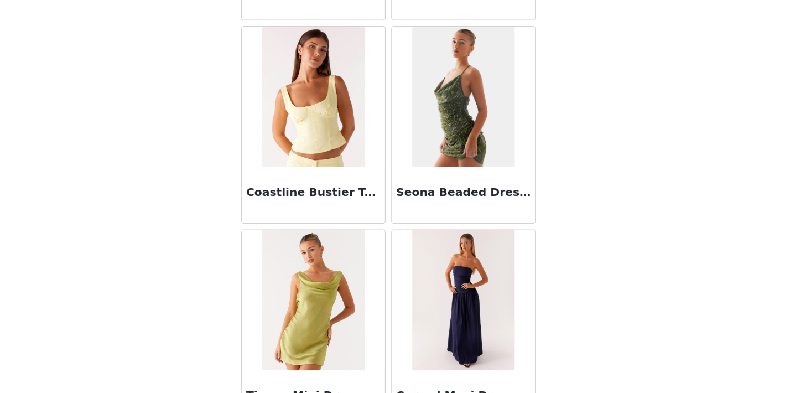
scroll to position [71809, 0]
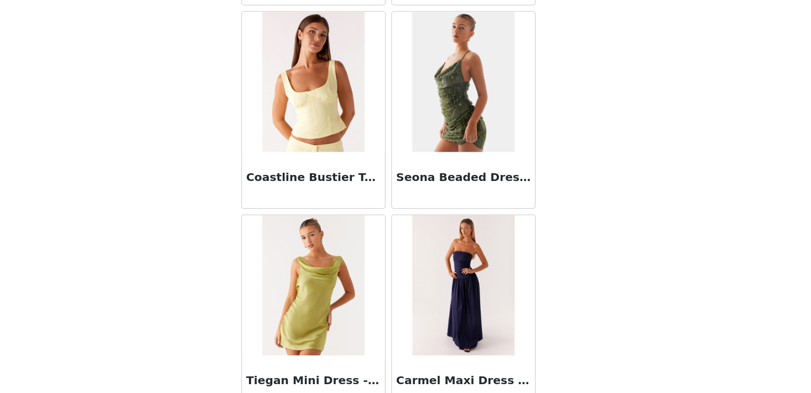
scroll to position [71695, 0]
click at [599, 285] on div "STEP 1 OF 5 Select your styles! Please note that the sizes are in AU Sizes 4/6 …" at bounding box center [405, 87] width 811 height 567
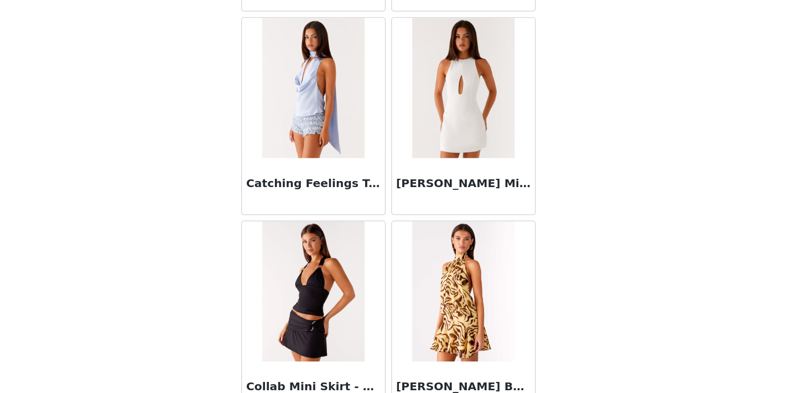
scroll to position [72012, 0]
click at [424, 257] on img at bounding box center [464, 312] width 80 height 111
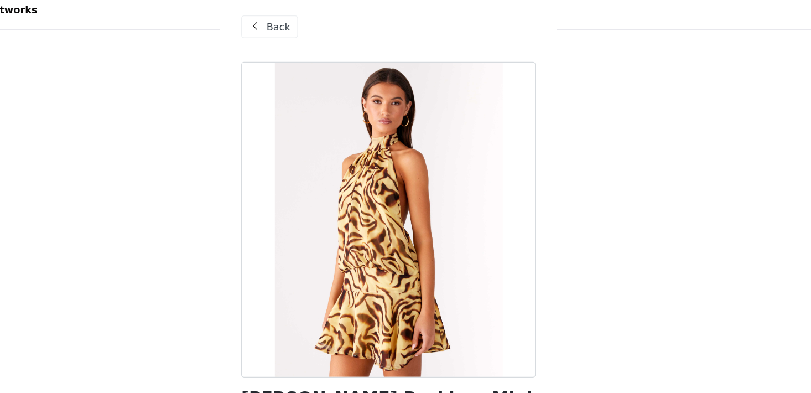
scroll to position [228, 0]
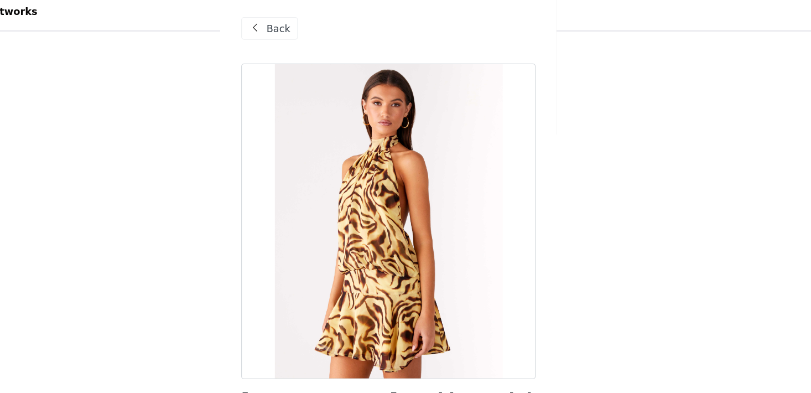
click at [303, 24] on span at bounding box center [300, 27] width 13 height 13
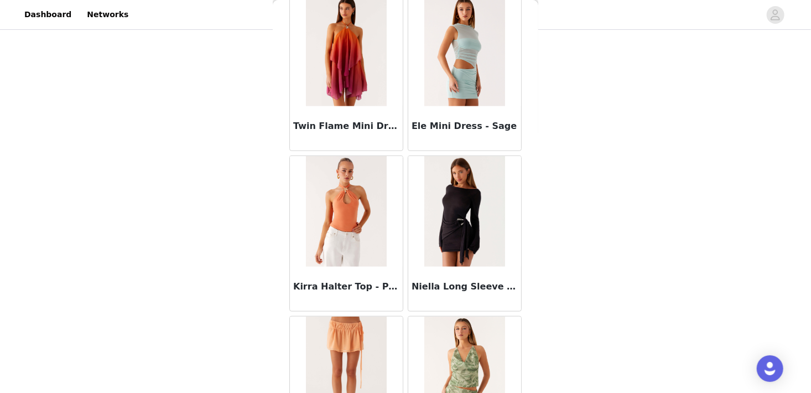
scroll to position [73411, 0]
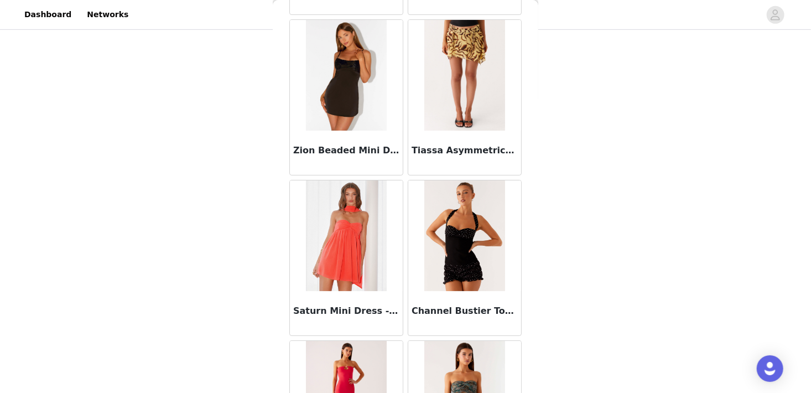
scroll to position [75014, 0]
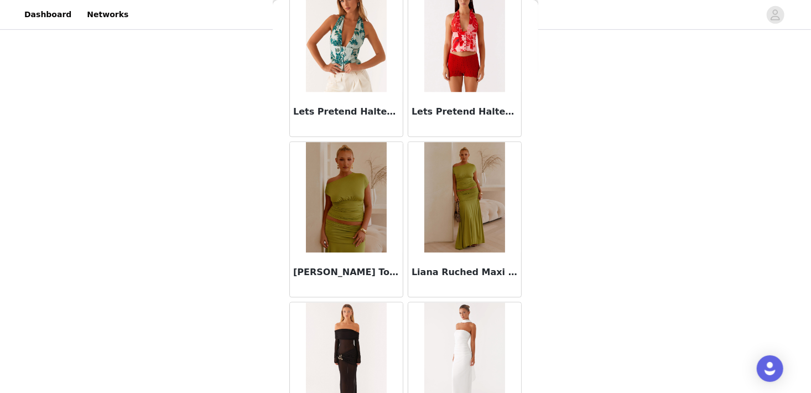
scroll to position [37465, 0]
click at [453, 152] on img at bounding box center [464, 197] width 80 height 111
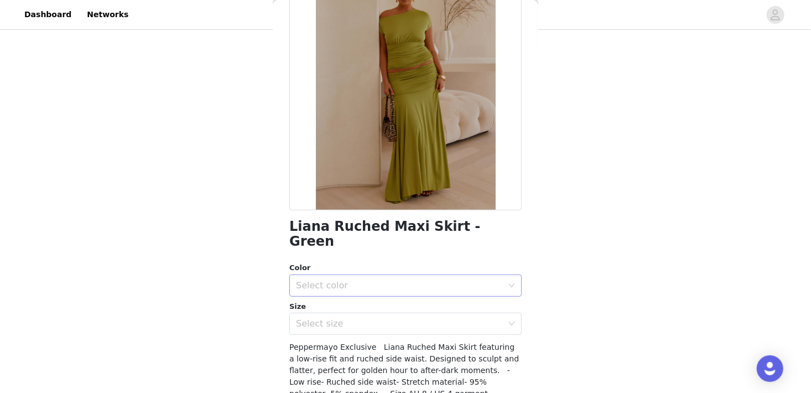
scroll to position [97, 0]
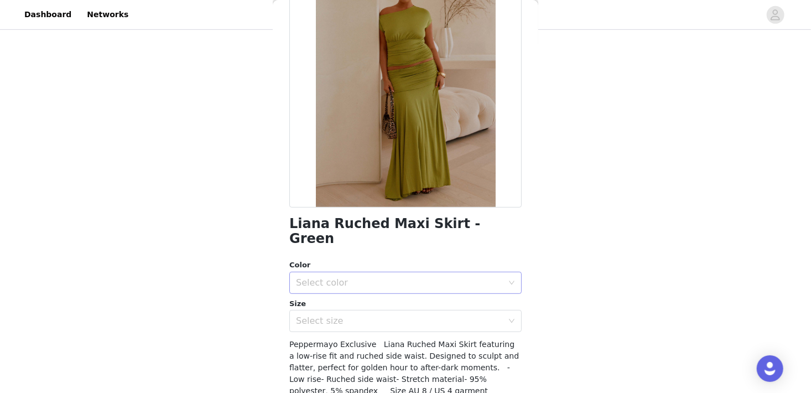
click at [375, 277] on div "Select color" at bounding box center [399, 282] width 207 height 11
click at [366, 295] on li "Green" at bounding box center [401, 292] width 224 height 18
click at [361, 315] on div "Select size" at bounding box center [399, 320] width 207 height 11
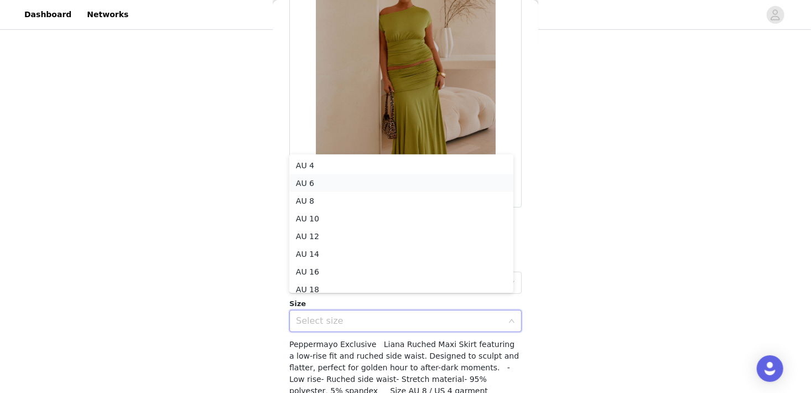
click at [348, 185] on li "AU 6" at bounding box center [401, 183] width 224 height 18
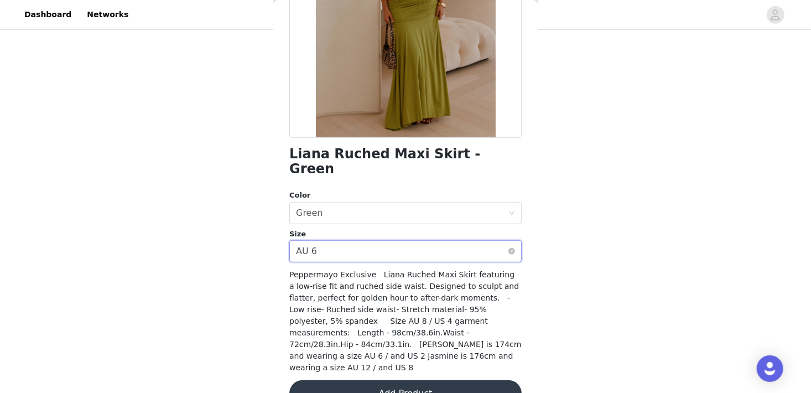
scroll to position [166, 0]
click at [372, 381] on button "Add Product" at bounding box center [405, 394] width 232 height 27
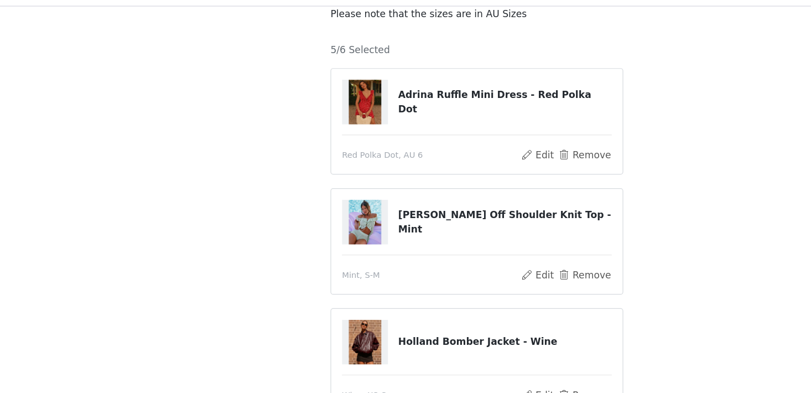
scroll to position [72, 0]
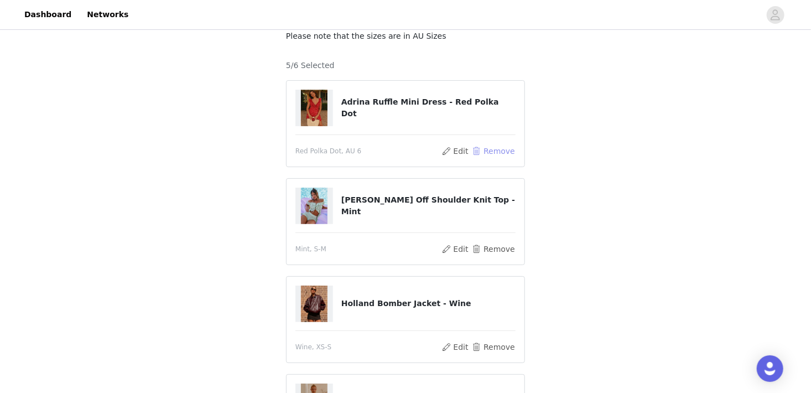
click at [494, 152] on button "Remove" at bounding box center [493, 150] width 44 height 13
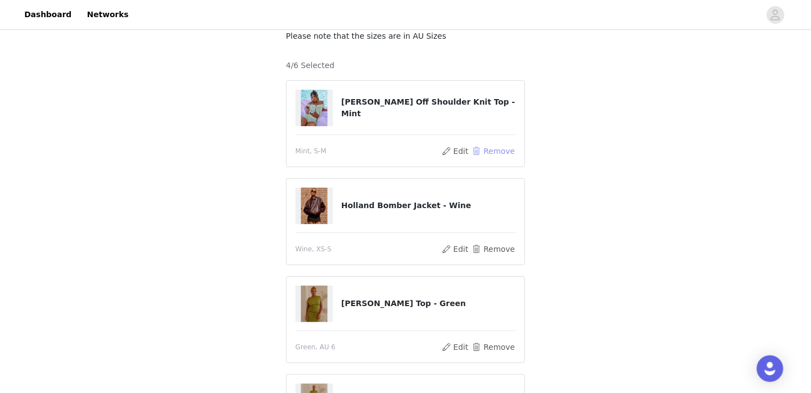
click at [499, 150] on button "Remove" at bounding box center [493, 150] width 44 height 13
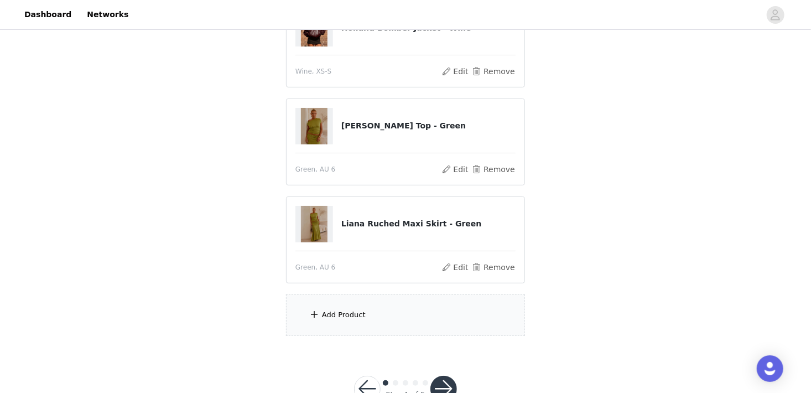
scroll to position [153, 0]
click at [339, 318] on div "Add Product" at bounding box center [344, 314] width 44 height 11
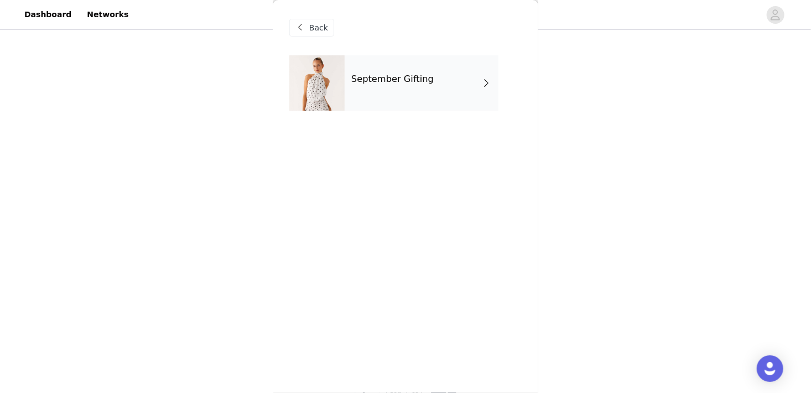
click at [359, 106] on div "September Gifting" at bounding box center [422, 82] width 154 height 55
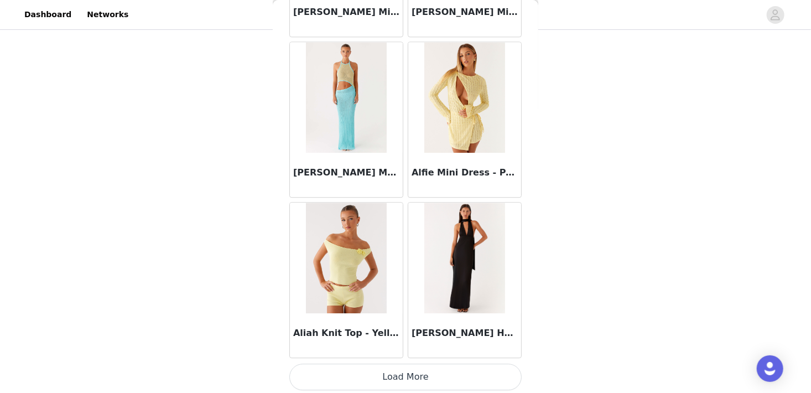
scroll to position [186, 0]
click at [367, 376] on button "Load More" at bounding box center [405, 377] width 232 height 27
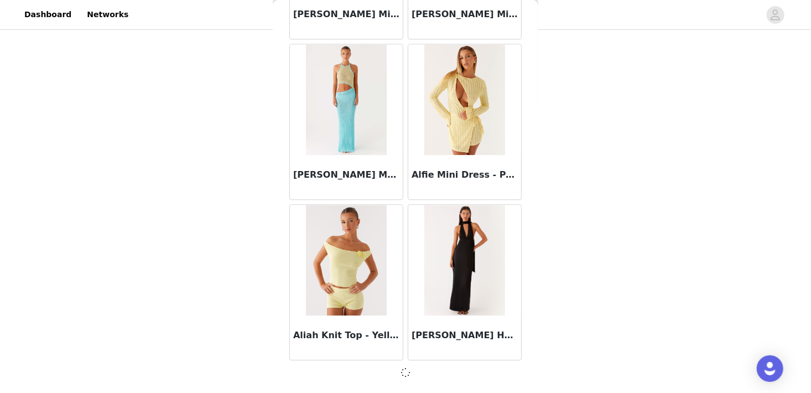
scroll to position [1293, 0]
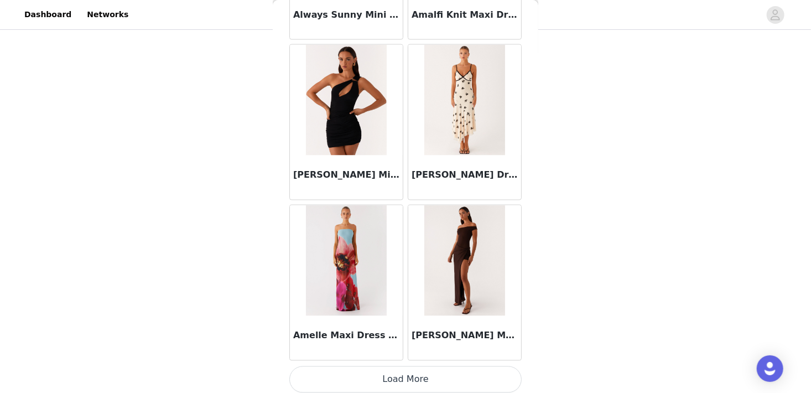
click at [398, 377] on button "Load More" at bounding box center [405, 379] width 232 height 27
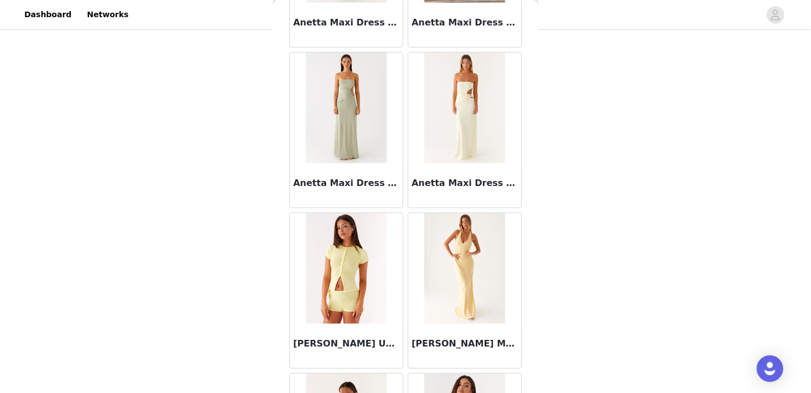
scroll to position [4503, 0]
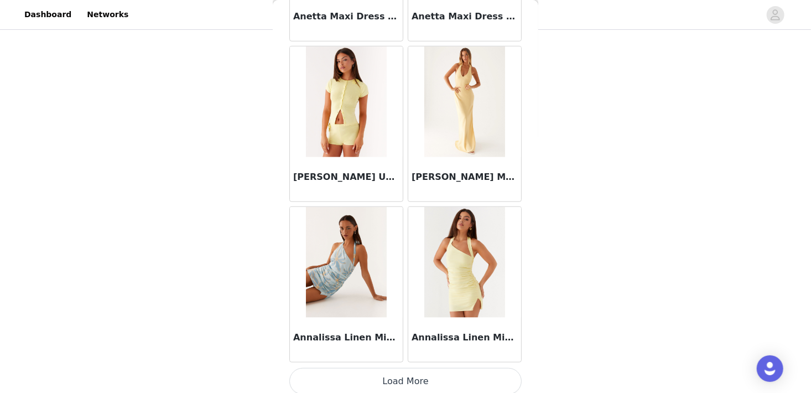
click at [383, 373] on button "Load More" at bounding box center [405, 381] width 232 height 27
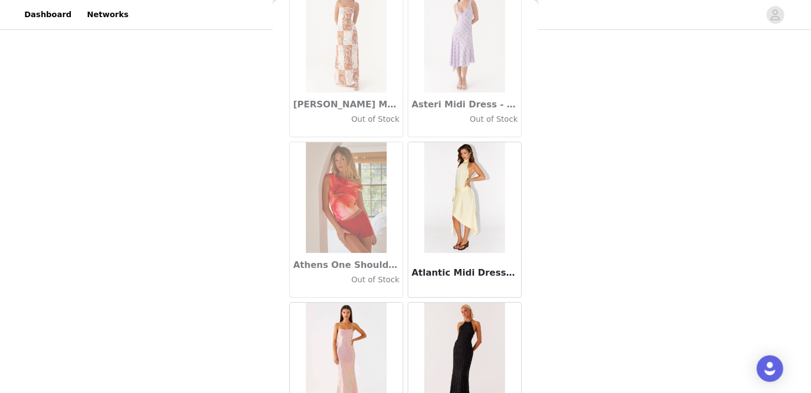
scroll to position [6105, 0]
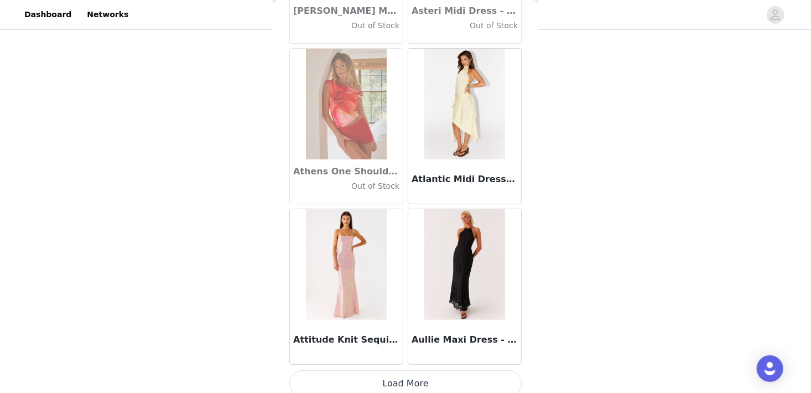
click at [386, 375] on button "Load More" at bounding box center [405, 383] width 232 height 27
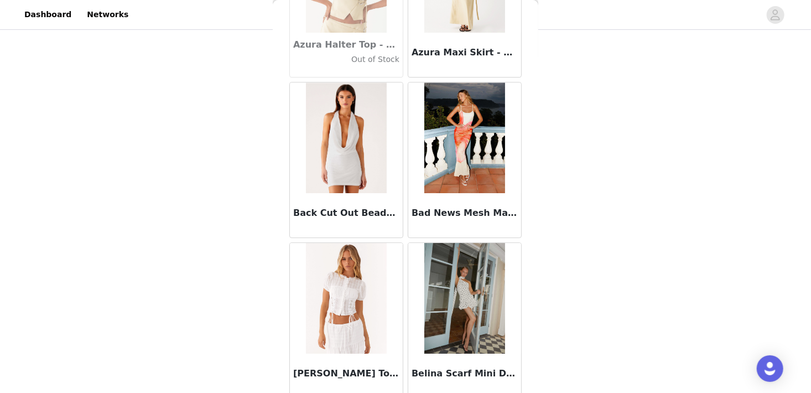
scroll to position [7708, 0]
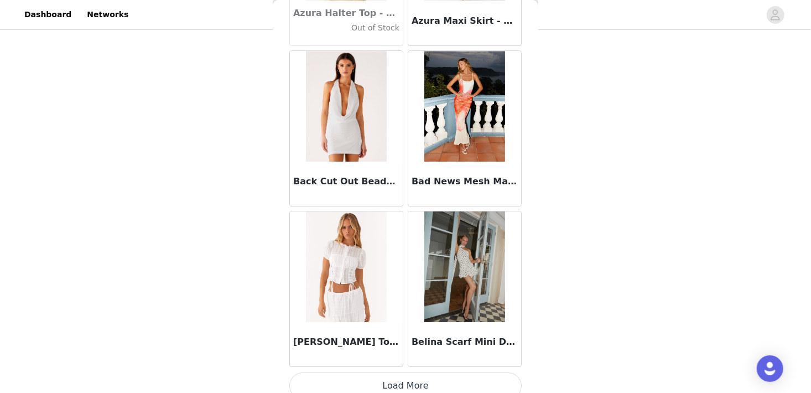
click at [423, 377] on button "Load More" at bounding box center [405, 385] width 232 height 27
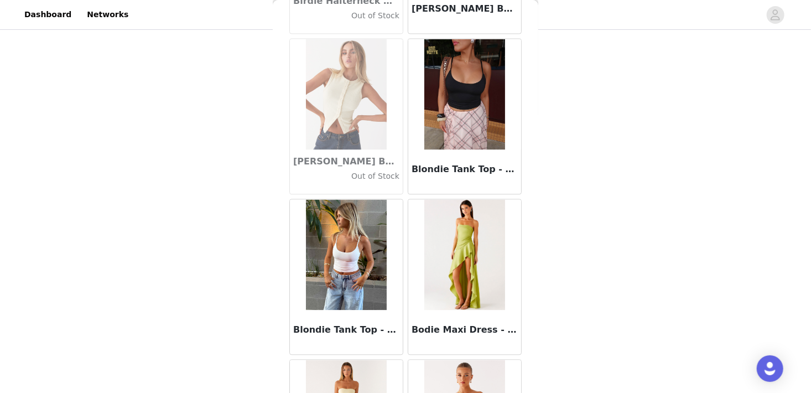
scroll to position [9310, 0]
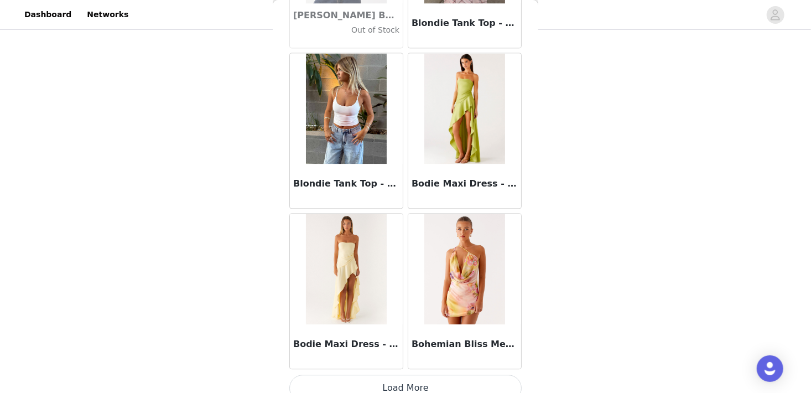
click at [343, 378] on button "Load More" at bounding box center [405, 388] width 232 height 27
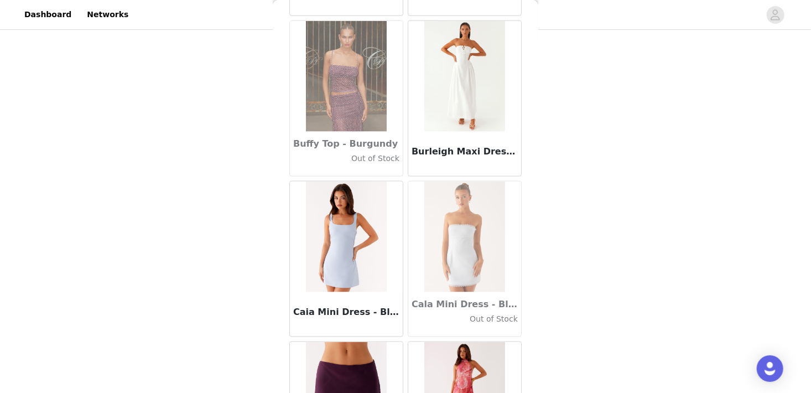
scroll to position [10913, 0]
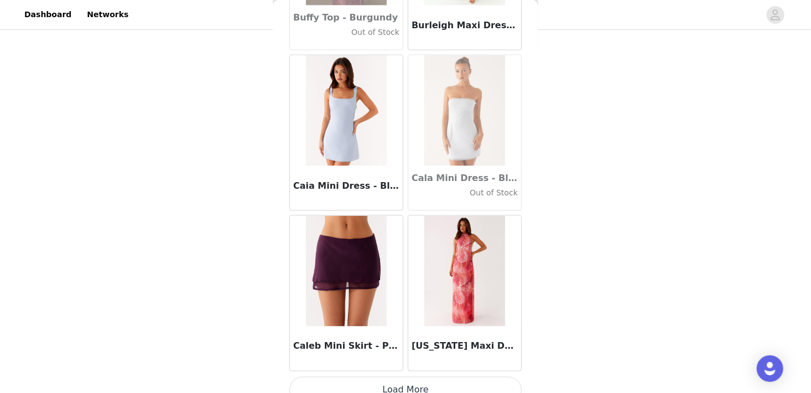
click at [374, 377] on button "Load More" at bounding box center [405, 390] width 232 height 27
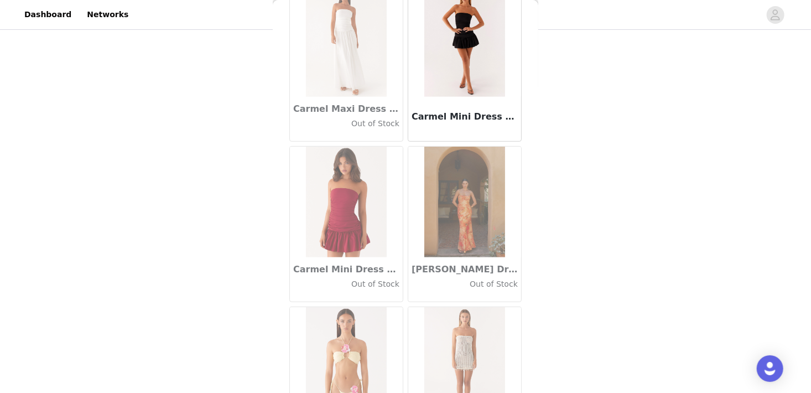
scroll to position [12515, 0]
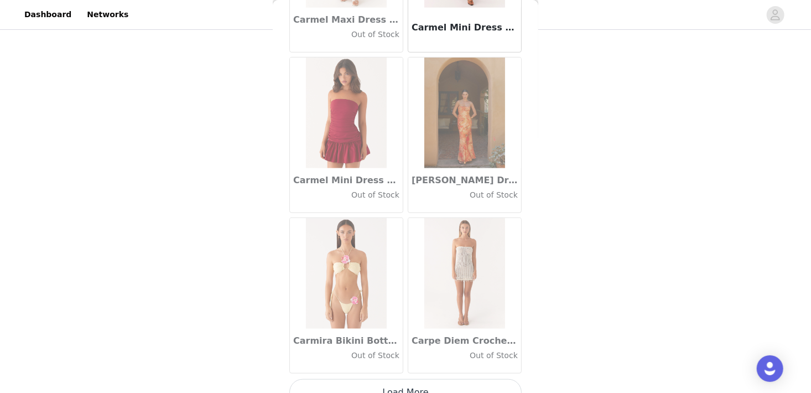
click at [368, 379] on button "Load More" at bounding box center [405, 392] width 232 height 27
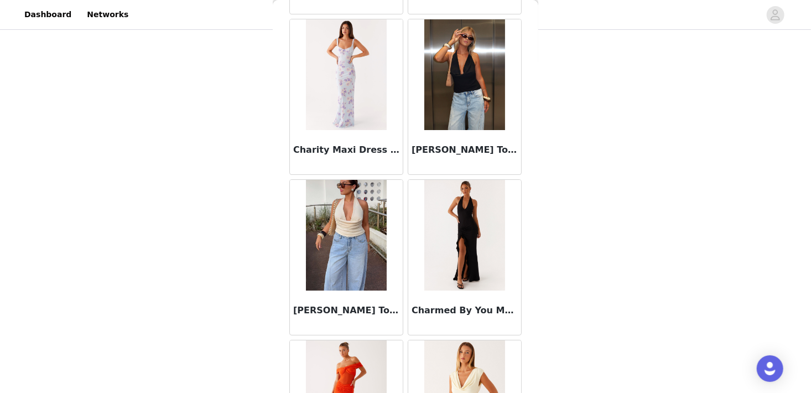
scroll to position [14118, 0]
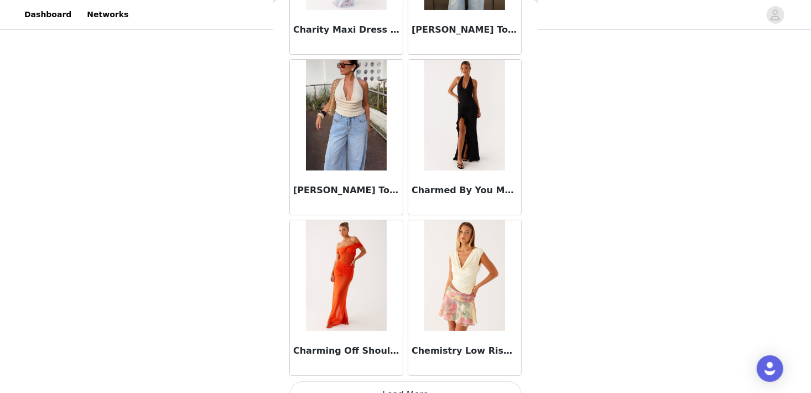
click at [387, 381] on button "Load More" at bounding box center [405, 394] width 232 height 27
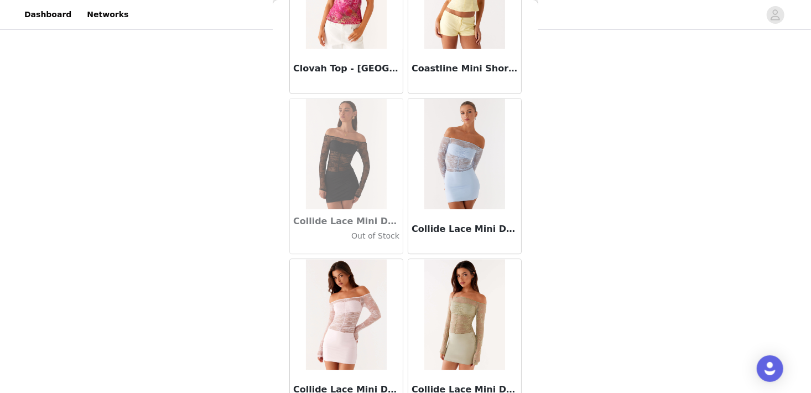
scroll to position [15720, 0]
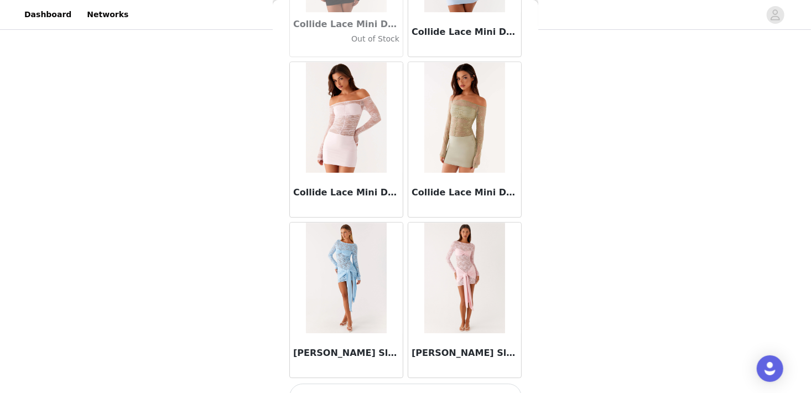
click at [372, 383] on button "Load More" at bounding box center [405, 396] width 232 height 27
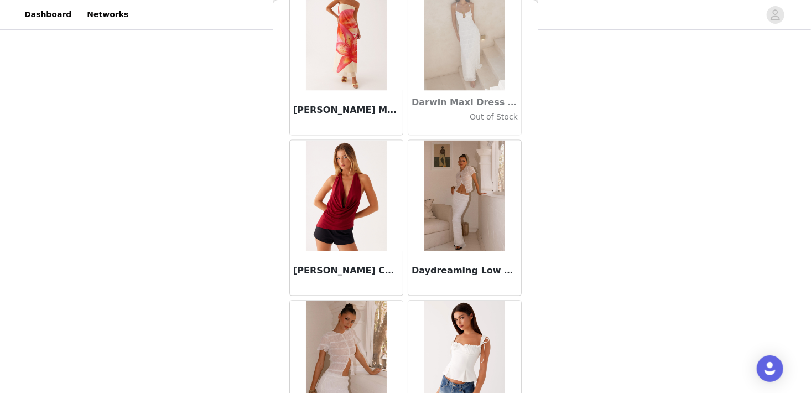
scroll to position [17323, 0]
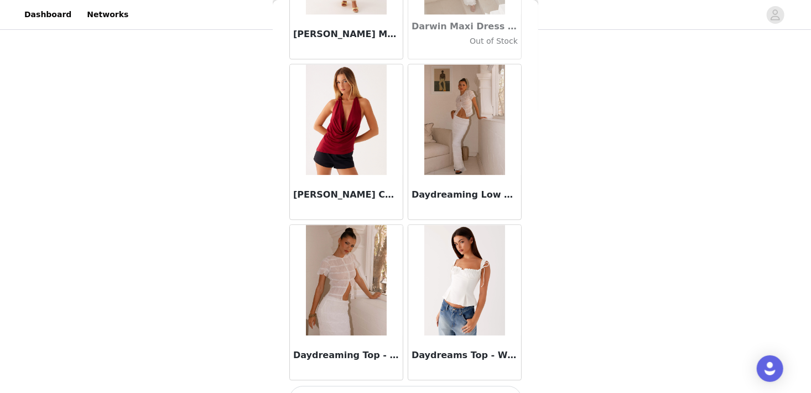
click at [321, 386] on button "Load More" at bounding box center [405, 399] width 232 height 27
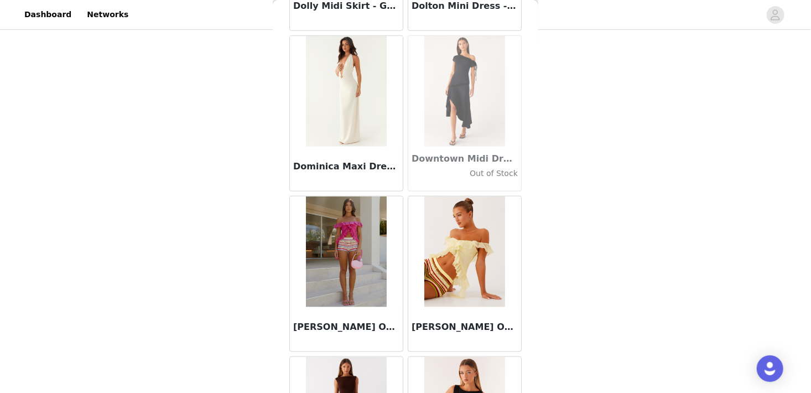
scroll to position [18925, 0]
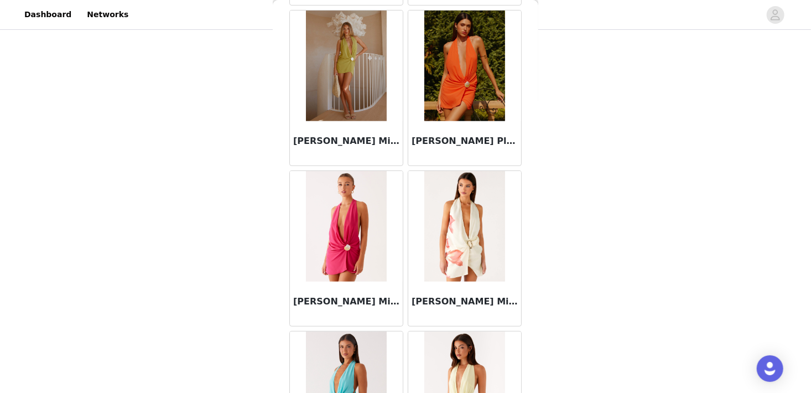
scroll to position [20528, 0]
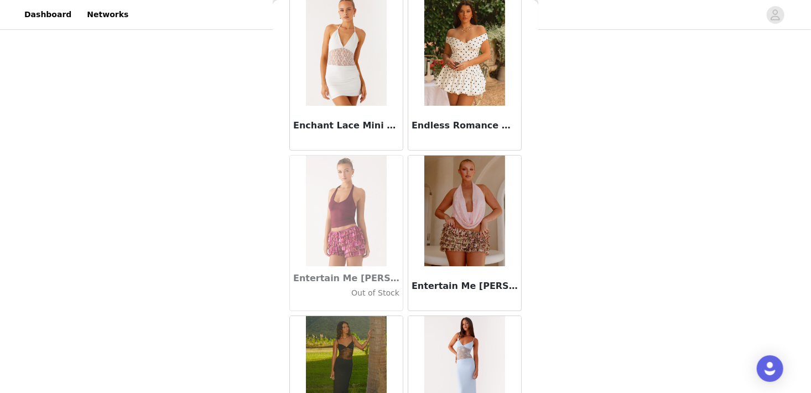
scroll to position [21978, 0]
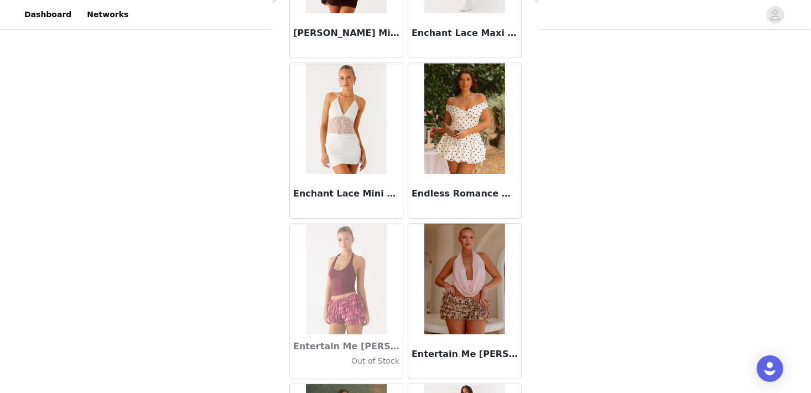
click at [464, 79] on img at bounding box center [464, 118] width 80 height 111
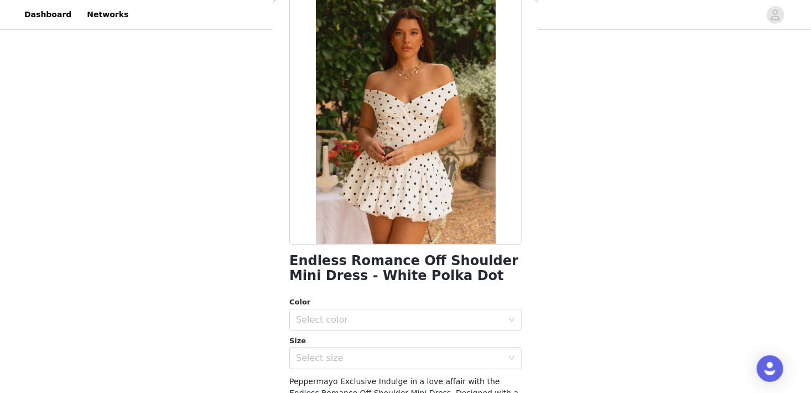
scroll to position [61, 0]
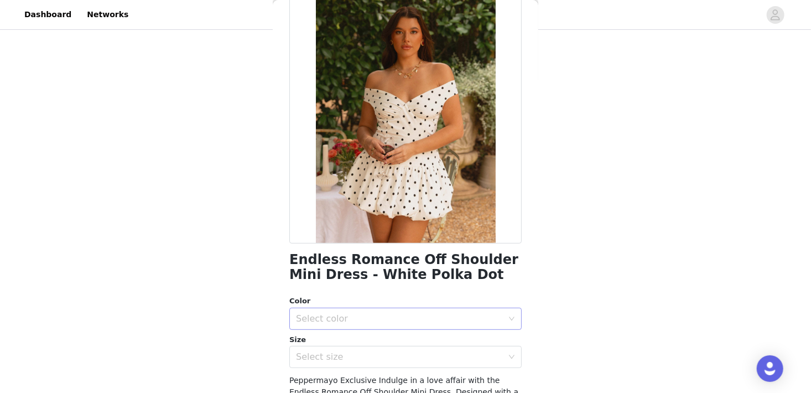
click at [324, 317] on div "Select color" at bounding box center [399, 318] width 207 height 11
click at [350, 335] on li "White Polka Dot" at bounding box center [401, 343] width 224 height 18
click at [352, 341] on div "Size" at bounding box center [405, 339] width 232 height 11
click at [351, 364] on div "Select size" at bounding box center [402, 356] width 212 height 21
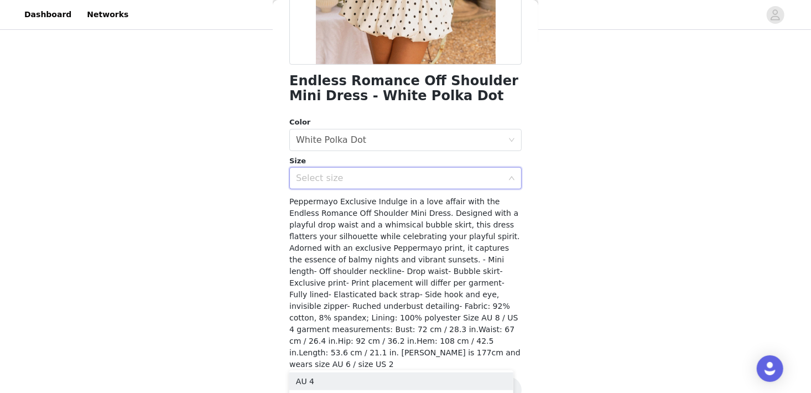
scroll to position [275, 0]
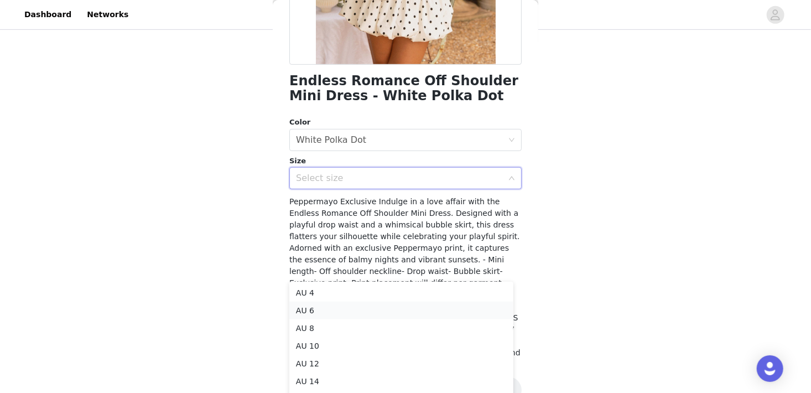
click at [349, 307] on li "AU 6" at bounding box center [401, 311] width 224 height 18
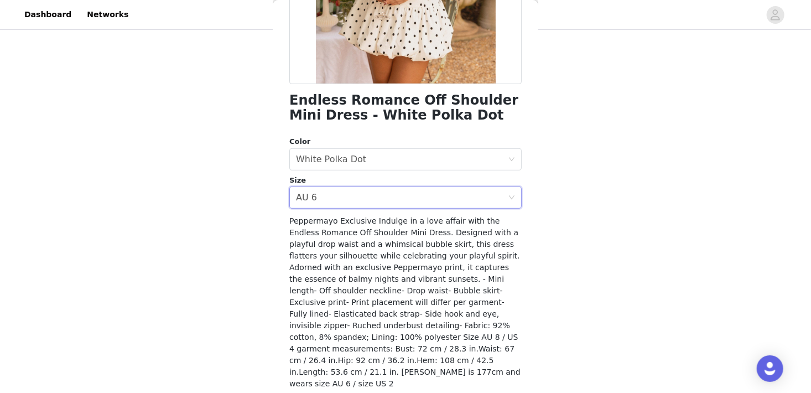
scroll to position [240, 0]
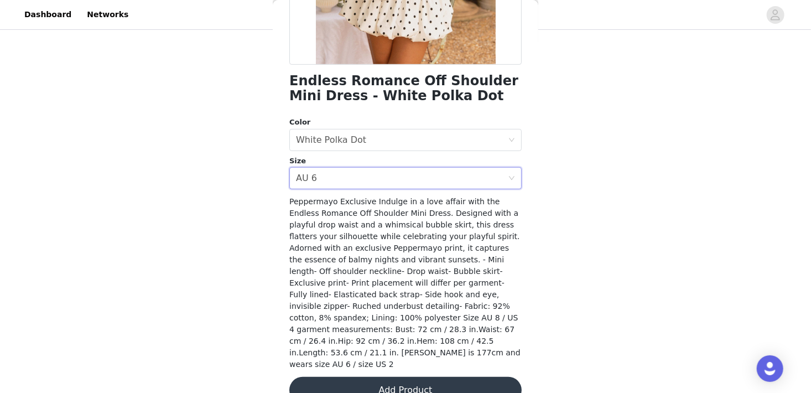
click at [403, 377] on button "Add Product" at bounding box center [405, 390] width 232 height 27
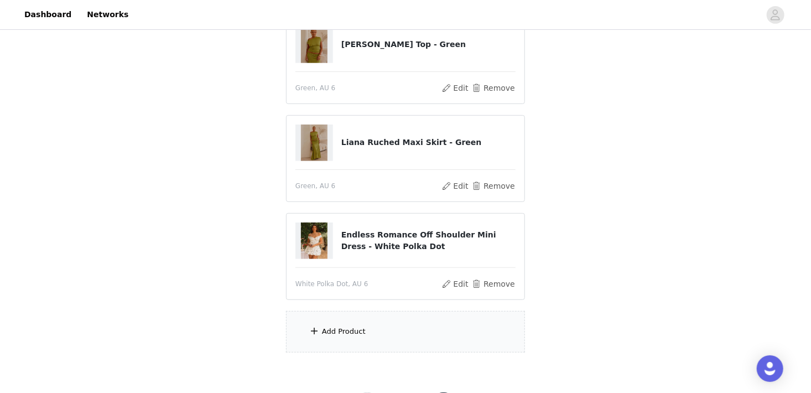
scroll to position [284, 0]
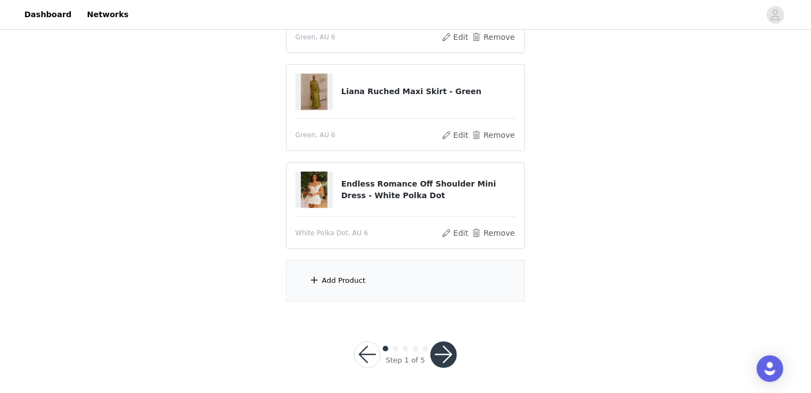
click at [440, 348] on button "button" at bounding box center [444, 354] width 27 height 27
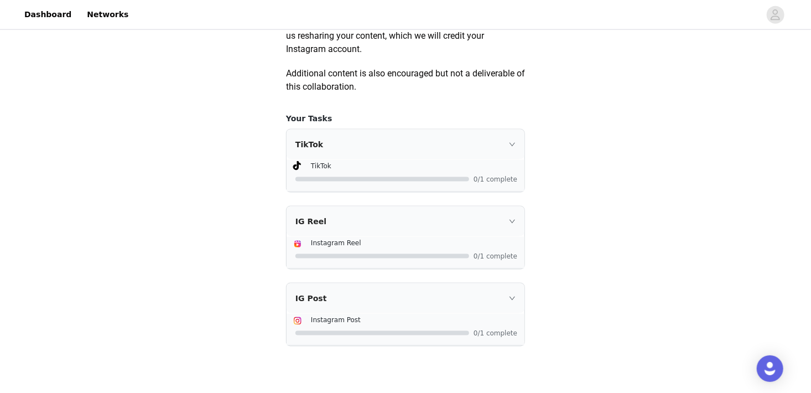
scroll to position [666, 0]
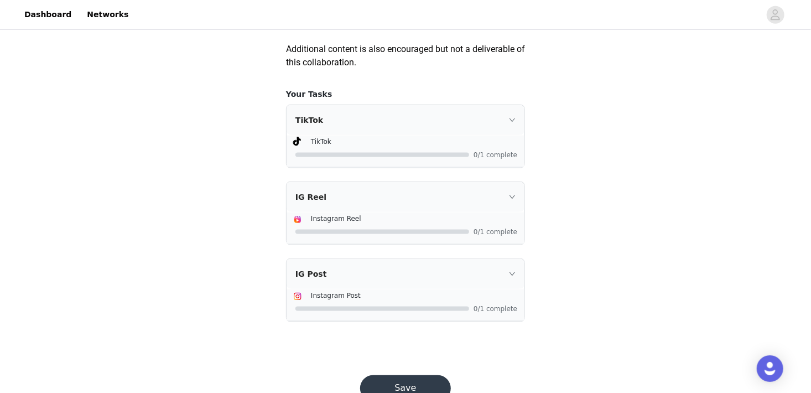
click at [515, 277] on icon "icon: right" at bounding box center [512, 274] width 7 height 7
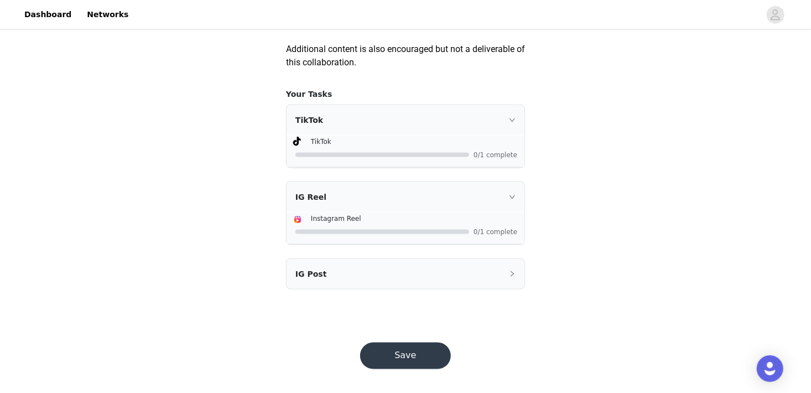
scroll to position [680, 0]
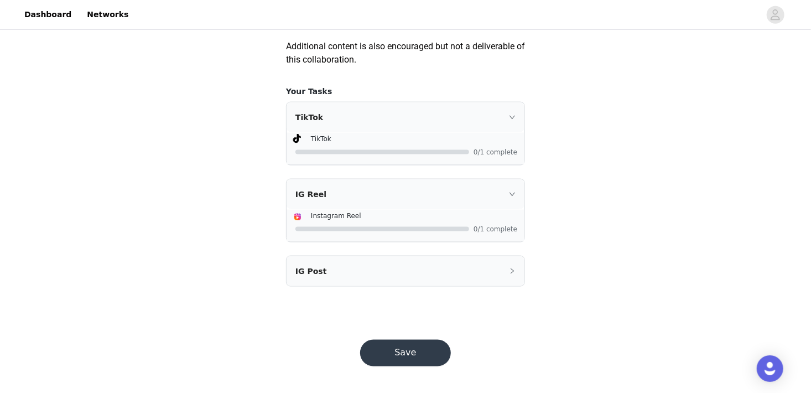
click at [486, 268] on div "IG Post" at bounding box center [406, 271] width 238 height 30
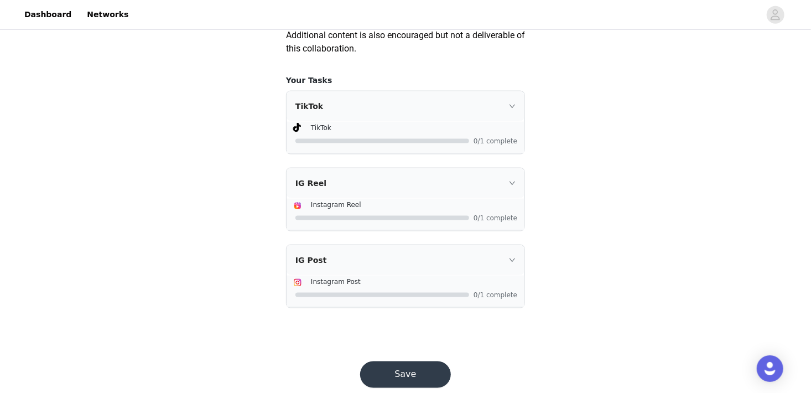
scroll to position [713, 0]
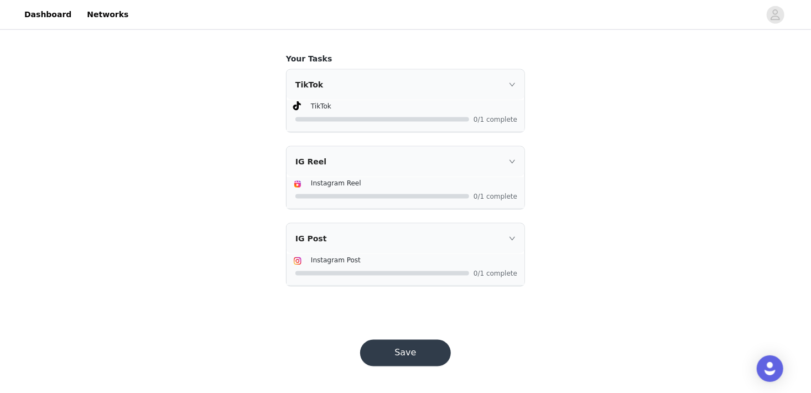
click at [406, 355] on button "Save" at bounding box center [405, 353] width 91 height 27
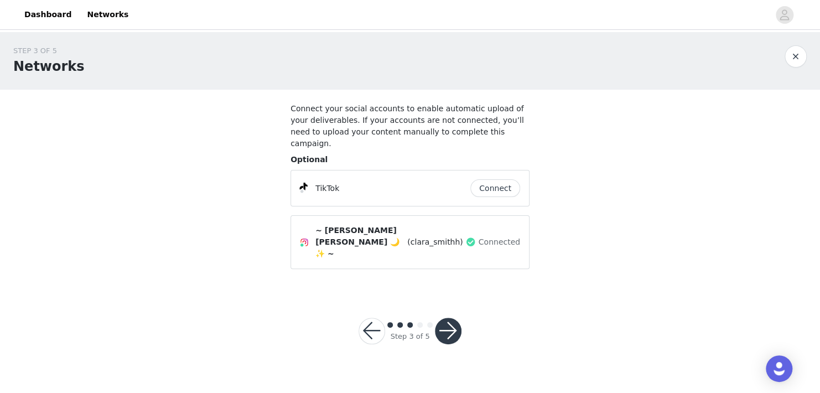
click at [448, 318] on button "button" at bounding box center [448, 331] width 27 height 27
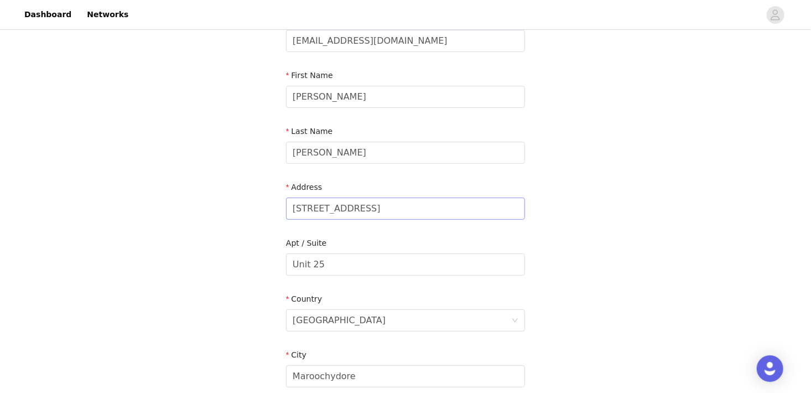
scroll to position [153, 0]
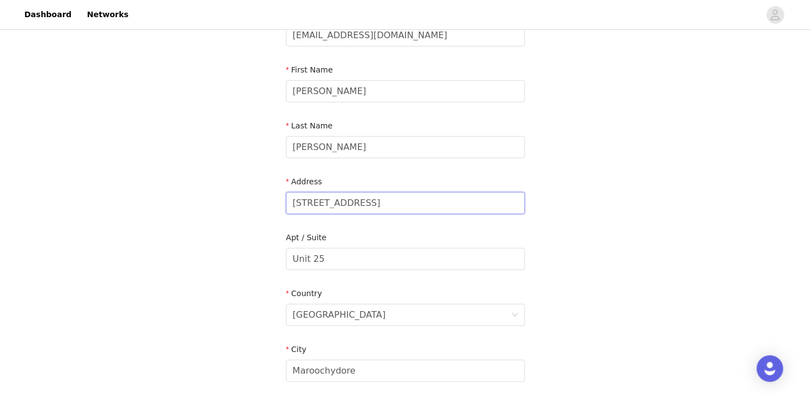
drag, startPoint x: 365, startPoint y: 190, endPoint x: 247, endPoint y: 190, distance: 118.4
click at [247, 190] on div "STEP 4 OF 5 Shipping Information Please ensure you list your suburb in the 'Cit…" at bounding box center [405, 229] width 811 height 701
type input "[STREET_ADDRESS]"
drag, startPoint x: 335, startPoint y: 254, endPoint x: 248, endPoint y: 245, distance: 87.4
click at [248, 245] on div "STEP 4 OF 5 Shipping Information Please ensure you list your suburb in the 'Cit…" at bounding box center [405, 229] width 811 height 701
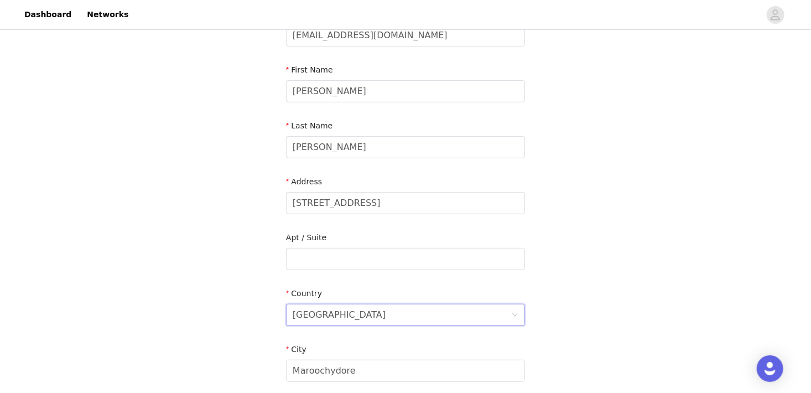
click at [341, 304] on div "[GEOGRAPHIC_DATA]" at bounding box center [402, 314] width 219 height 21
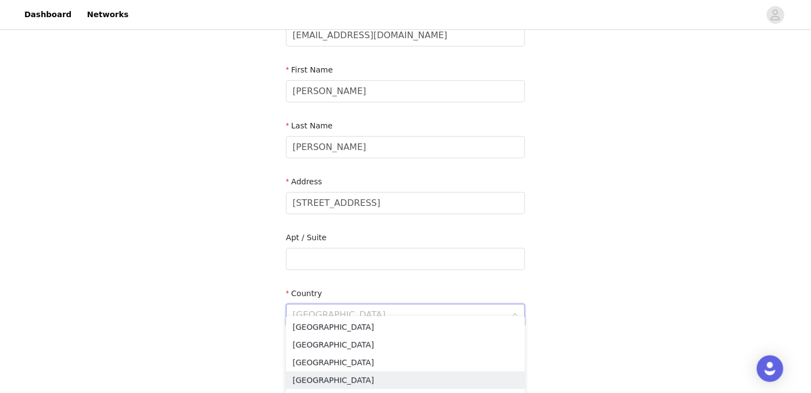
click at [212, 302] on div "STEP 4 OF 5 Shipping Information Please ensure you list your suburb in the 'Cit…" at bounding box center [405, 229] width 811 height 701
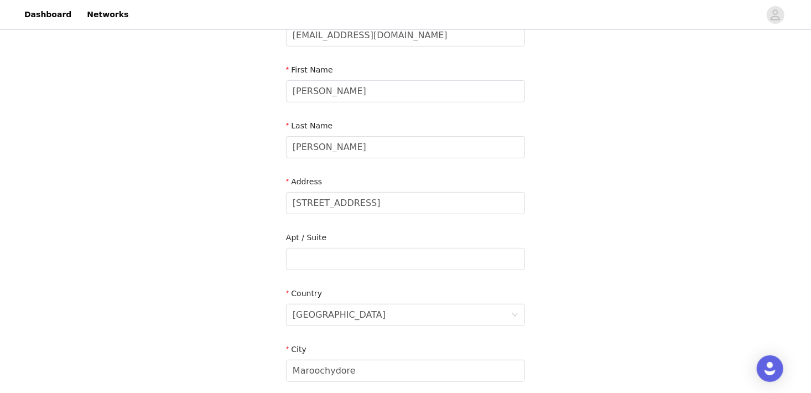
scroll to position [203, 0]
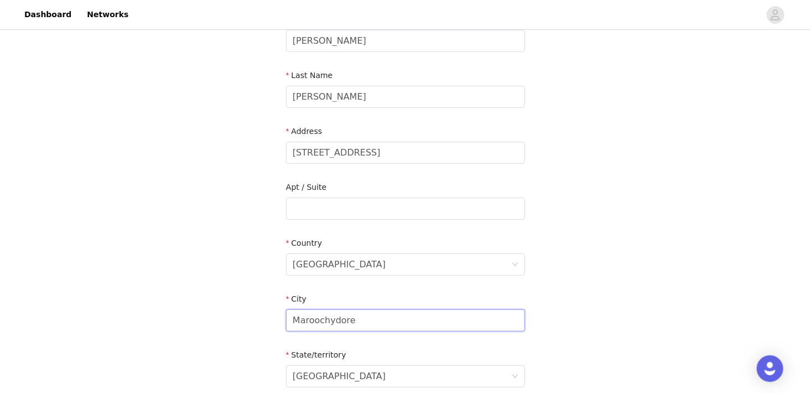
drag, startPoint x: 359, startPoint y: 317, endPoint x: 243, endPoint y: 300, distance: 116.8
click at [243, 300] on div "STEP 4 OF 5 Shipping Information Please ensure you list your suburb in the 'Cit…" at bounding box center [405, 179] width 811 height 701
type input "Alderley"
click at [435, 142] on input "[STREET_ADDRESS]" at bounding box center [405, 153] width 239 height 22
click at [601, 164] on div "STEP 4 OF 5 Shipping Information Please ensure you list your suburb in the 'Cit…" at bounding box center [405, 179] width 811 height 701
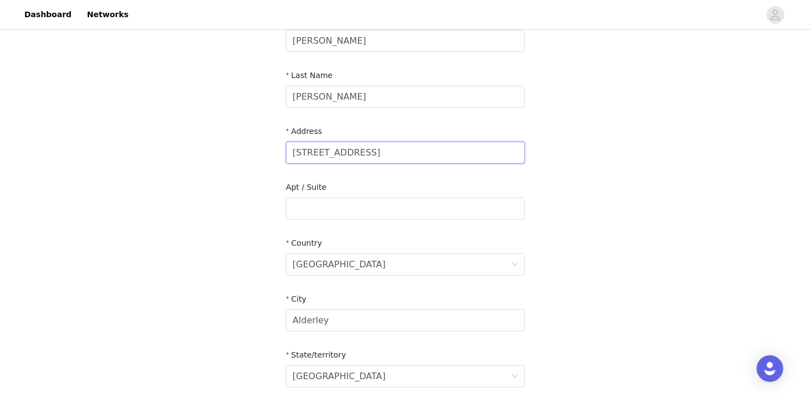
drag, startPoint x: 403, startPoint y: 141, endPoint x: 313, endPoint y: 143, distance: 90.8
click at [313, 143] on input "[STREET_ADDRESS]" at bounding box center [405, 153] width 239 height 22
type input "[STREET_ADDRESS]"
click at [571, 244] on div "STEP 4 OF 5 Shipping Information Please ensure you list your suburb in the 'Cit…" at bounding box center [405, 179] width 811 height 701
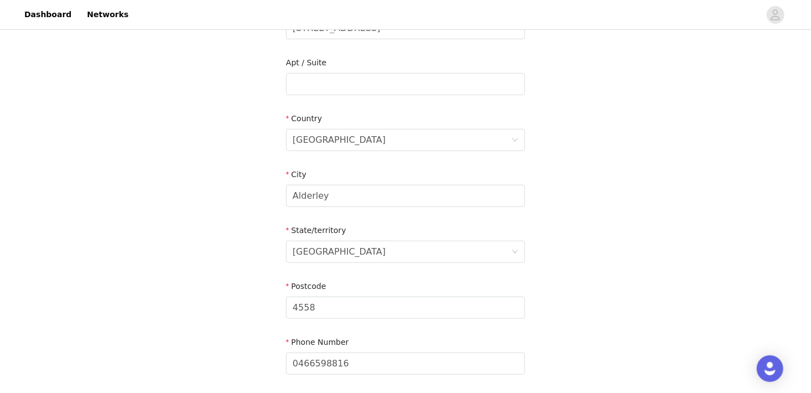
scroll to position [360, 0]
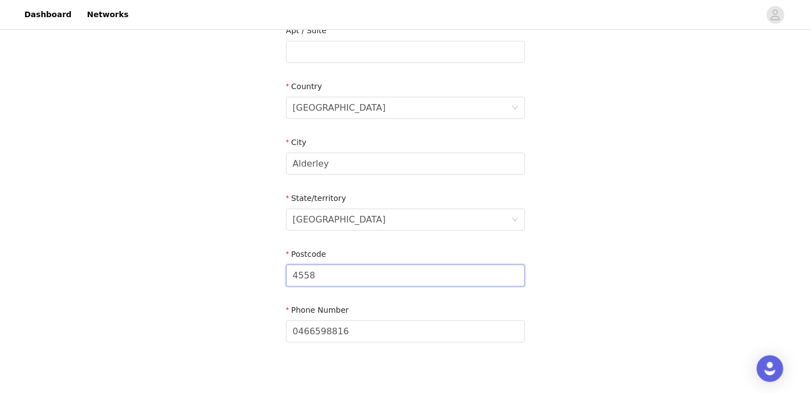
click at [327, 265] on input "4558" at bounding box center [405, 276] width 239 height 22
type input "4"
type input "4051"
click at [226, 308] on div "STEP 4 OF 5 Shipping Information Please ensure you list your suburb in the 'Cit…" at bounding box center [405, 22] width 811 height 701
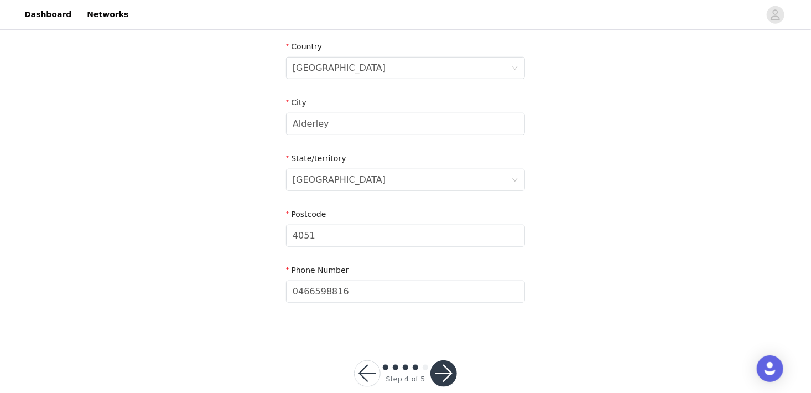
scroll to position [407, 0]
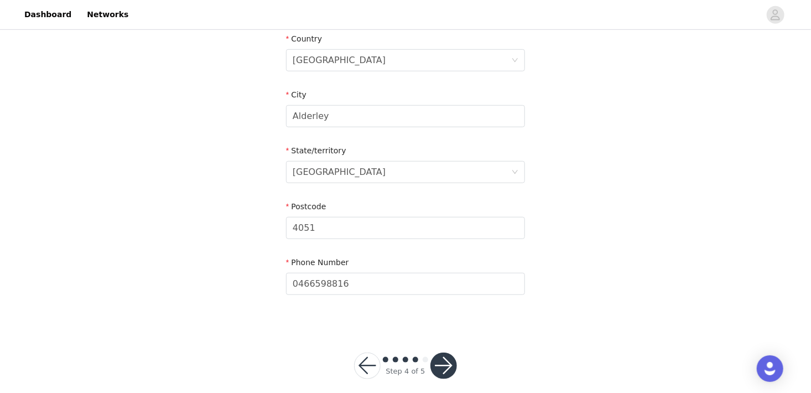
click at [435, 367] on div "Step 4 of 5" at bounding box center [405, 365] width 129 height 53
click at [442, 355] on button "button" at bounding box center [444, 365] width 27 height 27
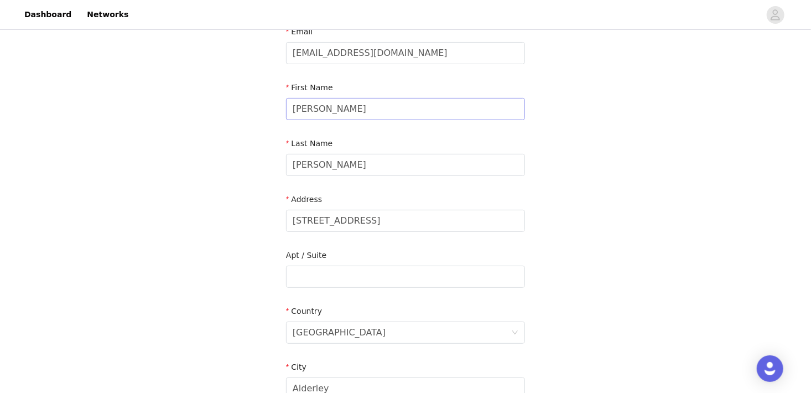
scroll to position [134, 0]
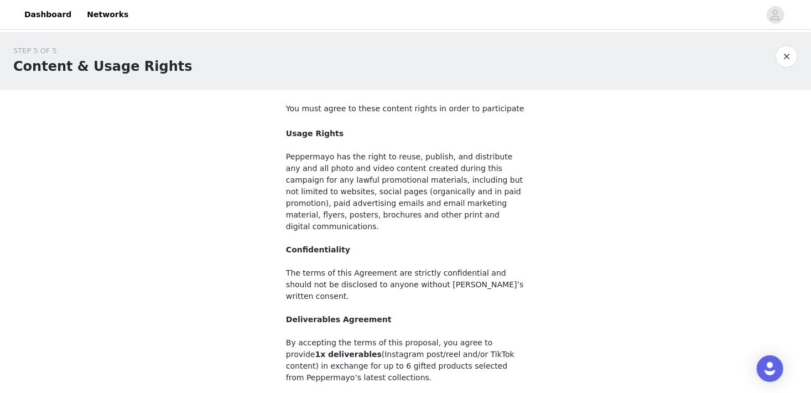
scroll to position [118, 0]
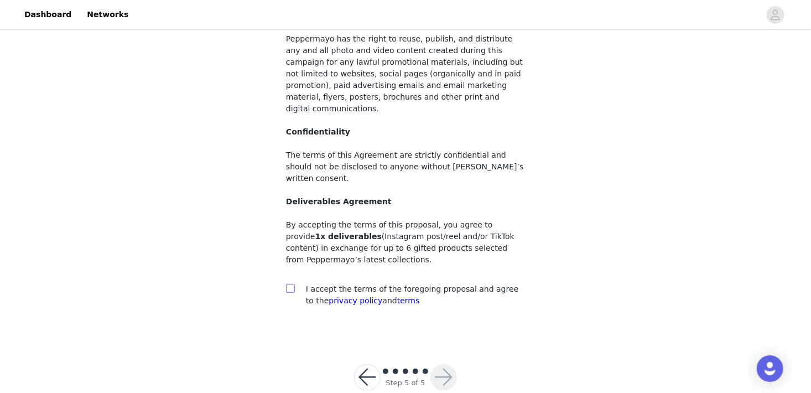
click at [290, 284] on input "checkbox" at bounding box center [290, 288] width 8 height 8
checkbox input "true"
click at [450, 364] on button "button" at bounding box center [444, 377] width 27 height 27
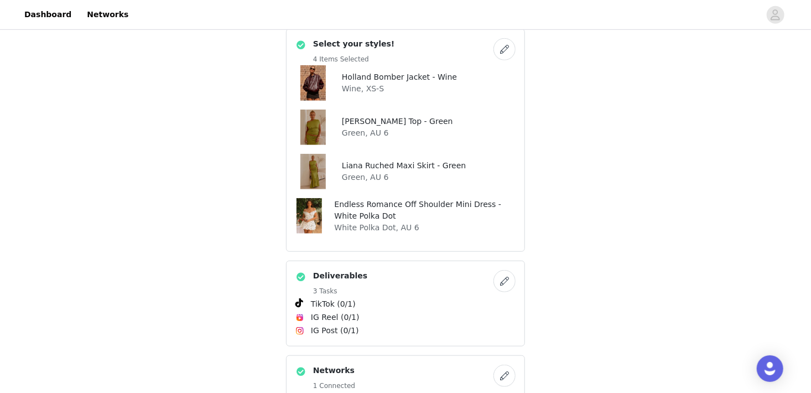
scroll to position [392, 0]
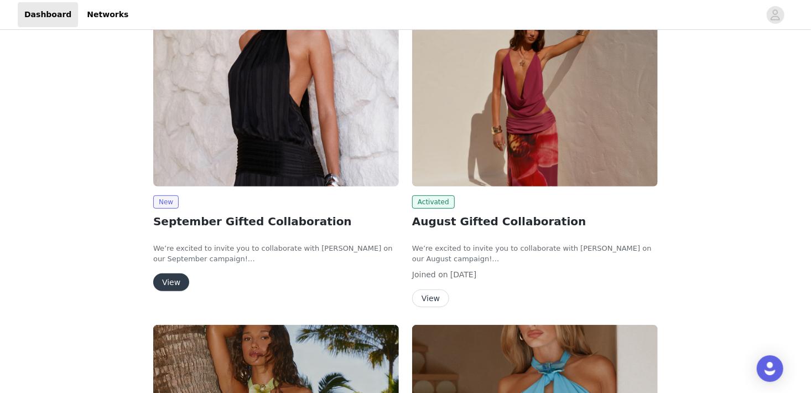
scroll to position [175, 0]
